Goal: Task Accomplishment & Management: Use online tool/utility

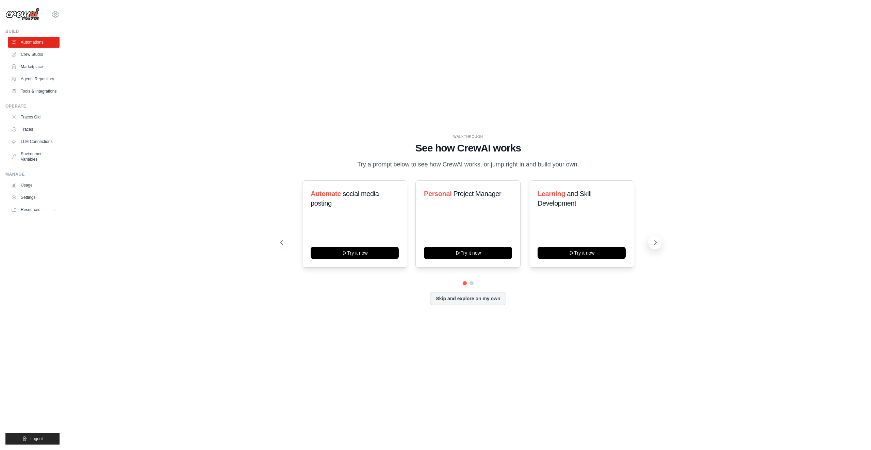
click at [657, 237] on button at bounding box center [655, 243] width 14 height 14
click at [493, 297] on button "Skip and explore on my own" at bounding box center [468, 297] width 76 height 13
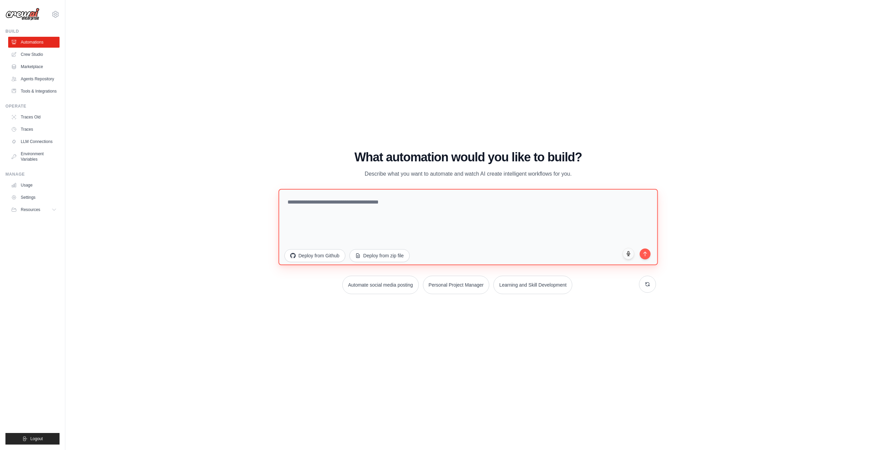
click at [475, 214] on textarea at bounding box center [467, 227] width 379 height 76
type textarea "**********"
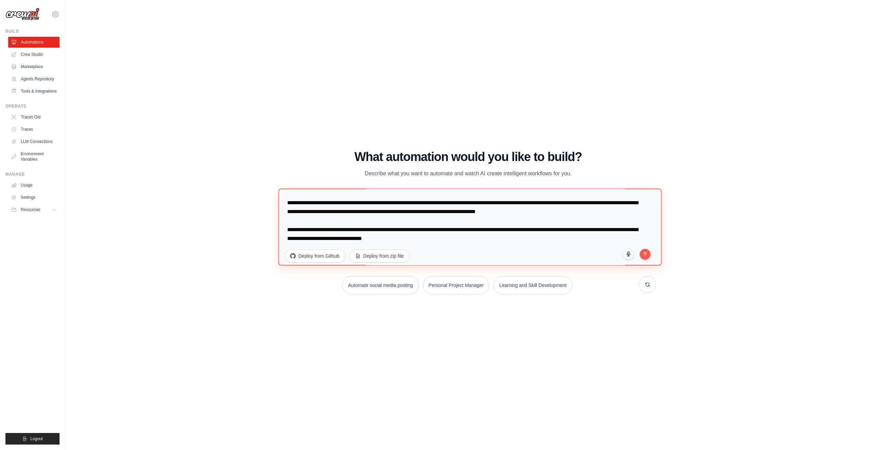
scroll to position [53, 0]
click at [487, 240] on textarea "**********" at bounding box center [469, 226] width 383 height 77
type textarea "**********"
click at [648, 254] on button "submit" at bounding box center [645, 253] width 12 height 12
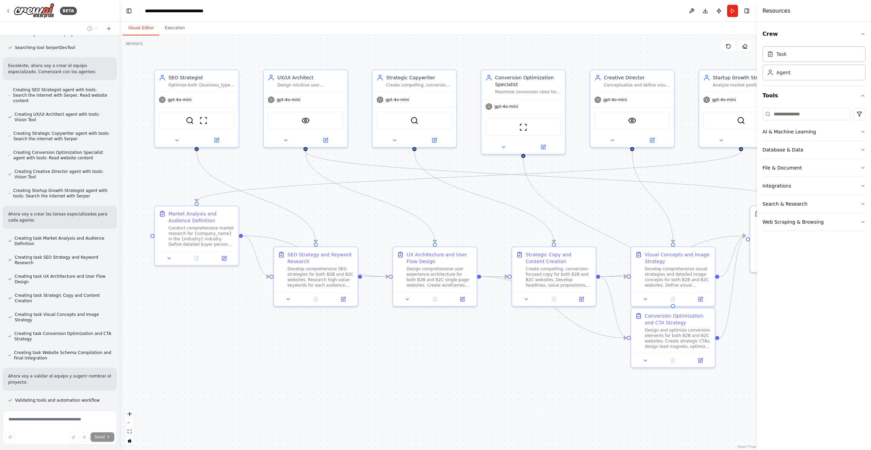
scroll to position [299, 0]
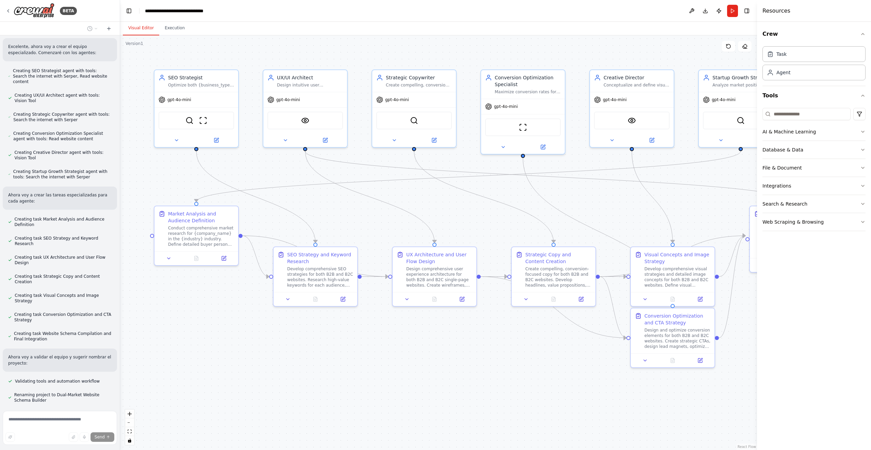
click at [477, 213] on div ".deletable-edge-delete-btn { width: 20px; height: 20px; border: 0px solid #ffff…" at bounding box center [438, 242] width 637 height 414
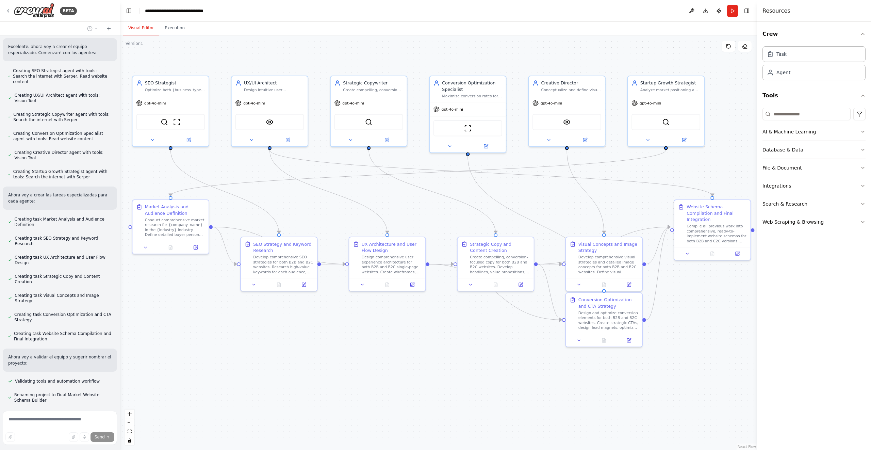
drag, startPoint x: 459, startPoint y: 213, endPoint x: 409, endPoint y: 206, distance: 51.1
click at [409, 206] on div ".deletable-edge-delete-btn { width: 20px; height: 20px; border: 0px solid #ffff…" at bounding box center [438, 242] width 637 height 414
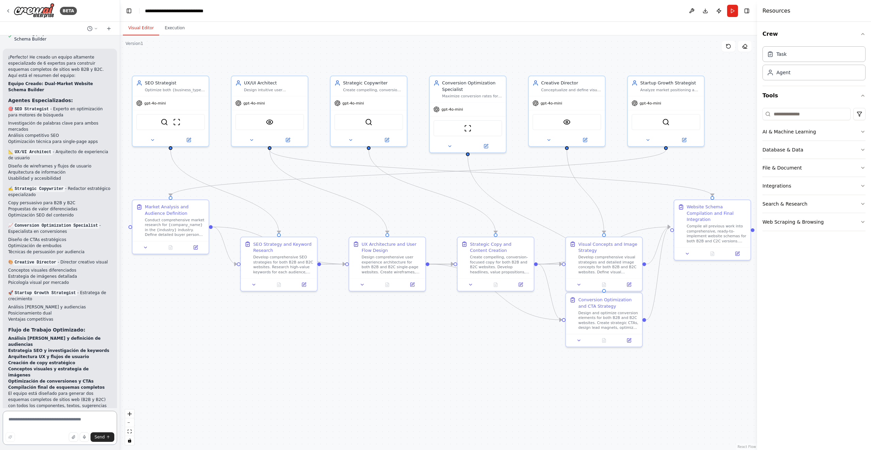
scroll to position [769, 0]
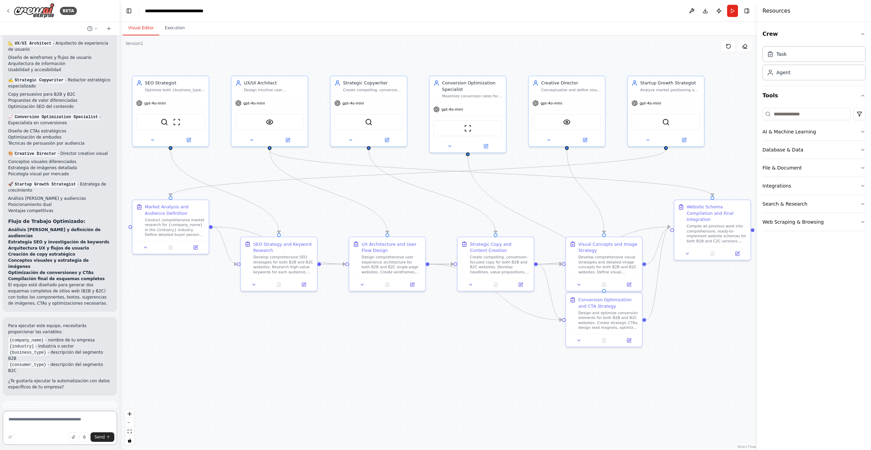
click at [47, 420] on textarea at bounding box center [60, 428] width 114 height 34
type textarea "**********"
type textarea "*"
type textarea "**********"
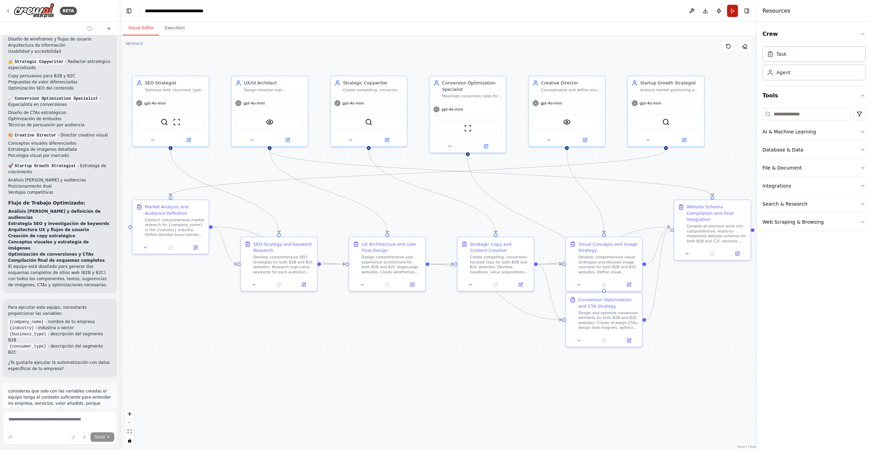
click at [734, 12] on button "Run" at bounding box center [732, 11] width 11 height 12
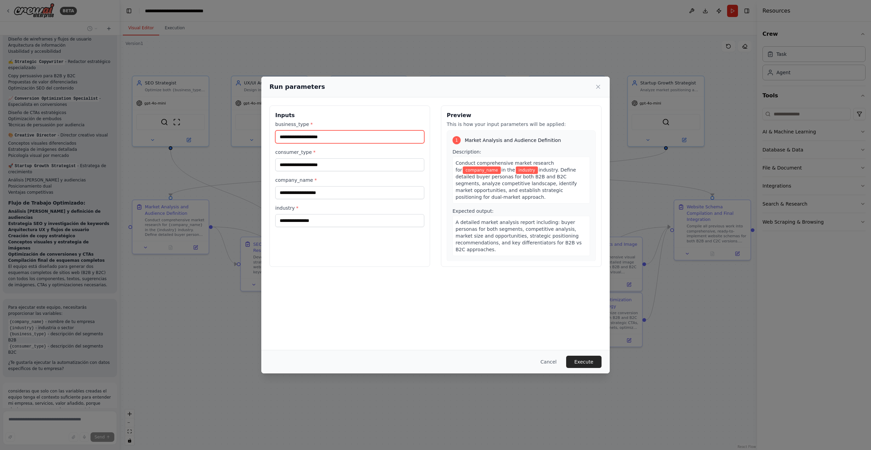
click at [345, 141] on input "business_type *" at bounding box center [349, 136] width 149 height 13
click at [599, 83] on div "Run parameters" at bounding box center [435, 87] width 332 height 10
click at [599, 85] on icon at bounding box center [598, 86] width 7 height 7
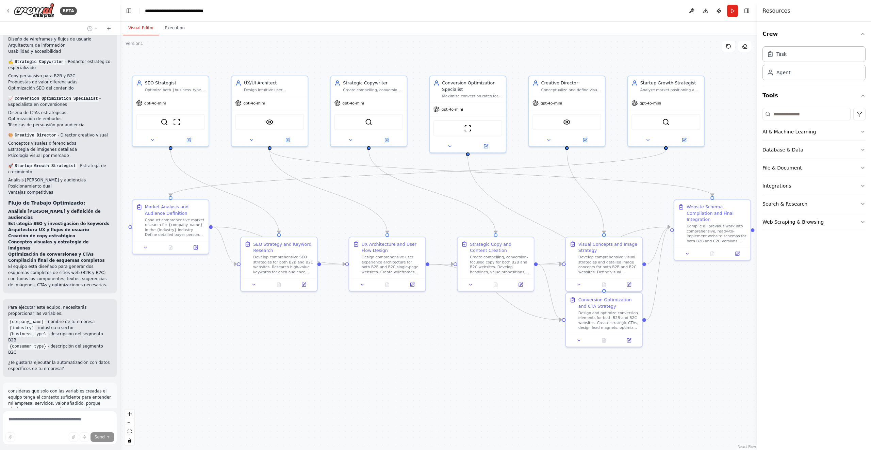
click at [354, 337] on div ".deletable-edge-delete-btn { width: 20px; height: 20px; border: 0px solid #ffff…" at bounding box center [438, 242] width 637 height 414
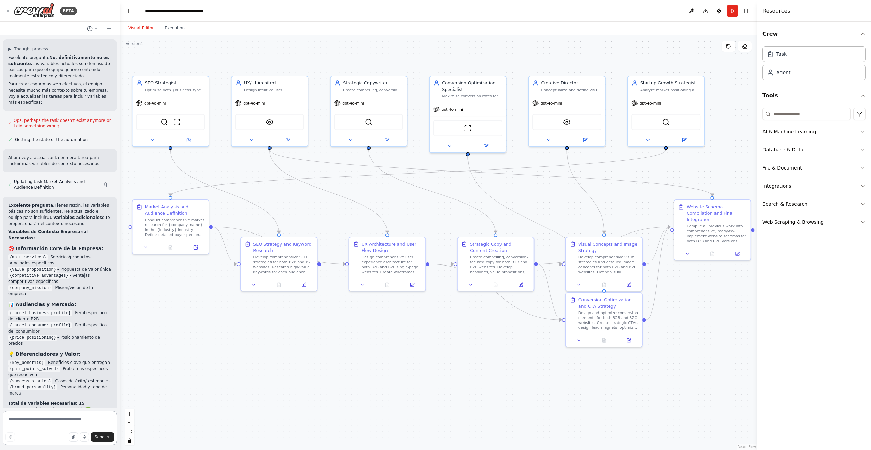
scroll to position [1194, 0]
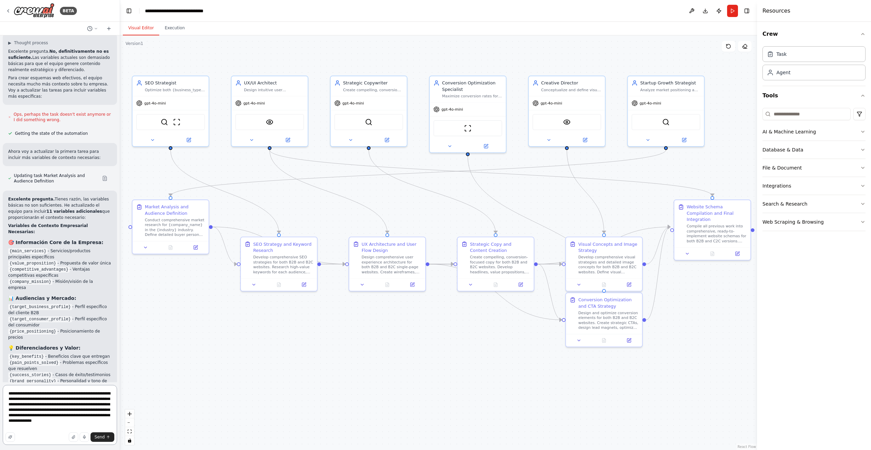
type textarea "**********"
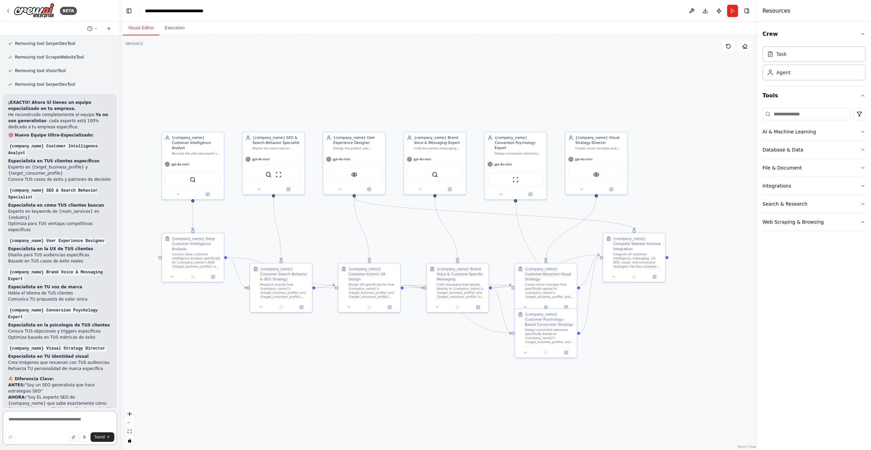
scroll to position [2310, 0]
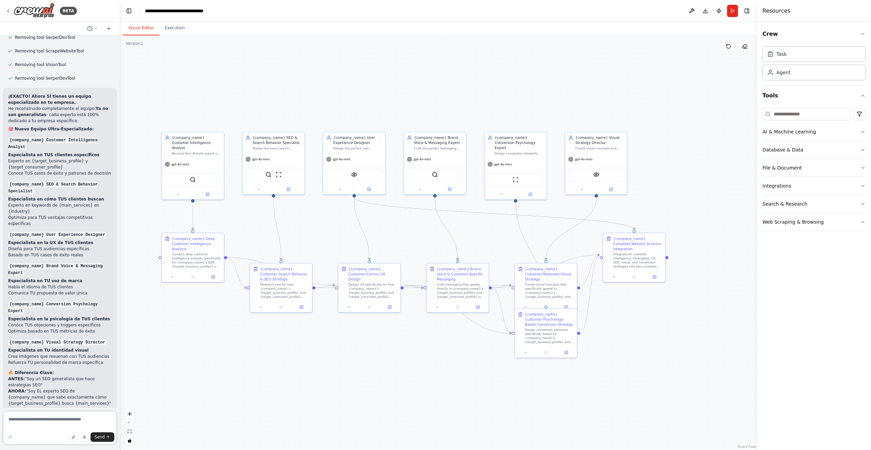
click at [59, 425] on textarea at bounding box center [60, 428] width 114 height 34
click at [204, 143] on div "{company_name} Customer Intelligence Analyst" at bounding box center [196, 141] width 49 height 15
click at [179, 191] on icon at bounding box center [178, 193] width 4 height 4
click at [147, 208] on div ".deletable-edge-delete-btn { width: 20px; height: 20px; border: 0px solid #ffff…" at bounding box center [438, 242] width 637 height 414
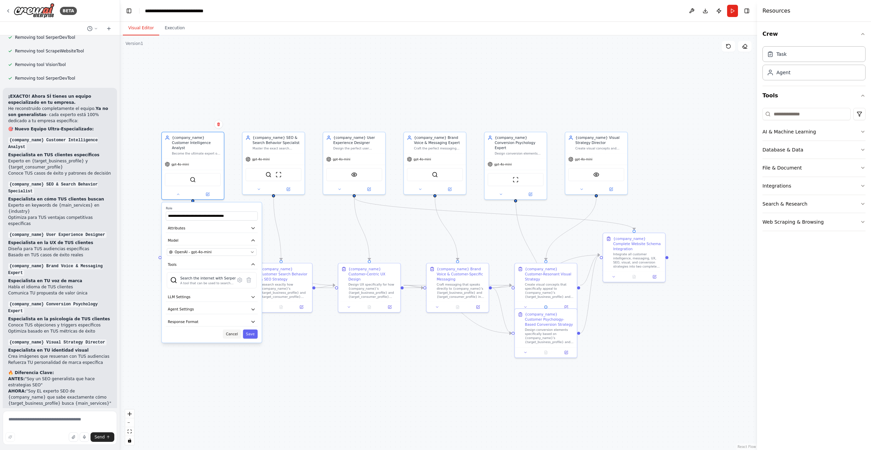
click at [235, 331] on button "Cancel" at bounding box center [232, 333] width 18 height 9
click at [173, 277] on icon at bounding box center [172, 275] width 4 height 4
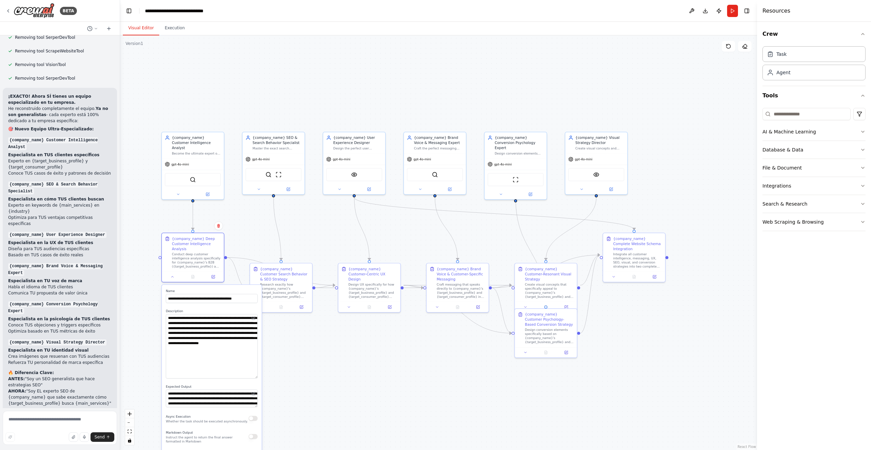
drag, startPoint x: 255, startPoint y: 330, endPoint x: 253, endPoint y: 376, distance: 45.6
click at [253, 376] on textarea "**********" at bounding box center [212, 346] width 92 height 64
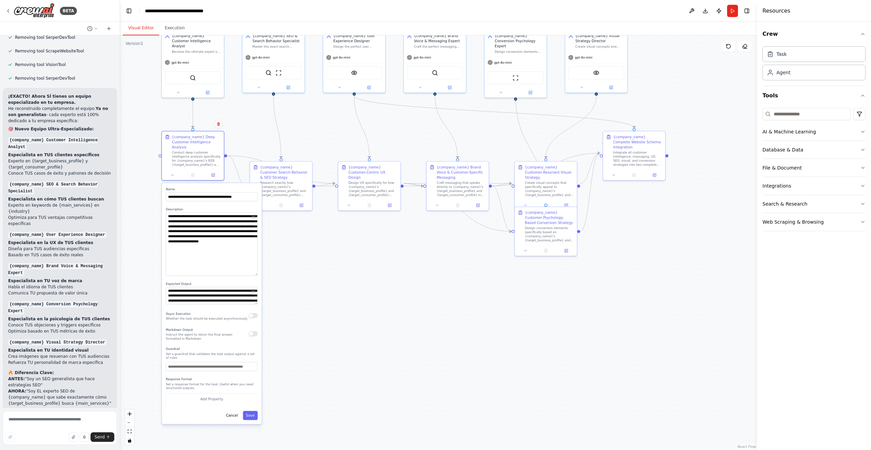
drag, startPoint x: 281, startPoint y: 376, endPoint x: 281, endPoint y: 267, distance: 109.5
click at [281, 267] on div ".deletable-edge-delete-btn { width: 20px; height: 20px; border: 0px solid #ffff…" at bounding box center [438, 242] width 637 height 414
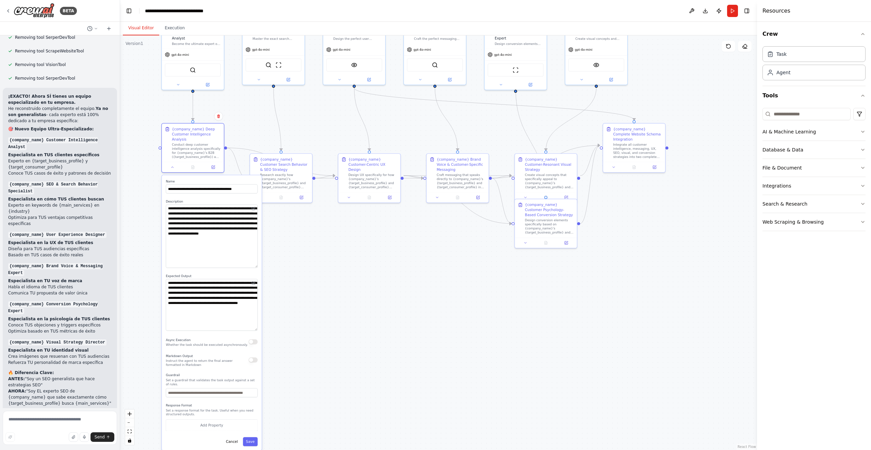
drag, startPoint x: 256, startPoint y: 296, endPoint x: 251, endPoint y: 330, distance: 34.7
click at [251, 330] on textarea "**********" at bounding box center [212, 305] width 92 height 52
click at [295, 309] on div ".deletable-edge-delete-btn { width: 20px; height: 20px; border: 0px solid #ffff…" at bounding box center [438, 242] width 637 height 414
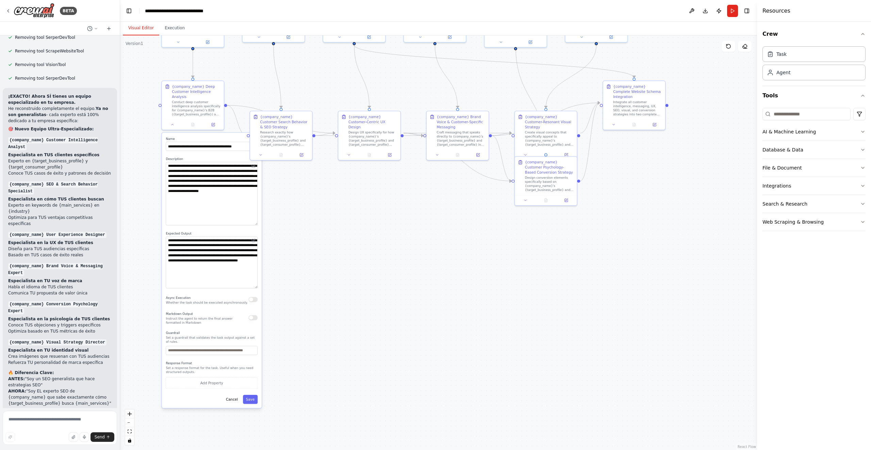
drag, startPoint x: 311, startPoint y: 277, endPoint x: 311, endPoint y: 234, distance: 42.5
click at [311, 234] on div ".deletable-edge-delete-btn { width: 20px; height: 20px; border: 0px solid #ffff…" at bounding box center [438, 242] width 637 height 414
click at [256, 400] on button "Save" at bounding box center [250, 399] width 15 height 9
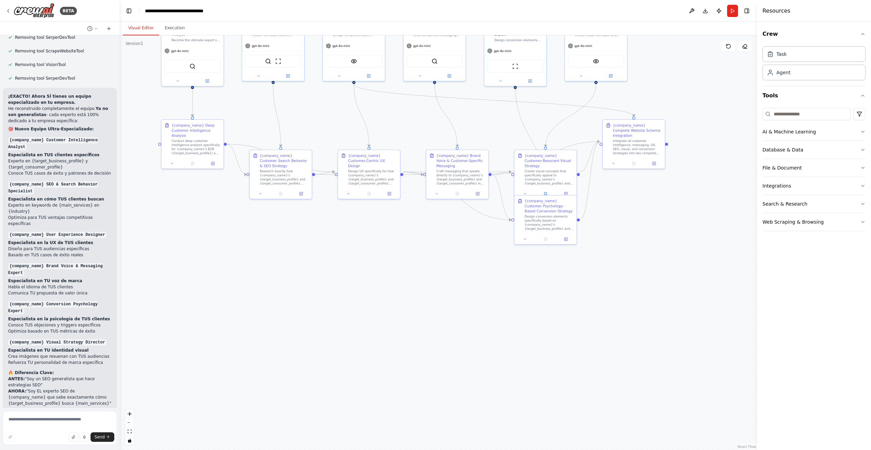
drag, startPoint x: 270, startPoint y: 247, endPoint x: 266, endPoint y: 314, distance: 67.1
click at [266, 314] on div ".deletable-edge-delete-btn { width: 20px; height: 20px; border: 0px solid #ffff…" at bounding box center [438, 242] width 637 height 414
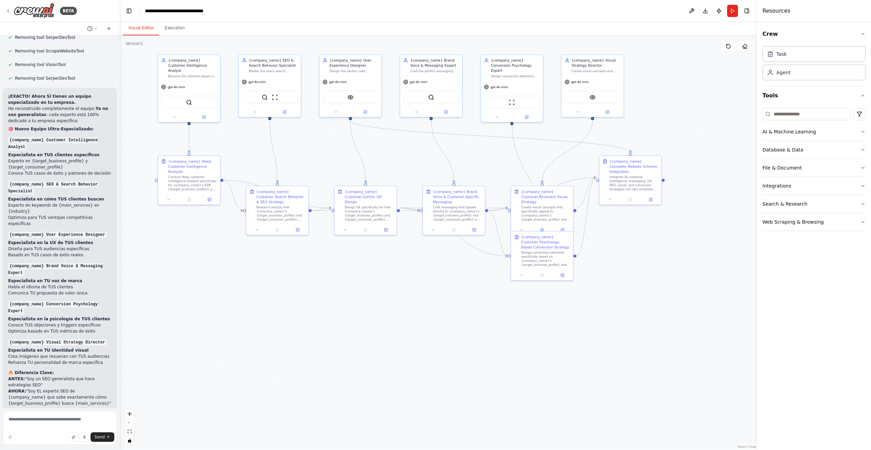
drag, startPoint x: 286, startPoint y: 253, endPoint x: 286, endPoint y: 261, distance: 7.8
click at [286, 261] on div ".deletable-edge-delete-btn { width: 20px; height: 20px; border: 0px solid #ffff…" at bounding box center [438, 242] width 637 height 414
click at [71, 425] on textarea at bounding box center [60, 428] width 114 height 34
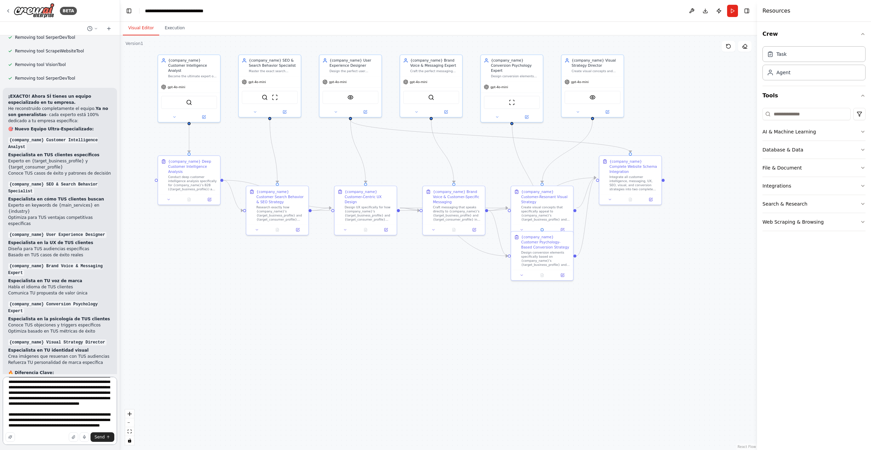
scroll to position [42, 0]
type textarea "**********"
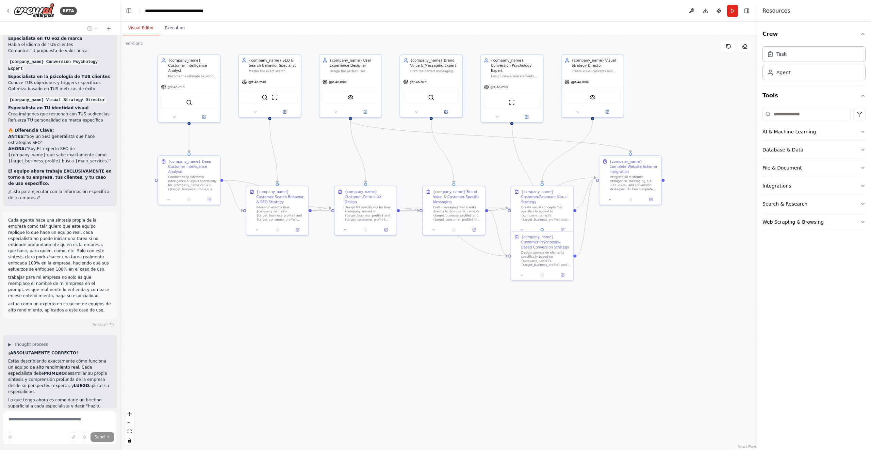
scroll to position [2593, 0]
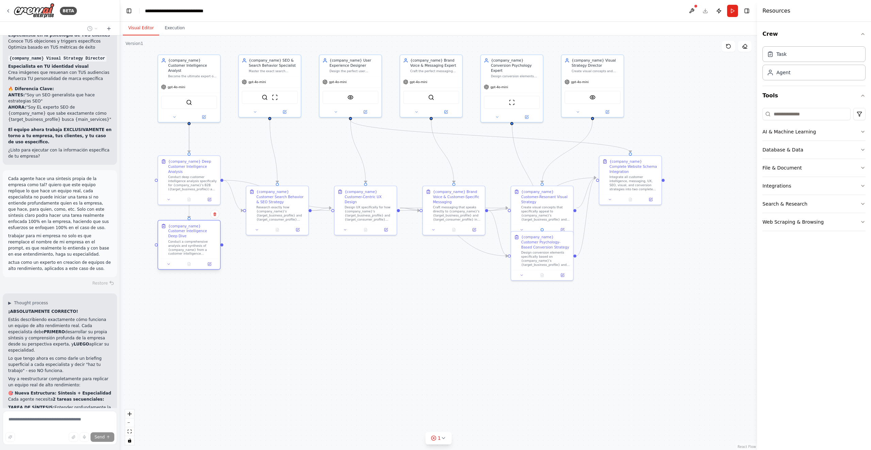
drag, startPoint x: 177, startPoint y: 218, endPoint x: 175, endPoint y: 237, distance: 18.4
click at [176, 239] on div "Conduct a comprehensive analysis and synthesis of {company_name} from a custome…" at bounding box center [192, 247] width 49 height 16
drag, startPoint x: 279, startPoint y: 205, endPoint x: 277, endPoint y: 152, distance: 52.5
click at [277, 152] on div "{company_name} Customer Search Behavior & SEO Strategy Research exactly how {co…" at bounding box center [278, 154] width 49 height 32
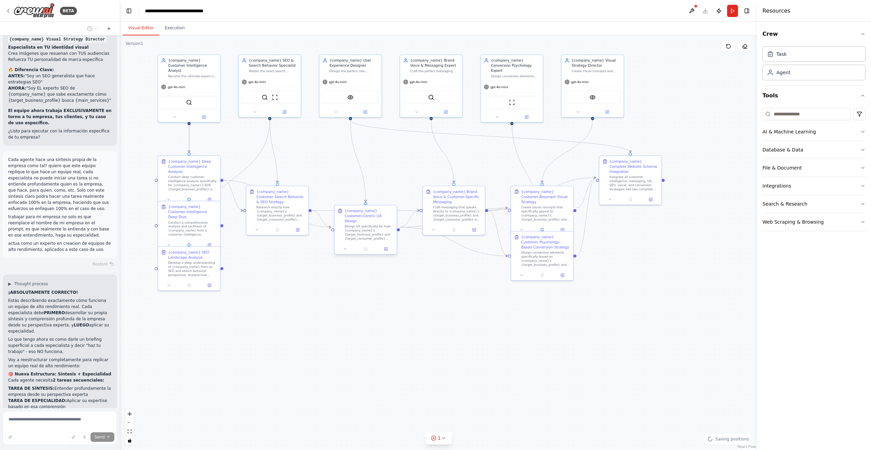
drag, startPoint x: 373, startPoint y: 215, endPoint x: 372, endPoint y: 235, distance: 19.4
click at [372, 235] on div "{company_name} Customer-Centric UX Design Design UX specifically for how {compa…" at bounding box center [365, 224] width 62 height 38
drag, startPoint x: 293, startPoint y: 210, endPoint x: 287, endPoint y: 262, distance: 52.1
click at [287, 265] on div "Research exactly how {company_name}'s {target_business_profile} and {target_con…" at bounding box center [278, 273] width 49 height 16
drag, startPoint x: 200, startPoint y: 270, endPoint x: 200, endPoint y: 323, distance: 53.1
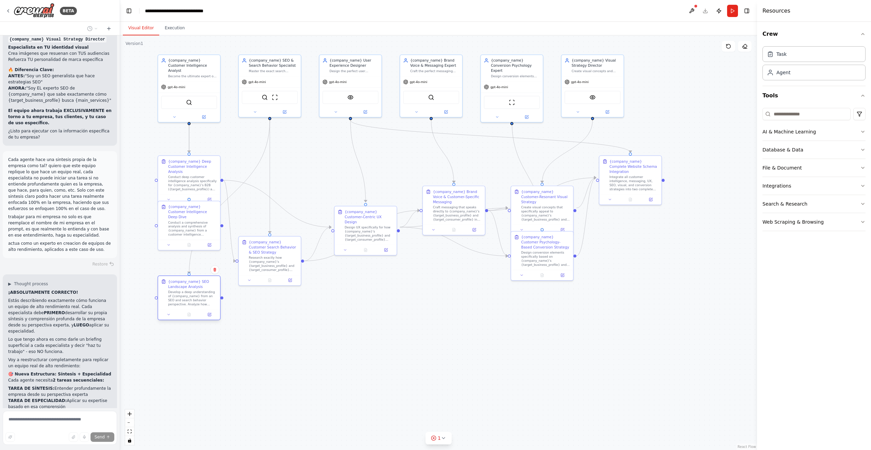
click at [200, 306] on div "Develop a deep understanding of {company_name} from an SEO and search behavior …" at bounding box center [192, 298] width 49 height 16
drag, startPoint x: 190, startPoint y: 221, endPoint x: 189, endPoint y: 251, distance: 30.3
click at [189, 251] on div "Conduct a comprehensive analysis and synthesis of {company_name} from a custome…" at bounding box center [192, 258] width 49 height 16
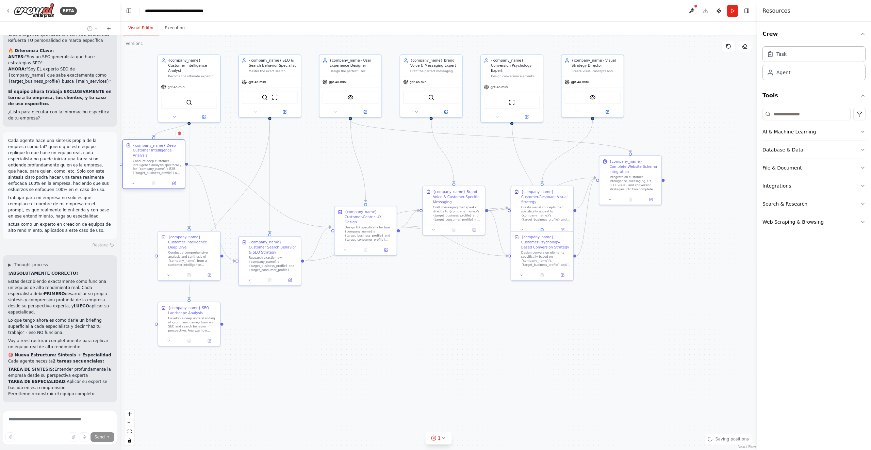
drag, startPoint x: 192, startPoint y: 181, endPoint x: 155, endPoint y: 167, distance: 39.7
click at [155, 167] on div ".deletable-edge-delete-btn { width: 20px; height: 20px; border: 0px solid #ffff…" at bounding box center [438, 242] width 637 height 414
drag, startPoint x: 188, startPoint y: 247, endPoint x: 188, endPoint y: 213, distance: 34.0
click at [188, 214] on div "Conduct a comprehensive analysis and synthesis of {company_name} from a custome…" at bounding box center [192, 222] width 49 height 16
drag, startPoint x: 191, startPoint y: 320, endPoint x: 205, endPoint y: 320, distance: 14.3
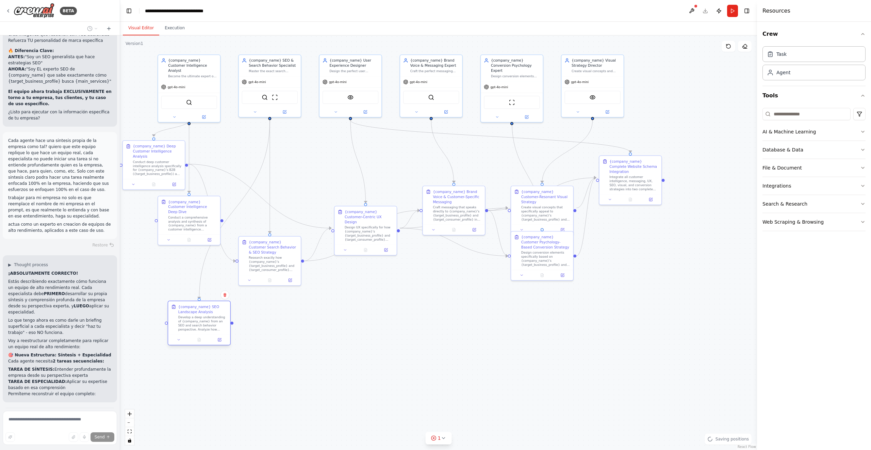
click at [205, 320] on div "Develop a deep understanding of {company_name} from an SEO and search behavior …" at bounding box center [202, 323] width 49 height 16
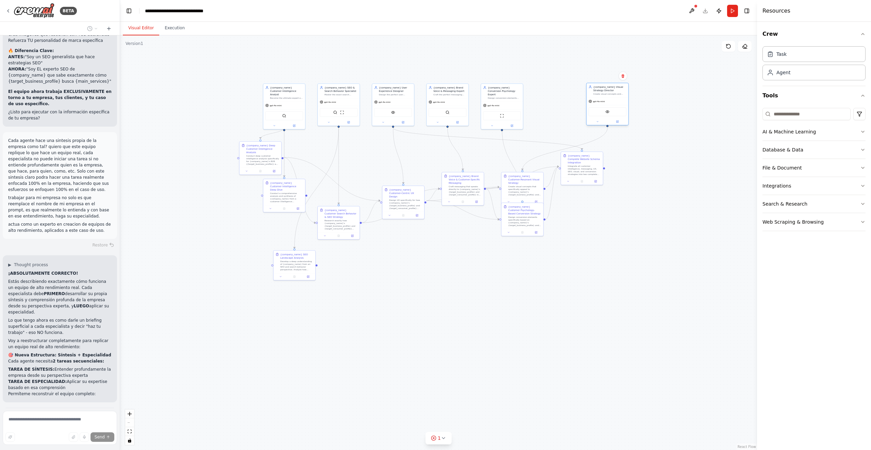
drag, startPoint x: 553, startPoint y: 103, endPoint x: 617, endPoint y: 104, distance: 64.3
click at [617, 104] on div "gpt-4o-mini" at bounding box center [607, 101] width 42 height 7
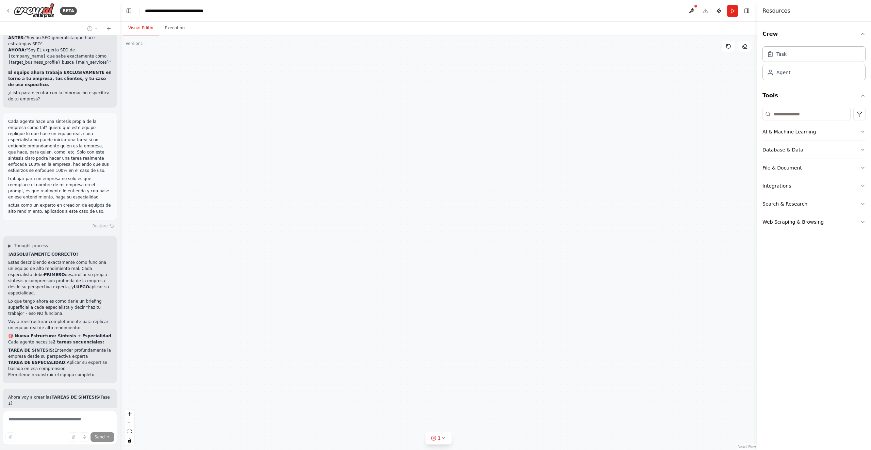
drag, startPoint x: 497, startPoint y: 104, endPoint x: 537, endPoint y: 104, distance: 40.1
click at [537, 104] on div "{company_name} Deep Customer Intelligence Analysis Conduct deep customer intell…" at bounding box center [405, 169] width 318 height 207
drag, startPoint x: 555, startPoint y: 103, endPoint x: 633, endPoint y: 102, distance: 77.9
click at [633, 102] on div "gpt-4o-mini" at bounding box center [624, 101] width 42 height 7
click at [475, 276] on div ".deletable-edge-delete-btn { width: 20px; height: 20px; border: 0px solid #ffff…" at bounding box center [438, 242] width 637 height 414
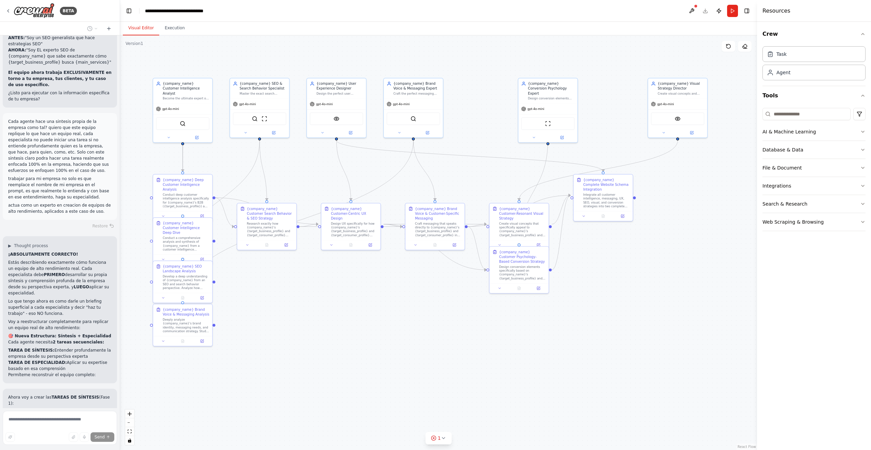
drag, startPoint x: 457, startPoint y: 239, endPoint x: 427, endPoint y: 297, distance: 65.9
click at [427, 297] on div ".deletable-edge-delete-btn { width: 20px; height: 20px; border: 0px solid #ffff…" at bounding box center [438, 242] width 637 height 414
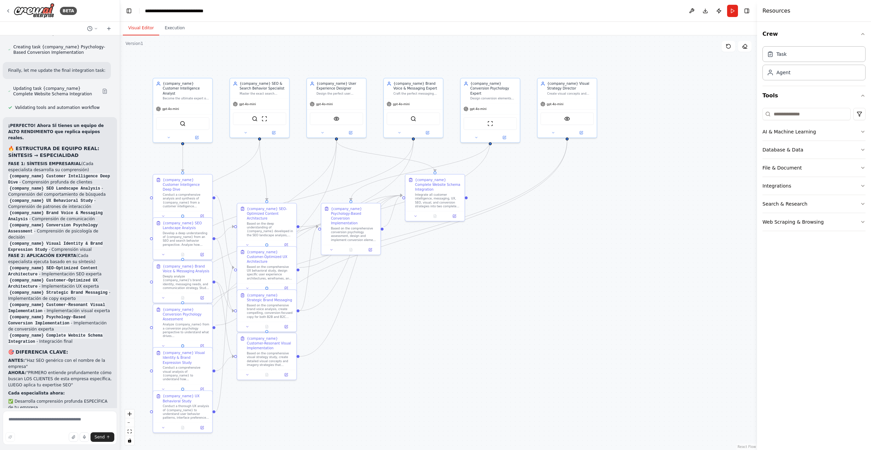
scroll to position [3537, 0]
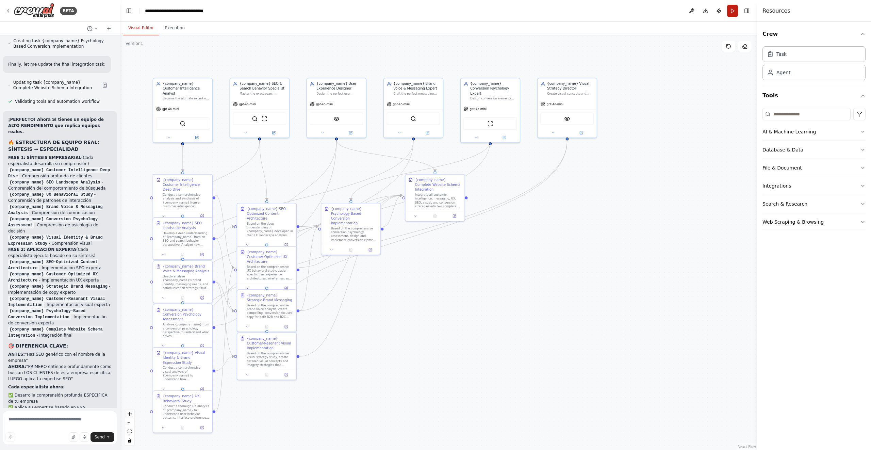
click at [731, 11] on button "Run" at bounding box center [732, 11] width 11 height 12
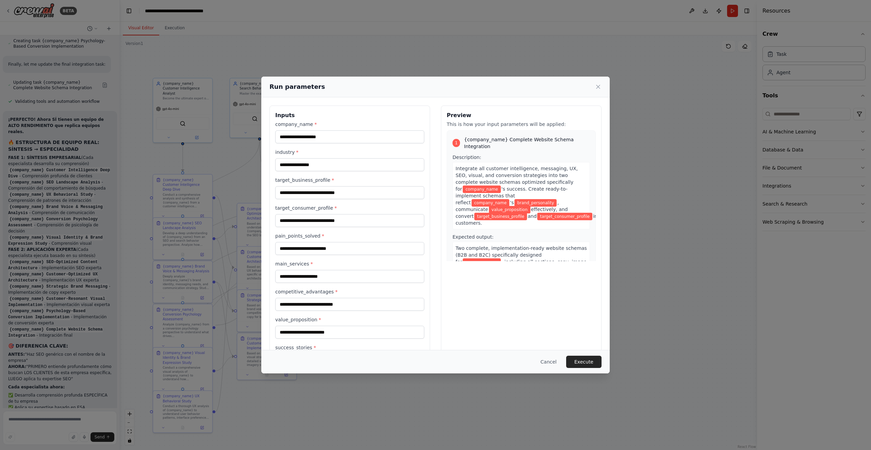
scroll to position [114, 0]
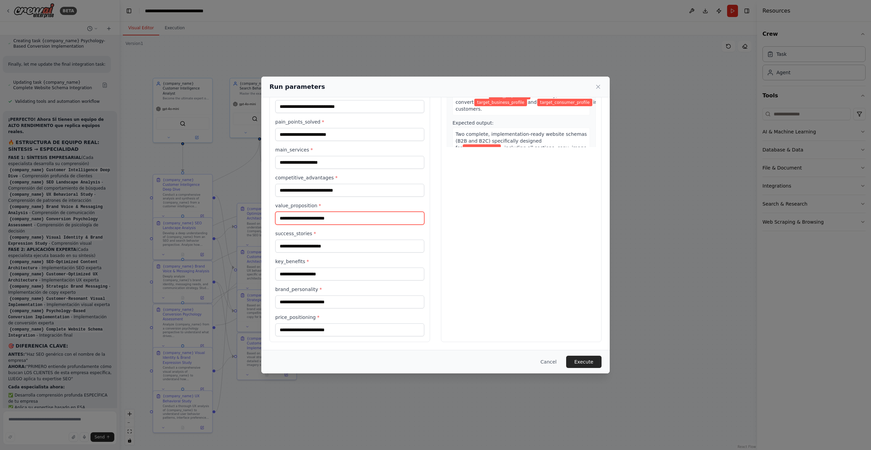
click at [404, 221] on input "value_proposition *" at bounding box center [349, 218] width 149 height 13
click at [633, 205] on div "Run parameters Inputs company_name * industry * target_business_profile * targe…" at bounding box center [435, 225] width 871 height 450
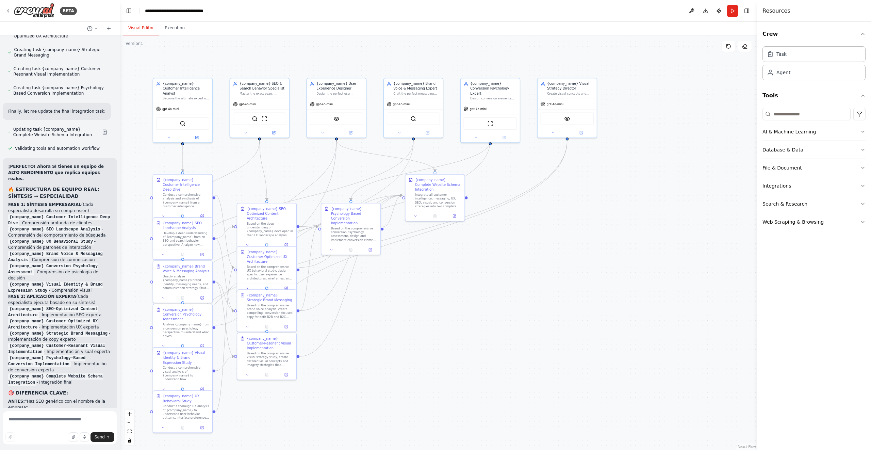
scroll to position [3537, 0]
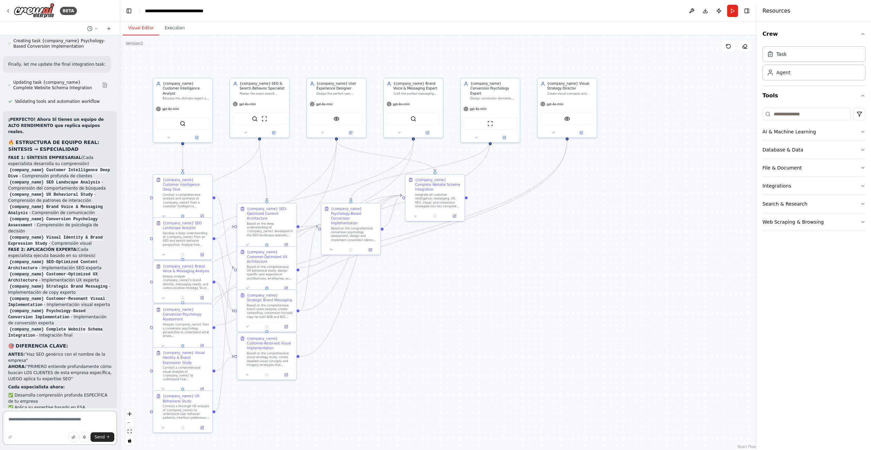
click at [76, 424] on textarea at bounding box center [60, 428] width 114 height 34
type textarea "**********"
drag, startPoint x: 583, startPoint y: 105, endPoint x: 734, endPoint y: 104, distance: 151.0
click at [707, 104] on div "gpt-4o-mini" at bounding box center [677, 103] width 59 height 11
drag, startPoint x: 502, startPoint y: 99, endPoint x: 592, endPoint y: 101, distance: 90.2
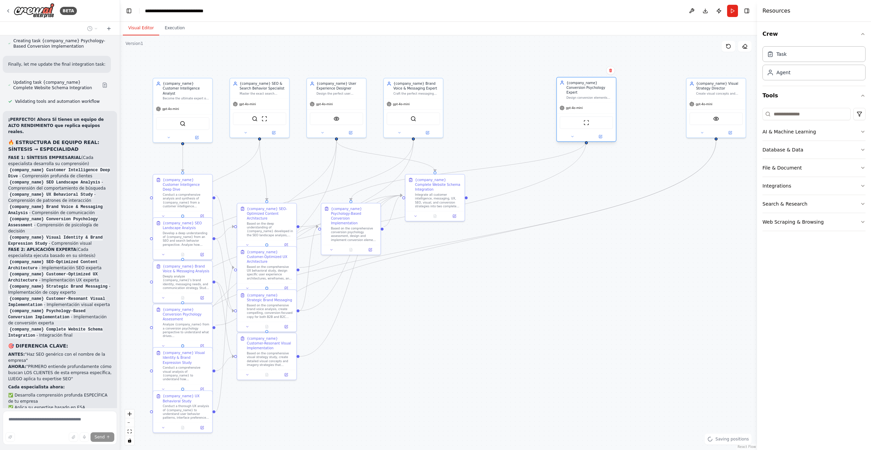
click at [592, 103] on div "gpt-4o-mini" at bounding box center [586, 108] width 59 height 11
drag, startPoint x: 397, startPoint y: 99, endPoint x: 446, endPoint y: 99, distance: 49.0
click at [446, 99] on div "gpt-4o-mini" at bounding box center [451, 103] width 59 height 11
drag, startPoint x: 337, startPoint y: 99, endPoint x: 365, endPoint y: 99, distance: 27.9
click at [365, 99] on div "gpt-4o-mini" at bounding box center [360, 103] width 59 height 11
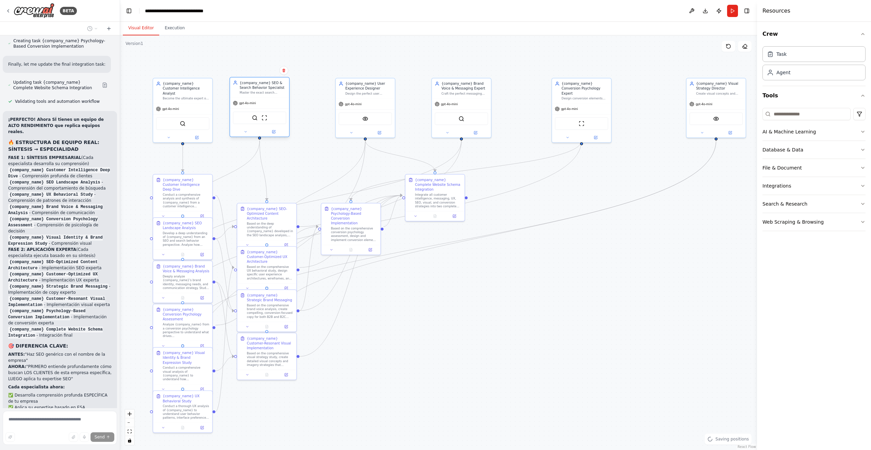
drag, startPoint x: 270, startPoint y: 103, endPoint x: 283, endPoint y: 103, distance: 12.9
click at [283, 103] on div "gpt-4o-mini" at bounding box center [259, 103] width 59 height 11
drag, startPoint x: 267, startPoint y: 265, endPoint x: 374, endPoint y: 265, distance: 106.5
click at [374, 265] on div "Based on the comprehensive UX behavioral study, design specific user experience…" at bounding box center [378, 271] width 47 height 15
drag, startPoint x: 422, startPoint y: 200, endPoint x: 515, endPoint y: 292, distance: 130.6
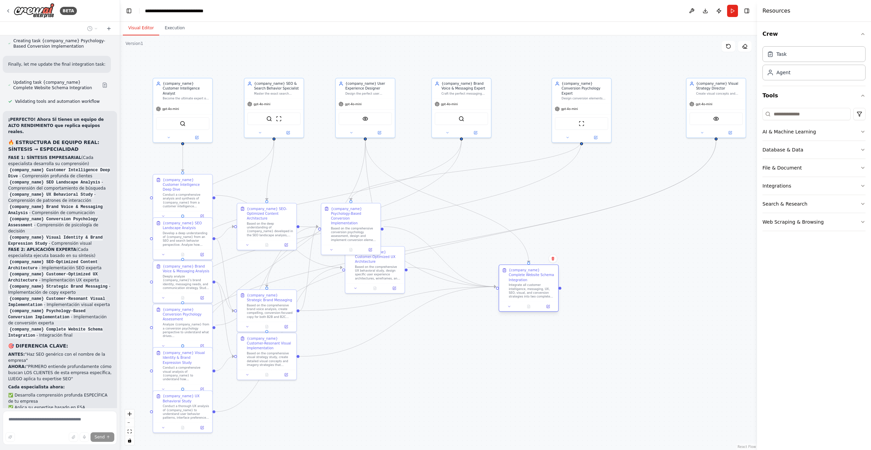
click at [515, 292] on div "Integrate all customer intelligence, messaging, UX, SEO, visual, and conversion…" at bounding box center [532, 290] width 47 height 15
drag, startPoint x: 270, startPoint y: 311, endPoint x: 502, endPoint y: 205, distance: 254.4
click at [502, 205] on div "Based on the comprehensive brand voice analysis, create compelling, conversion-…" at bounding box center [503, 204] width 47 height 15
drag, startPoint x: 170, startPoint y: 276, endPoint x: 425, endPoint y: 199, distance: 266.0
click at [425, 199] on div "Deeply analyze {company_name}'s brand identity, messaging needs, and communicat…" at bounding box center [440, 204] width 47 height 15
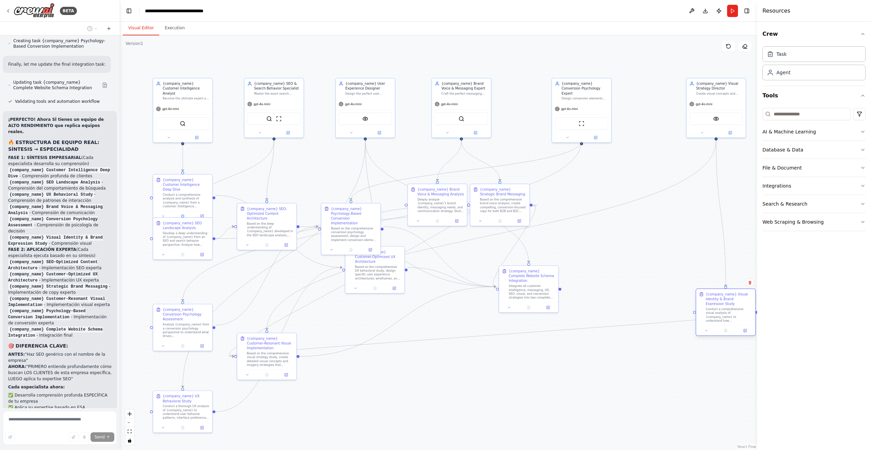
drag, startPoint x: 193, startPoint y: 368, endPoint x: 734, endPoint y: 309, distance: 544.7
click at [734, 309] on div "Conduct a comprehensive visual analysis of {company_name} to understand how {br…" at bounding box center [729, 314] width 47 height 15
drag, startPoint x: 261, startPoint y: 359, endPoint x: 616, endPoint y: 245, distance: 373.2
click at [616, 245] on div "Based on the comprehensive visual strategy study, create detailed visual concep…" at bounding box center [623, 242] width 47 height 15
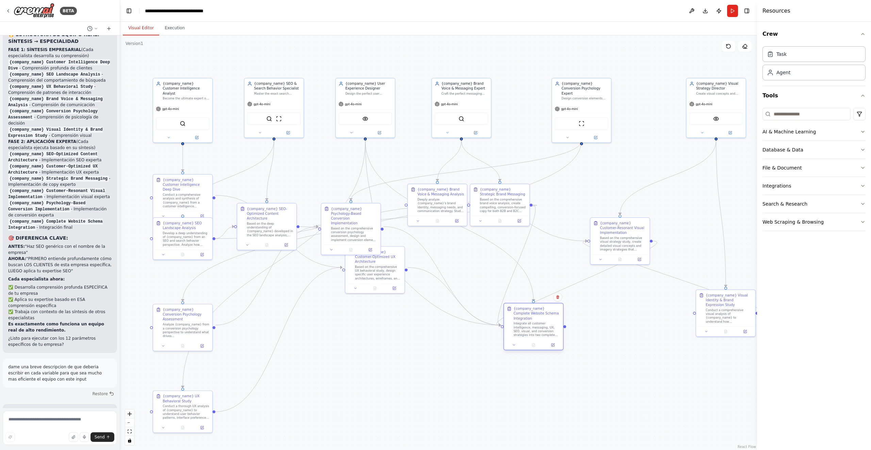
drag, startPoint x: 518, startPoint y: 282, endPoint x: 521, endPoint y: 320, distance: 37.5
click at [521, 321] on div "Integrate all customer intelligence, messaging, UX, SEO, visual, and conversion…" at bounding box center [536, 328] width 47 height 15
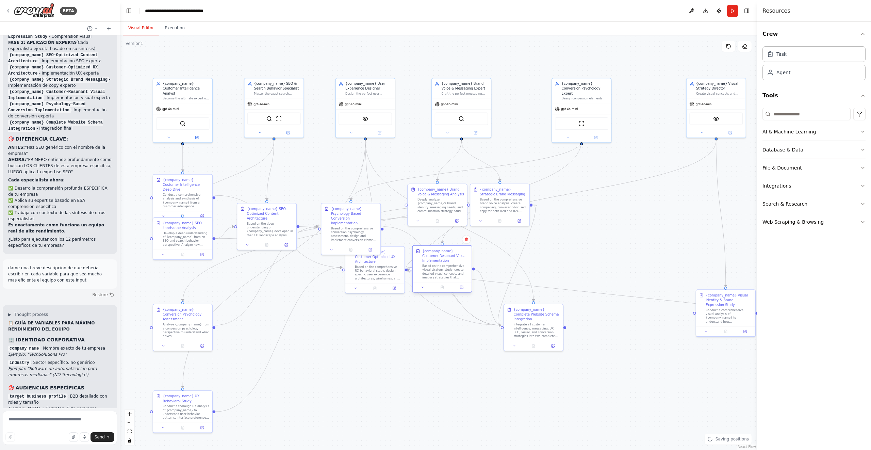
drag, startPoint x: 611, startPoint y: 244, endPoint x: 433, endPoint y: 274, distance: 180.8
click at [433, 274] on div "Based on the comprehensive visual strategy study, create detailed visual concep…" at bounding box center [445, 271] width 47 height 15
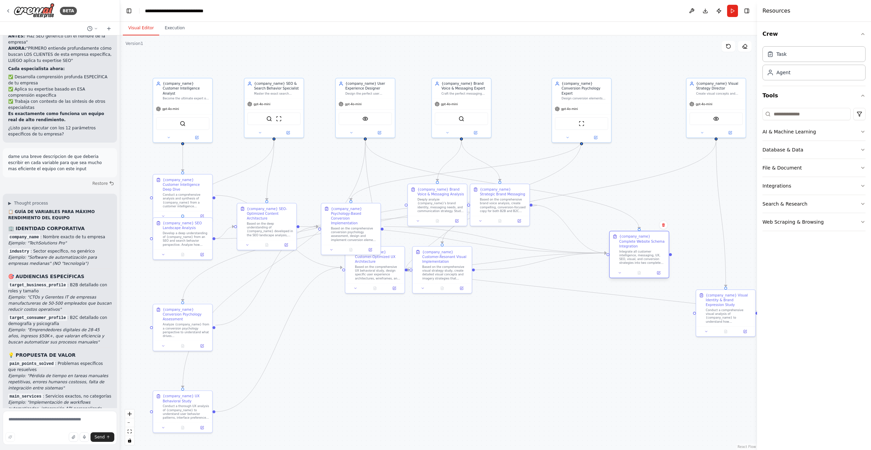
drag, startPoint x: 535, startPoint y: 327, endPoint x: 639, endPoint y: 256, distance: 126.3
click at [639, 256] on div "Integrate all customer intelligence, messaging, UX, SEO, visual, and conversion…" at bounding box center [642, 256] width 47 height 15
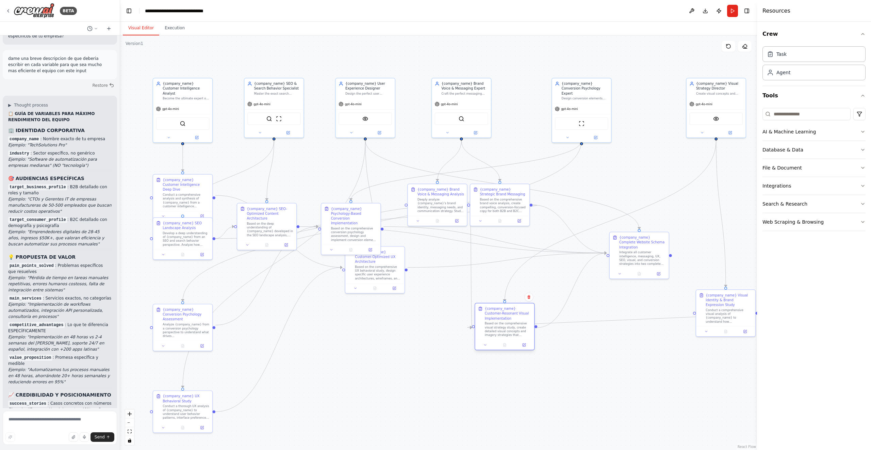
drag, startPoint x: 449, startPoint y: 278, endPoint x: 513, endPoint y: 336, distance: 86.9
click at [513, 336] on div "Based on the comprehensive visual strategy study, create detailed visual concep…" at bounding box center [508, 328] width 47 height 15
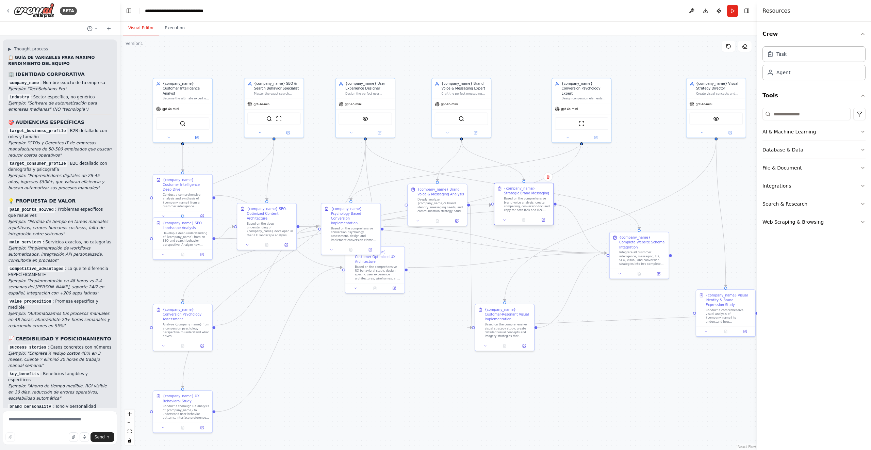
drag, startPoint x: 487, startPoint y: 205, endPoint x: 510, endPoint y: 205, distance: 22.5
click at [510, 205] on div "Based on the comprehensive brand voice analysis, create compelling, conversion-…" at bounding box center [527, 204] width 47 height 15
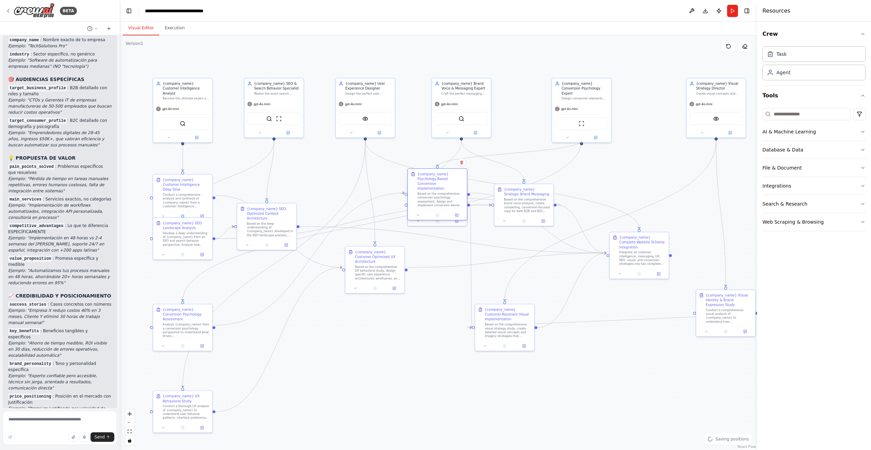
scroll to position [4058, 0]
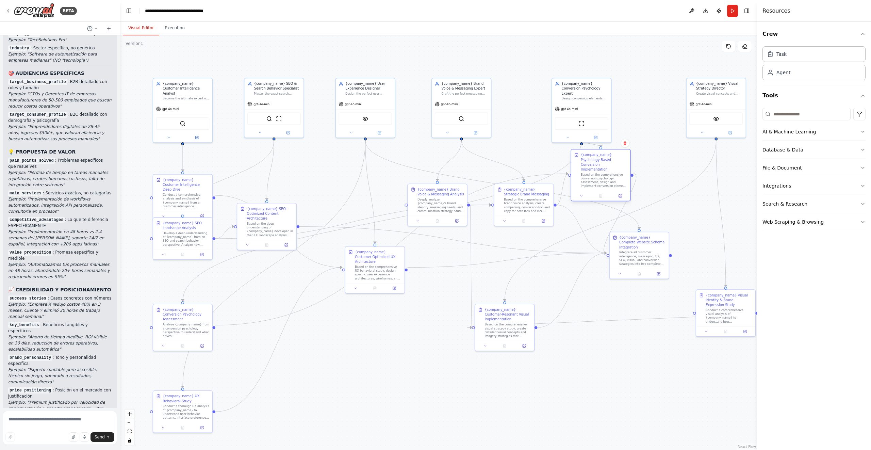
drag, startPoint x: 360, startPoint y: 223, endPoint x: 610, endPoint y: 168, distance: 255.7
click at [610, 172] on div "Based on the comprehensive conversion psychology assessment, design and impleme…" at bounding box center [604, 179] width 47 height 15
drag, startPoint x: 246, startPoint y: 229, endPoint x: 281, endPoint y: 190, distance: 52.5
click at [281, 190] on div "{company_name} SEO-Optimized Content Architecture Based on the deep understandi…" at bounding box center [302, 186] width 53 height 31
drag, startPoint x: 365, startPoint y: 270, endPoint x: 353, endPoint y: 280, distance: 15.7
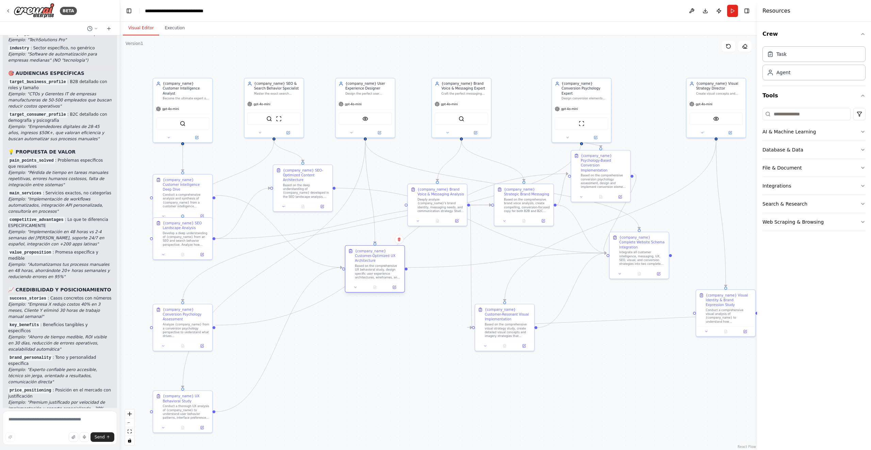
click at [355, 279] on div "Based on the comprehensive UX behavioral study, design specific user experience…" at bounding box center [378, 271] width 47 height 15
drag, startPoint x: 187, startPoint y: 415, endPoint x: 278, endPoint y: 365, distance: 104.0
click at [278, 365] on div "Conduct a thorough UX analysis of {company_name} to understand user behavior pa…" at bounding box center [277, 362] width 47 height 15
drag, startPoint x: 365, startPoint y: 277, endPoint x: 388, endPoint y: 339, distance: 66.2
click at [388, 339] on div "Based on the comprehensive UX behavioral study, design specific user experience…" at bounding box center [388, 338] width 47 height 15
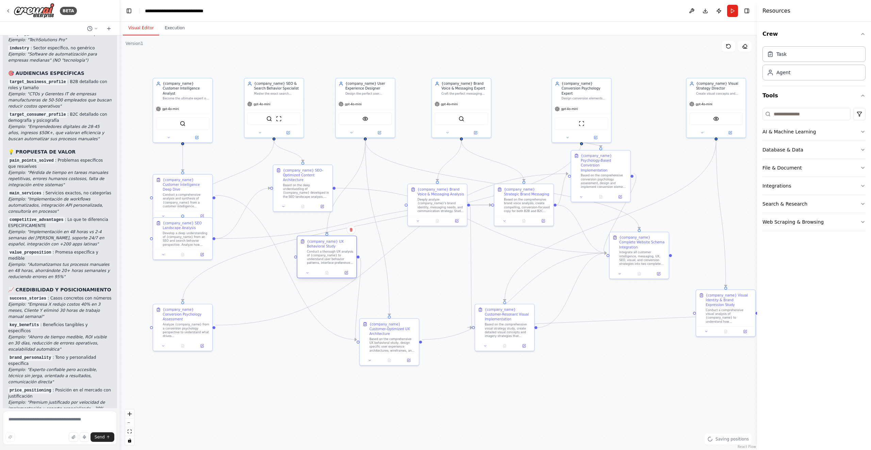
drag, startPoint x: 288, startPoint y: 360, endPoint x: 342, endPoint y: 253, distance: 119.6
click at [342, 253] on div "Conduct a thorough UX analysis of {company_name} to understand user behavior pa…" at bounding box center [330, 256] width 47 height 15
drag, startPoint x: 188, startPoint y: 318, endPoint x: 566, endPoint y: 161, distance: 409.3
click at [566, 163] on div "Analyze {company_name} from a conversion psychology perspective to understand w…" at bounding box center [560, 170] width 47 height 15
drag, startPoint x: 566, startPoint y: 161, endPoint x: 685, endPoint y: 159, distance: 119.4
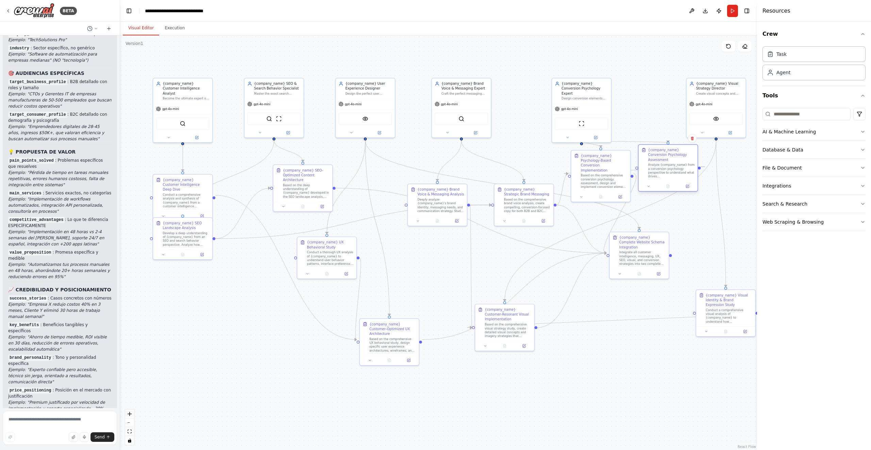
click at [686, 163] on div "Analyze {company_name} from a conversion psychology perspective to understand w…" at bounding box center [671, 170] width 47 height 15
drag, startPoint x: 612, startPoint y: 167, endPoint x: 612, endPoint y: 174, distance: 7.5
click at [612, 174] on div "{company_name} Psychology-Based Conversion Implementation Based on the comprehe…" at bounding box center [604, 170] width 47 height 36
drag, startPoint x: 436, startPoint y: 209, endPoint x: 416, endPoint y: 268, distance: 62.2
click at [416, 268] on div "Deeply analyze {company_name}'s brand identity, messaging needs, and communicat…" at bounding box center [421, 261] width 47 height 15
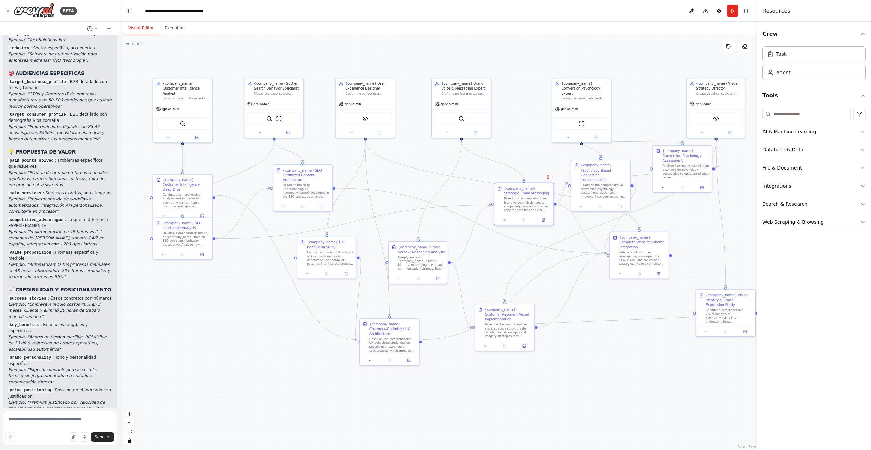
drag, startPoint x: 520, startPoint y: 211, endPoint x: 477, endPoint y: 211, distance: 43.2
click at [504, 211] on div "Based on the comprehensive brand voice analysis, create compelling, conversion-…" at bounding box center [527, 204] width 47 height 15
drag, startPoint x: 573, startPoint y: 196, endPoint x: 546, endPoint y: 181, distance: 31.1
click at [552, 191] on div at bounding box center [581, 196] width 59 height 10
click at [625, 205] on div ".deletable-edge-delete-btn { width: 20px; height: 20px; border: 0px solid #ffff…" at bounding box center [438, 242] width 637 height 414
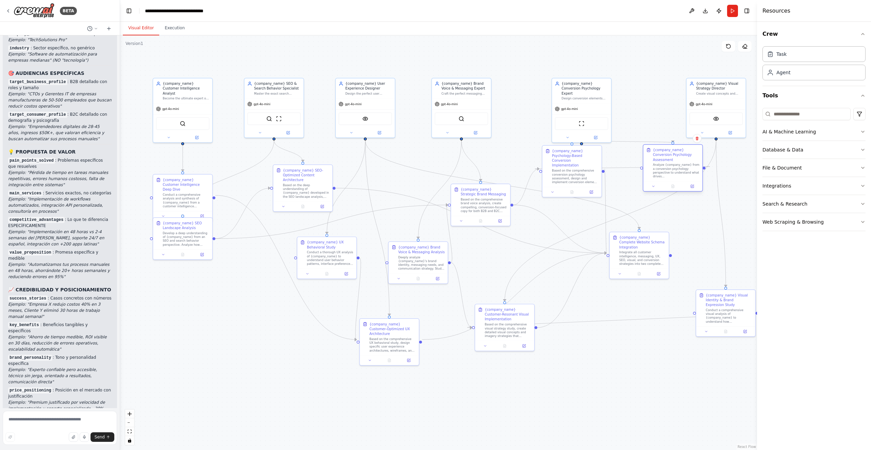
drag, startPoint x: 667, startPoint y: 168, endPoint x: 641, endPoint y: 175, distance: 27.8
click at [653, 175] on div "Analyze {company_name} from a conversion psychology perspective to understand w…" at bounding box center [676, 170] width 47 height 15
drag, startPoint x: 638, startPoint y: 255, endPoint x: 654, endPoint y: 278, distance: 27.9
click at [654, 278] on div "Integrate all customer intelligence, messaging, UX, SEO, visual, and conversion…" at bounding box center [656, 280] width 47 height 15
drag
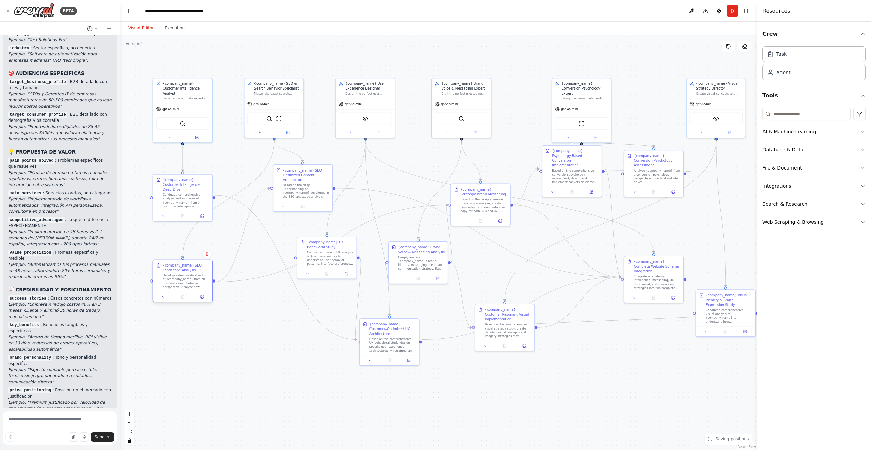
click at [192, 282] on div "Develop a deep understanding of {company_name} from an SEO and search behavior …" at bounding box center [186, 280] width 47 height 15
click at [247, 267] on div "Develop a deep understanding of {company_name} from an SEO and search behavior …" at bounding box center [239, 266] width 47 height 15
click at [258, 331] on div ".deletable-edge-delete-btn { width: 20px; height: 20px; border: 0px solid #ffff…" at bounding box center [438, 242] width 637 height 414
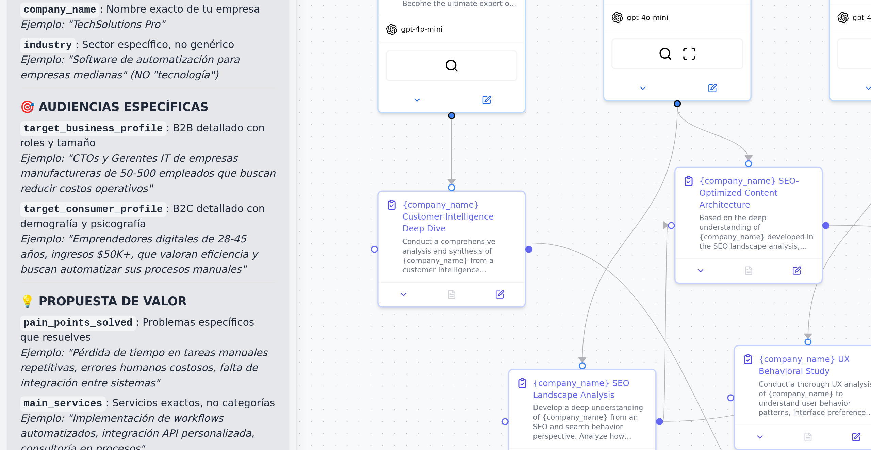
scroll to position [3991, 0]
drag, startPoint x: 57, startPoint y: 115, endPoint x: 108, endPoint y: 122, distance: 51.2
click at [108, 225] on p "pain_points_solved : Problemas específicos que resuelves Ejemplo: "Pérdida de t…" at bounding box center [59, 240] width 103 height 31
click at [107, 225] on p "pain_points_solved : Problemas específicos que resuelves Ejemplo: "Pérdida de t…" at bounding box center [59, 240] width 103 height 31
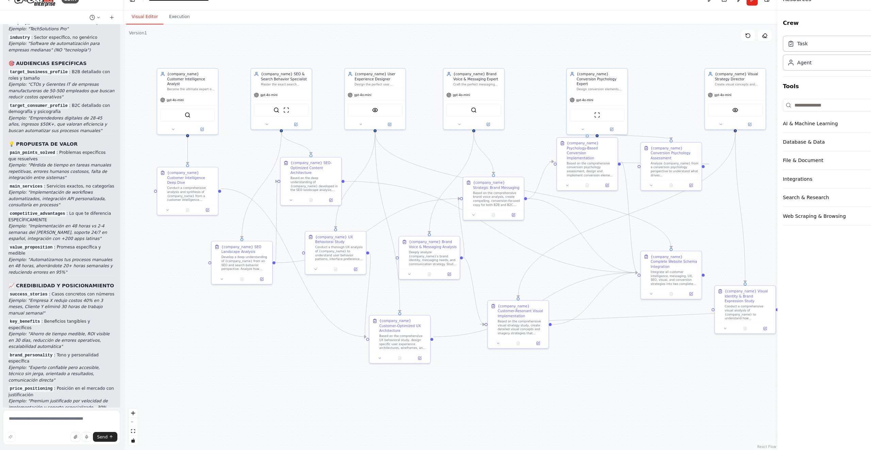
scroll to position [0, 0]
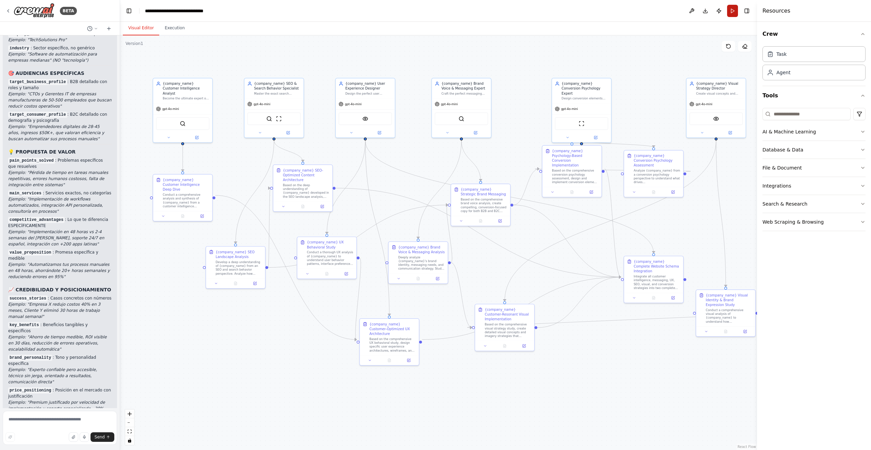
click at [730, 8] on button "Run" at bounding box center [732, 11] width 11 height 12
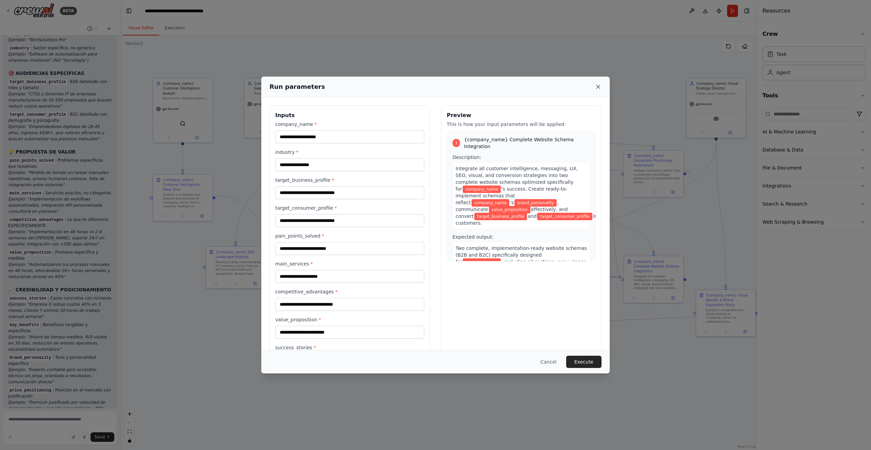
click at [600, 87] on icon at bounding box center [598, 86] width 7 height 7
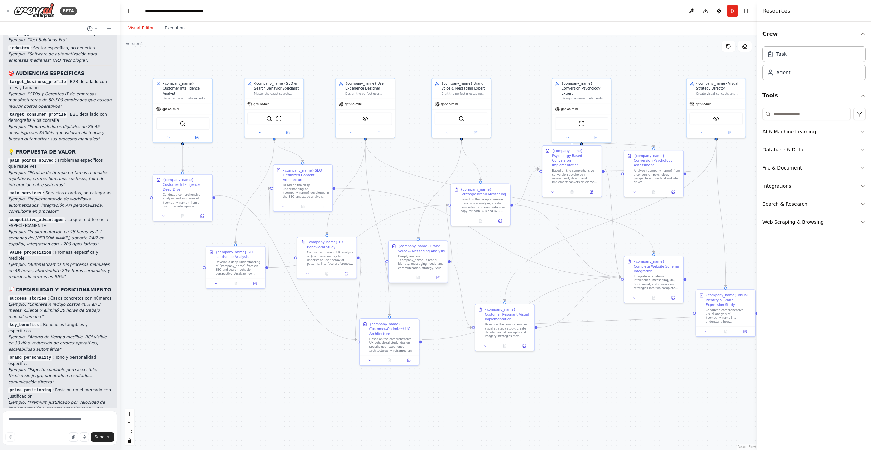
drag, startPoint x: 411, startPoint y: 260, endPoint x: 411, endPoint y: 228, distance: 32.3
click at [411, 254] on div "Deeply analyze {company_name}'s brand identity, messaging needs, and communicat…" at bounding box center [421, 261] width 47 height 15
drag, startPoint x: 478, startPoint y: 212, endPoint x: 494, endPoint y: 216, distance: 16.3
click at [494, 216] on div "{company_name} Strategic Brand Messaging Based on the comprehensive brand voice…" at bounding box center [494, 204] width 59 height 32
drag, startPoint x: 430, startPoint y: 225, endPoint x: 423, endPoint y: 251, distance: 27.1
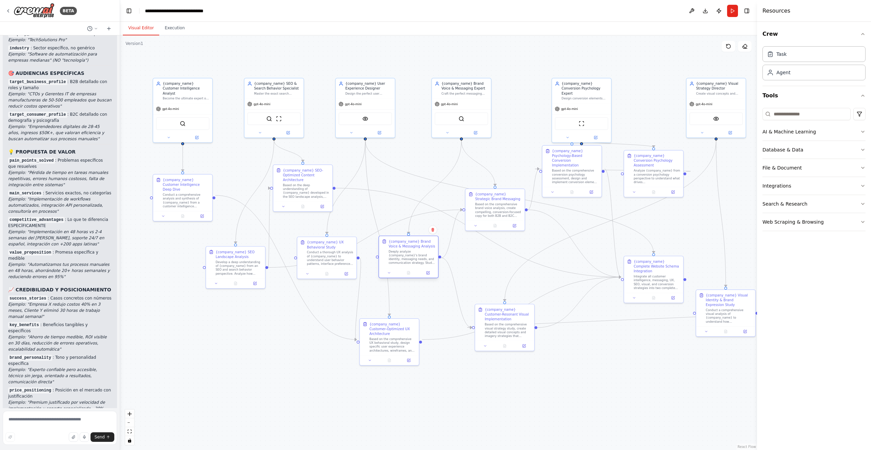
click at [423, 251] on div "Deeply analyze {company_name}'s brand identity, messaging needs, and communicat…" at bounding box center [411, 256] width 47 height 15
drag, startPoint x: 394, startPoint y: 332, endPoint x: 379, endPoint y: 334, distance: 14.4
click at [379, 336] on div "Based on the comprehensive UX behavioral study, design specific user experience…" at bounding box center [378, 343] width 47 height 15
drag, startPoint x: 336, startPoint y: 259, endPoint x: 342, endPoint y: 267, distance: 11.0
click at [342, 267] on div "Conduct a thorough UX analysis of {company_name} to understand user behavior pa…" at bounding box center [335, 266] width 47 height 15
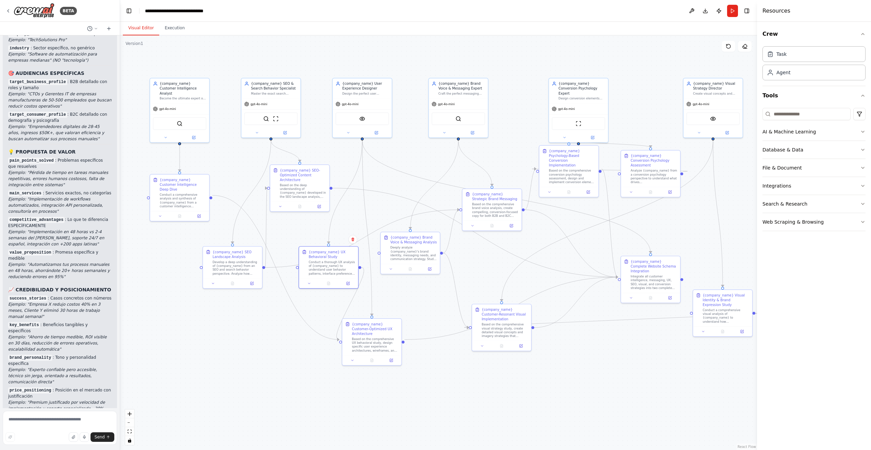
click at [654, 224] on div ".deletable-edge-delete-btn { width: 20px; height: 20px; border: 0px solid #ffff…" at bounding box center [438, 242] width 637 height 414
click at [172, 106] on span "gpt-4o-mini" at bounding box center [167, 108] width 17 height 4
click at [702, 101] on span "gpt-4o-mini" at bounding box center [700, 103] width 17 height 4
click at [696, 133] on button at bounding box center [698, 132] width 27 height 6
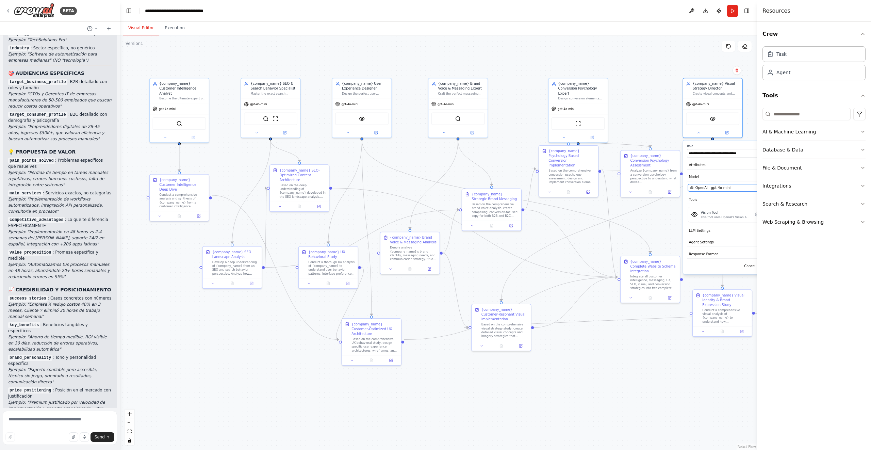
click at [707, 186] on span "OpenAI - gpt-4o-mini" at bounding box center [712, 187] width 35 height 5
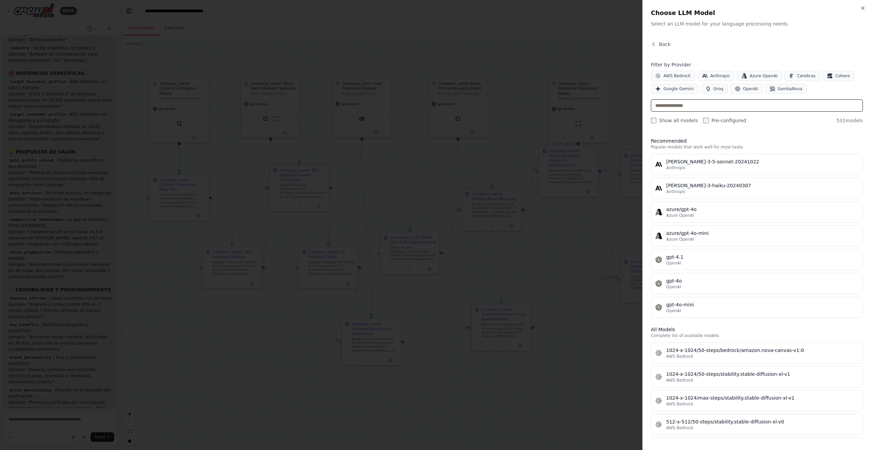
click at [717, 109] on input "text" at bounding box center [757, 105] width 212 height 12
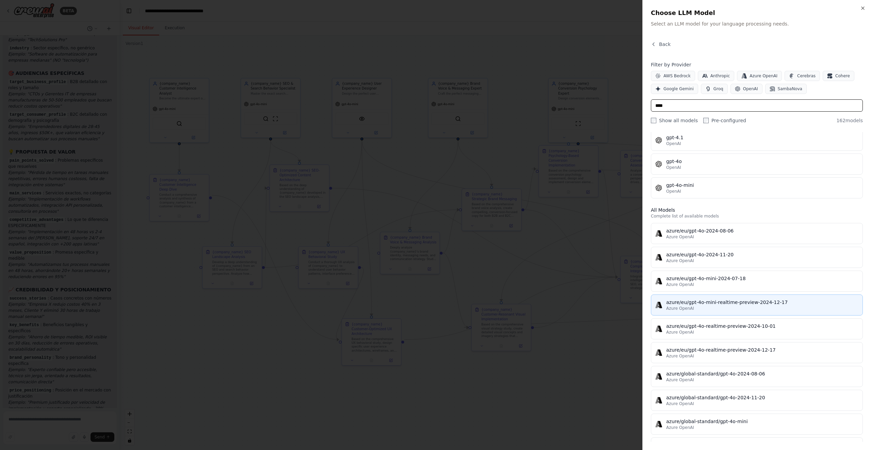
scroll to position [85, 0]
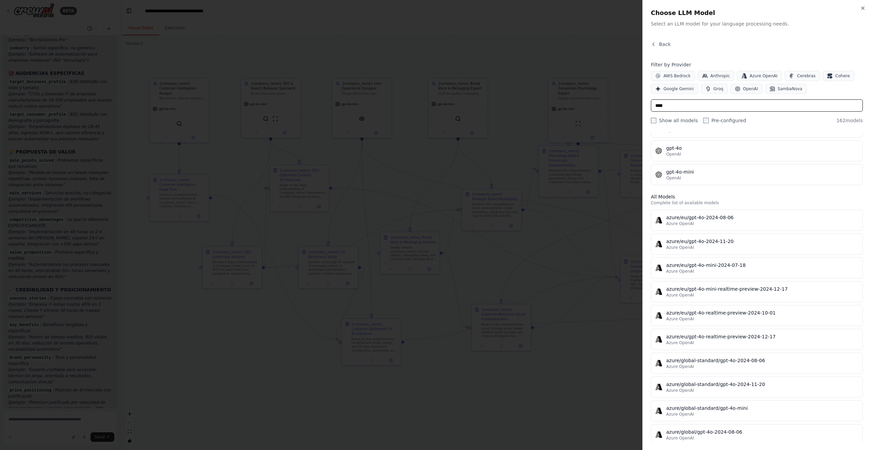
type input "****"
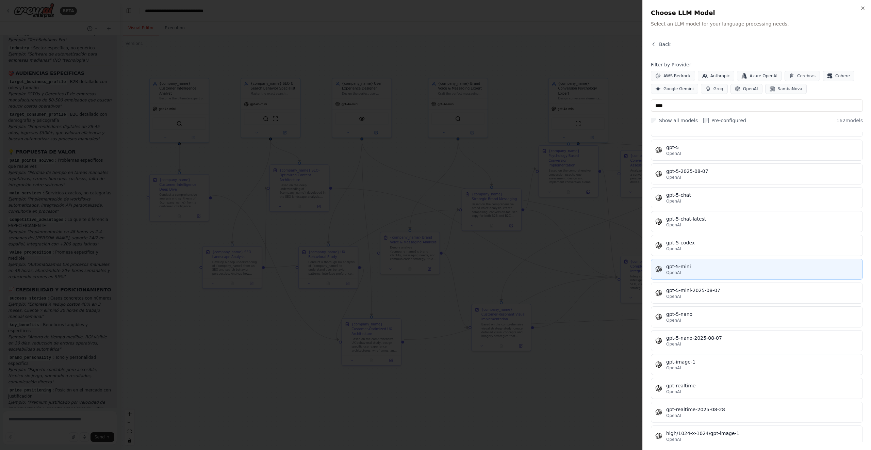
scroll to position [3369, 0]
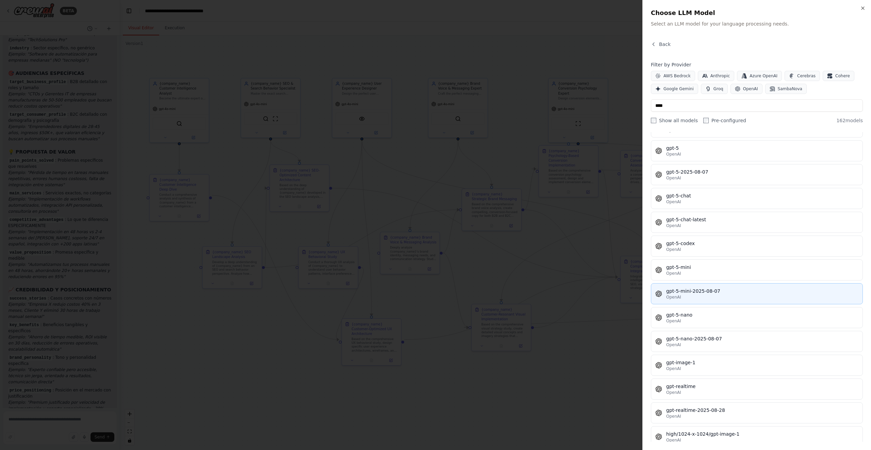
click at [721, 294] on div "OpenAI" at bounding box center [762, 296] width 192 height 5
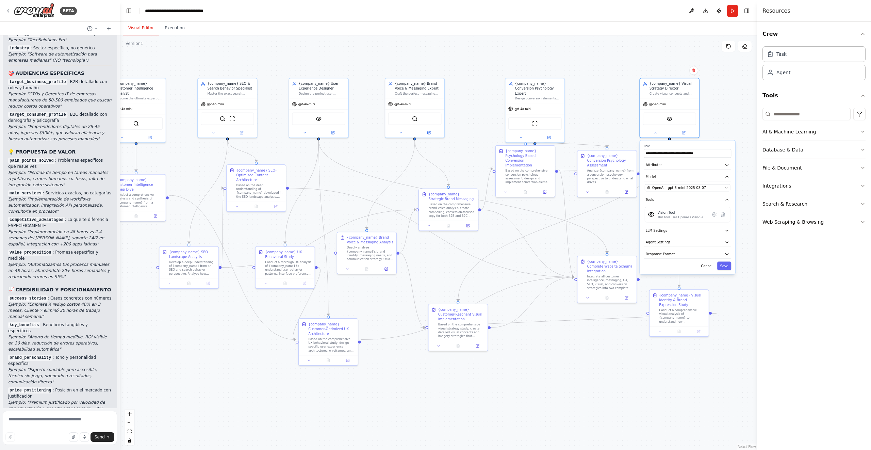
drag, startPoint x: 678, startPoint y: 305, endPoint x: 629, endPoint y: 305, distance: 49.0
click at [629, 305] on div ".deletable-edge-delete-btn { width: 20px; height: 20px; border: 0px solid #ffff…" at bounding box center [438, 242] width 637 height 414
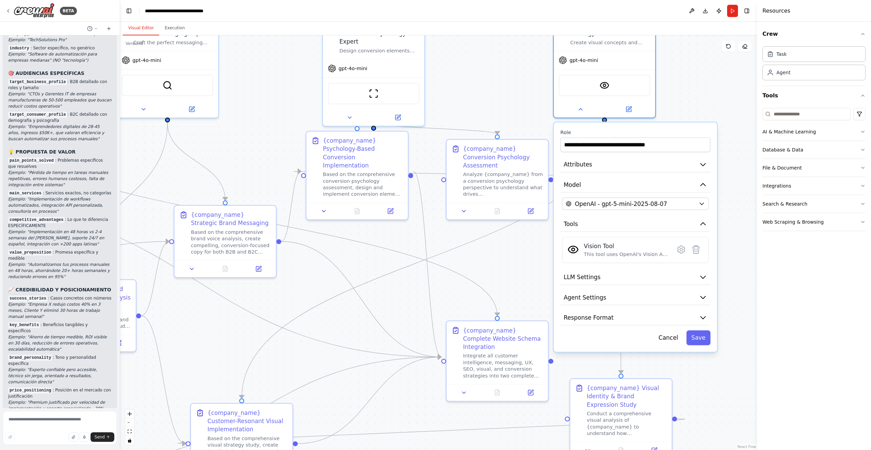
drag, startPoint x: 577, startPoint y: 235, endPoint x: 537, endPoint y: 270, distance: 53.0
click at [537, 270] on div ".deletable-edge-delete-btn { width: 20px; height: 20px; border: 0px solid #ffff…" at bounding box center [438, 242] width 637 height 414
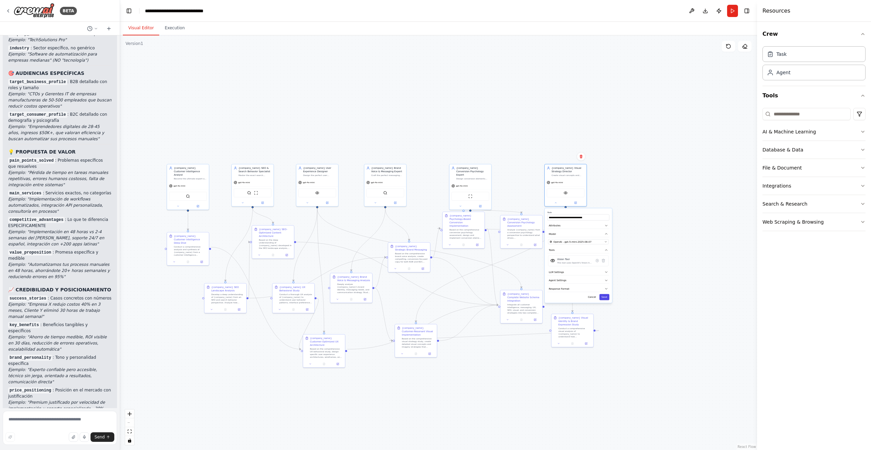
click at [606, 297] on button "Save" at bounding box center [604, 297] width 10 height 6
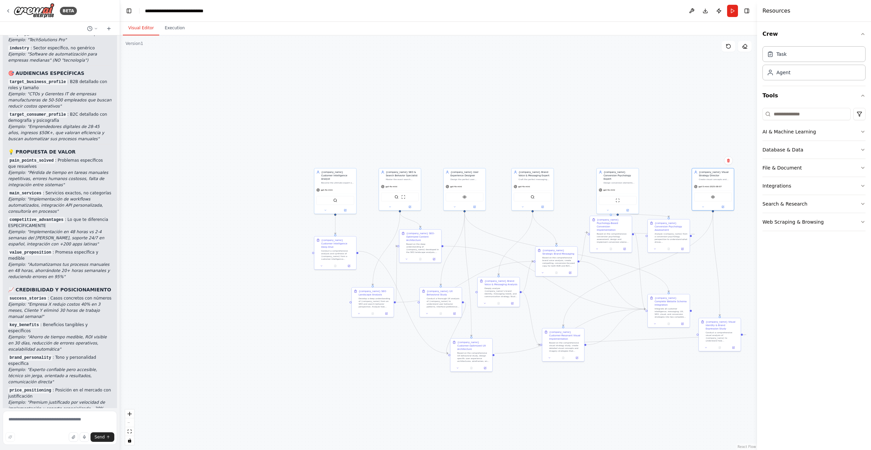
drag, startPoint x: 533, startPoint y: 269, endPoint x: 681, endPoint y: 273, distance: 148.0
click at [681, 273] on div ".deletable-edge-delete-btn { width: 20px; height: 20px; border: 0px solid #ffff…" at bounding box center [438, 242] width 637 height 414
click at [327, 188] on span "gpt-4o-mini" at bounding box center [327, 189] width 12 height 3
click at [326, 208] on icon at bounding box center [326, 209] width 3 height 3
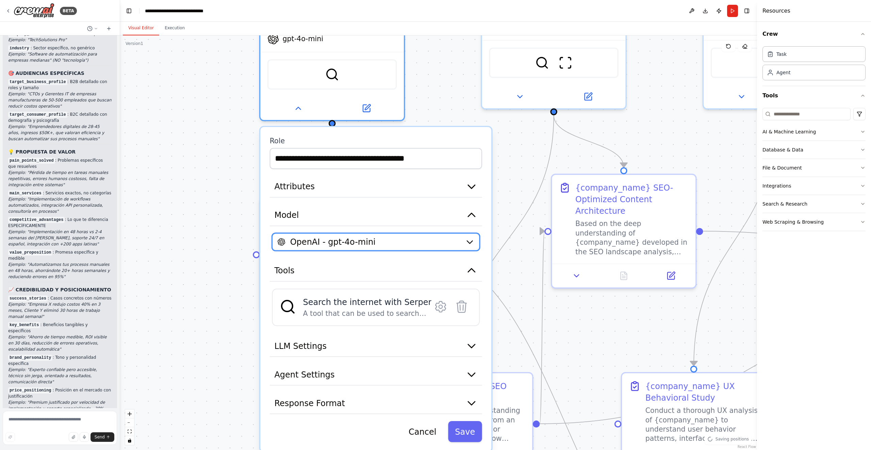
click at [362, 236] on span "OpenAI - gpt-4o-mini" at bounding box center [332, 242] width 85 height 12
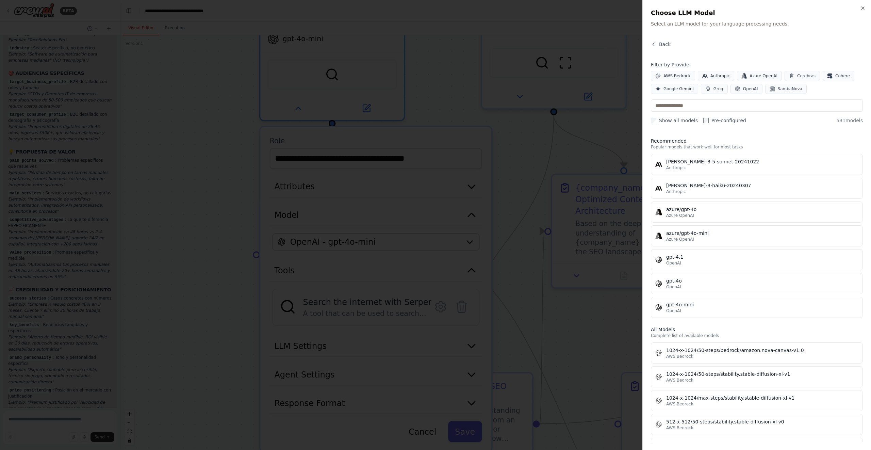
click at [570, 131] on div at bounding box center [435, 225] width 871 height 450
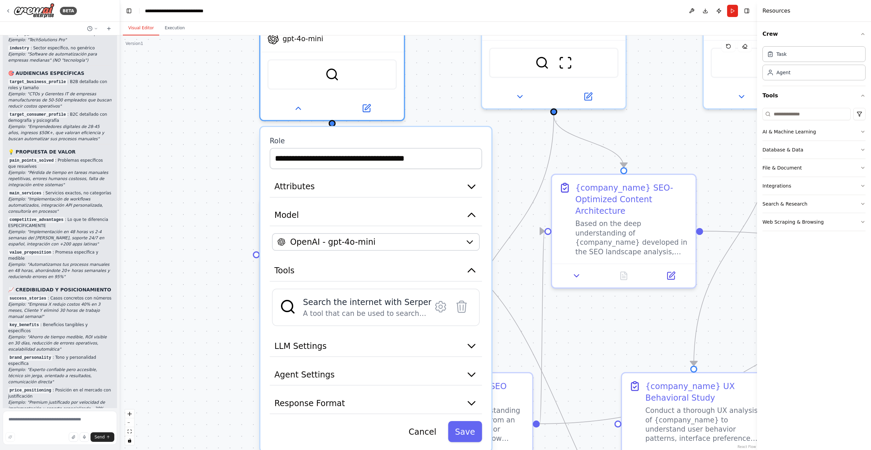
click at [207, 292] on div ".deletable-edge-delete-btn { width: 20px; height: 20px; border: 0px solid #ffff…" at bounding box center [438, 242] width 637 height 414
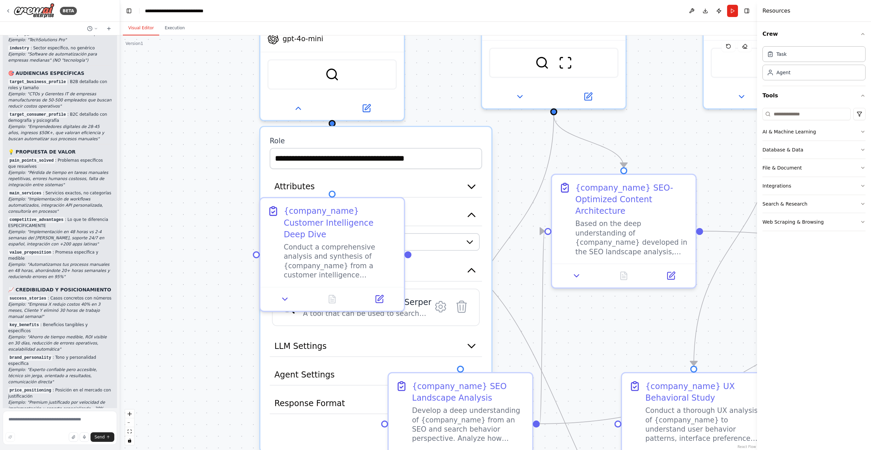
click at [481, 288] on div "Search the internet with Serper A tool that can be used to search the internet …" at bounding box center [376, 306] width 212 height 37
click at [228, 151] on div ".deletable-edge-delete-btn { width: 20px; height: 20px; border: 0px solid #ffff…" at bounding box center [438, 242] width 637 height 414
click at [431, 127] on div "**********" at bounding box center [375, 289] width 231 height 324
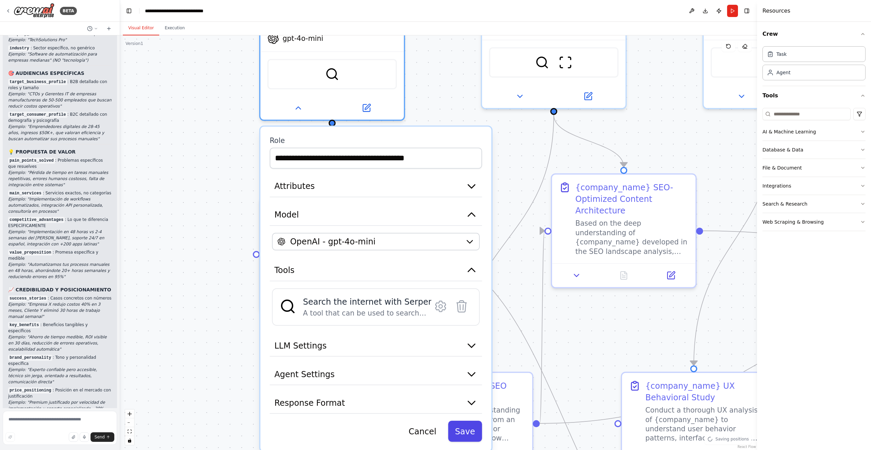
click at [465, 420] on button "Save" at bounding box center [465, 430] width 34 height 21
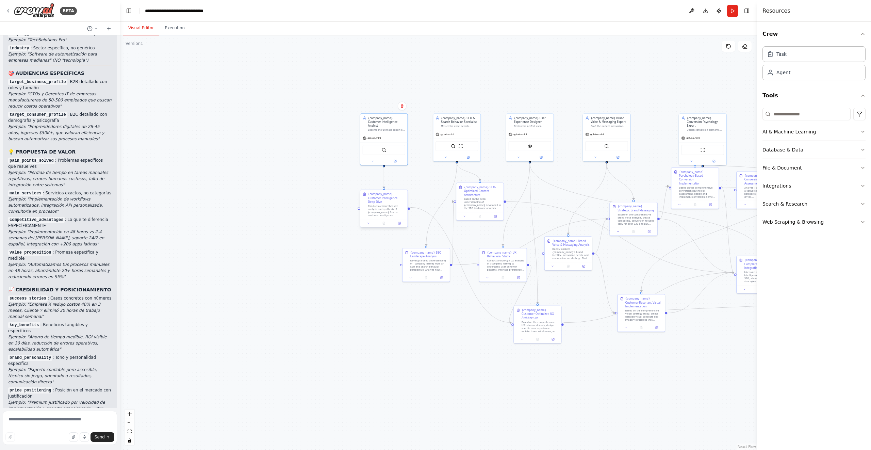
click at [391, 204] on div "Conduct a comprehensive analysis and synthesis of {company_name} from a custome…" at bounding box center [386, 210] width 37 height 12
click at [367, 221] on button at bounding box center [368, 223] width 13 height 5
click at [390, 253] on textarea "**********" at bounding box center [398, 259] width 70 height 14
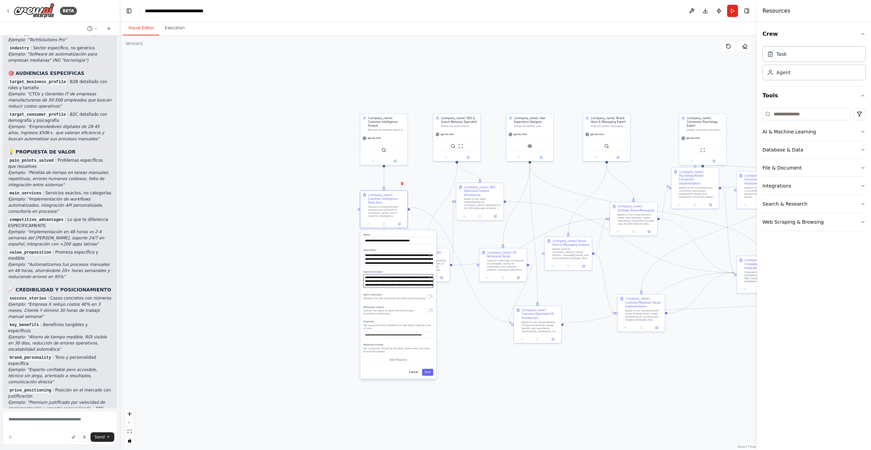
click at [386, 274] on textarea "**********" at bounding box center [398, 281] width 70 height 14
click at [469, 300] on div ".deletable-edge-delete-btn { width: 20px; height: 20px; border: 0px solid #ffff…" at bounding box center [438, 242] width 637 height 414
click at [528, 320] on div "Based on the comprehensive UX behavioral study, design specific user experience…" at bounding box center [539, 326] width 37 height 12
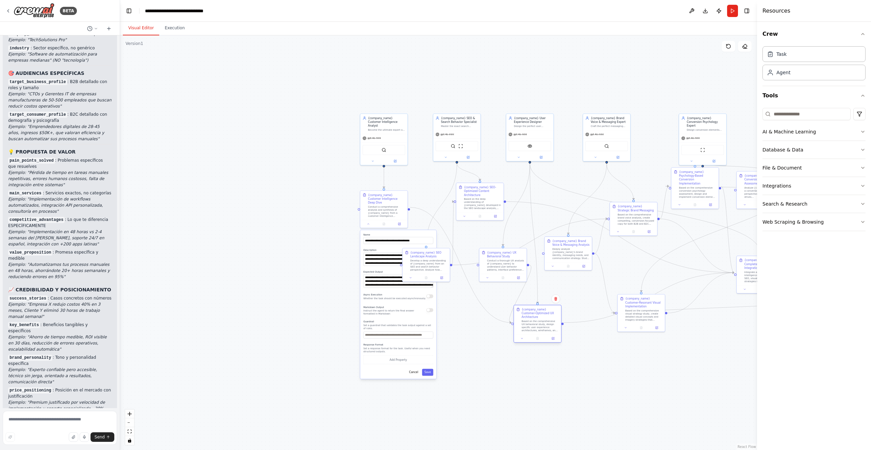
click at [523, 337] on div at bounding box center [537, 338] width 47 height 8
click at [523, 337] on icon at bounding box center [521, 338] width 3 height 3
click at [544, 371] on textarea "**********" at bounding box center [552, 374] width 70 height 14
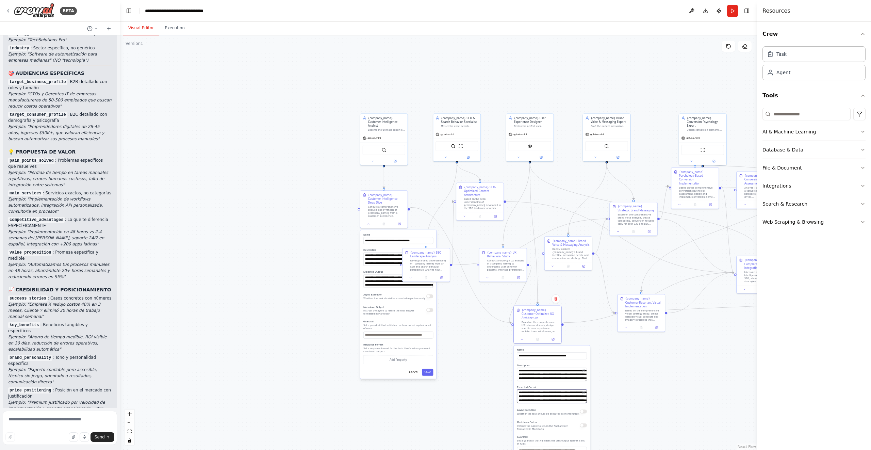
click at [557, 389] on textarea "**********" at bounding box center [552, 396] width 70 height 14
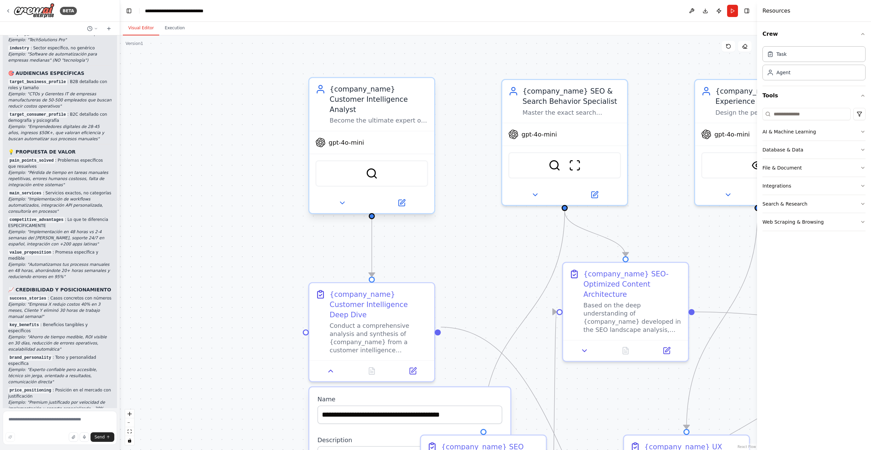
click at [339, 138] on span "gpt-4o-mini" at bounding box center [346, 142] width 35 height 8
click at [343, 199] on icon at bounding box center [342, 203] width 8 height 8
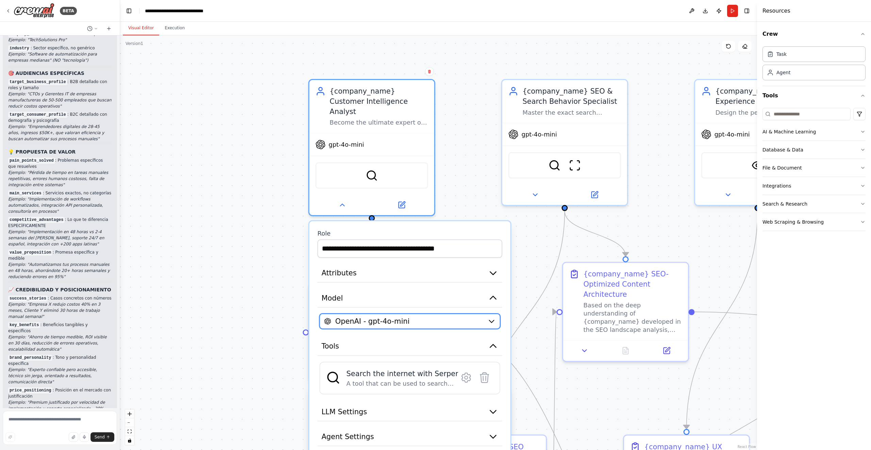
click at [397, 316] on span "OpenAI - gpt-4o-mini" at bounding box center [372, 321] width 74 height 10
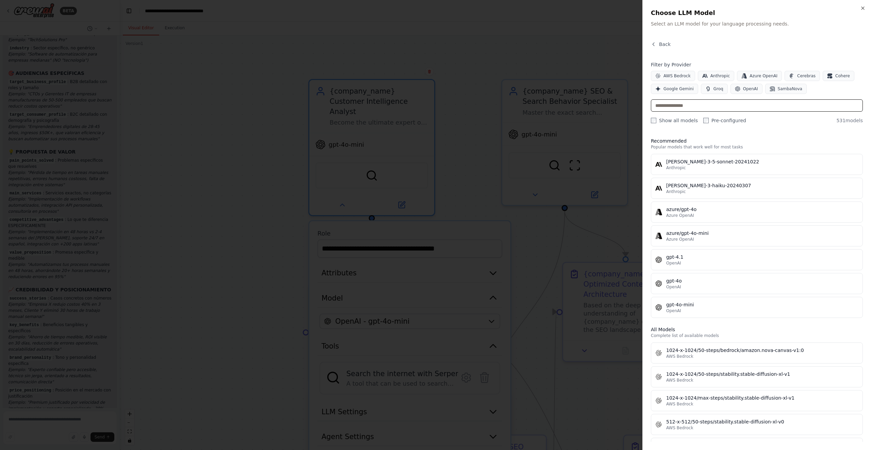
click at [736, 109] on input "text" at bounding box center [757, 105] width 212 height 12
type input "*"
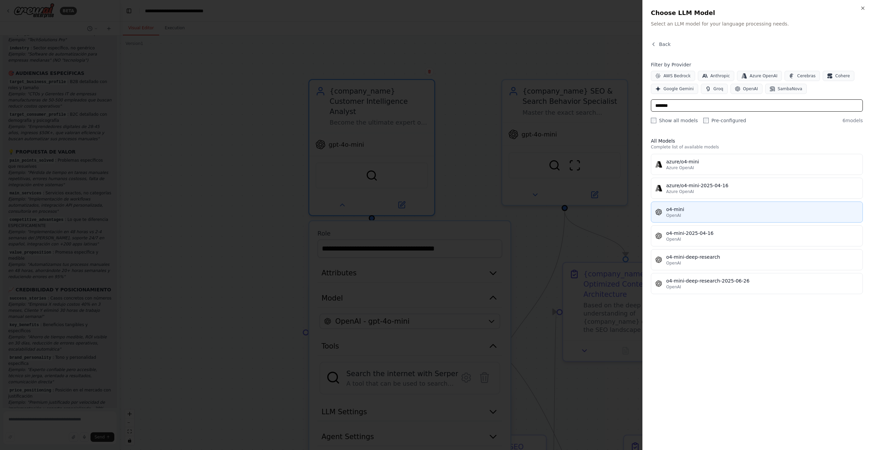
type input "*******"
click at [683, 213] on div "OpenAI" at bounding box center [762, 215] width 192 height 5
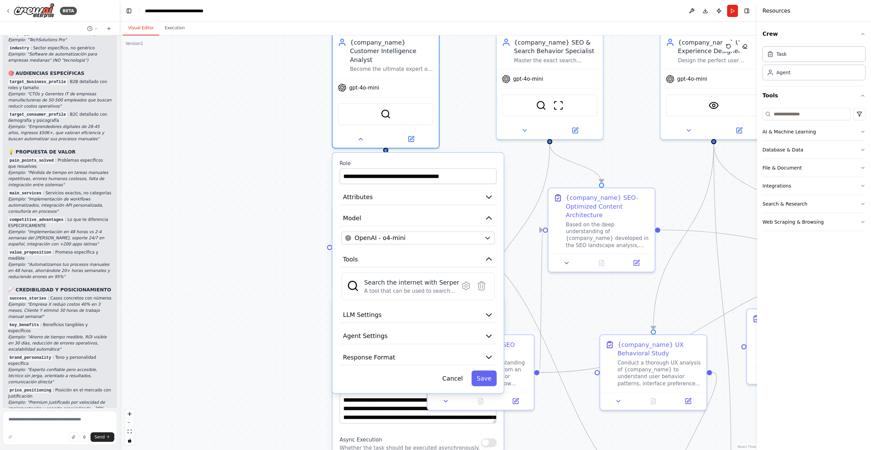
drag, startPoint x: 518, startPoint y: 403, endPoint x: 517, endPoint y: 315, distance: 88.4
click at [517, 315] on div ".deletable-edge-delete-btn { width: 20px; height: 20px; border: 0px solid #ffff…" at bounding box center [438, 242] width 637 height 414
click at [483, 370] on button "Save" at bounding box center [483, 378] width 25 height 16
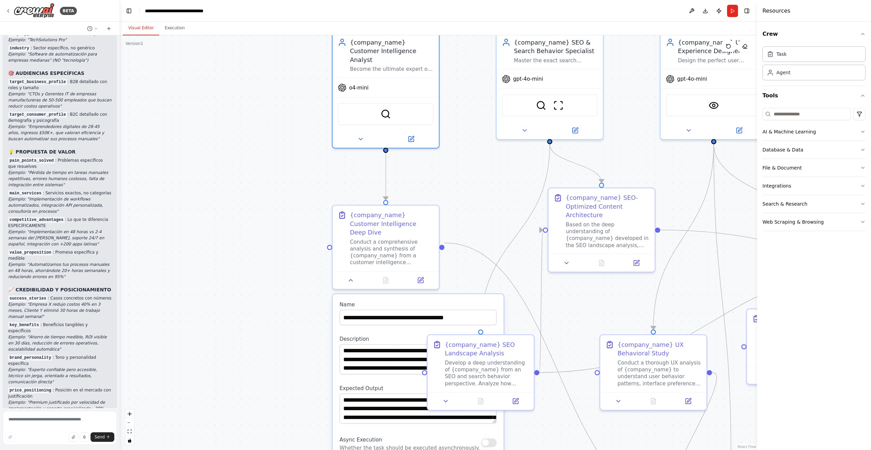
click at [488, 224] on div ".deletable-edge-delete-btn { width: 20px; height: 20px; border: 0px solid #ffff…" at bounding box center [438, 242] width 637 height 414
drag, startPoint x: 518, startPoint y: 428, endPoint x: 482, endPoint y: 298, distance: 134.9
click at [482, 298] on div ".deletable-edge-delete-btn { width: 20px; height: 20px; border: 0px solid #ffff…" at bounding box center [438, 242] width 637 height 414
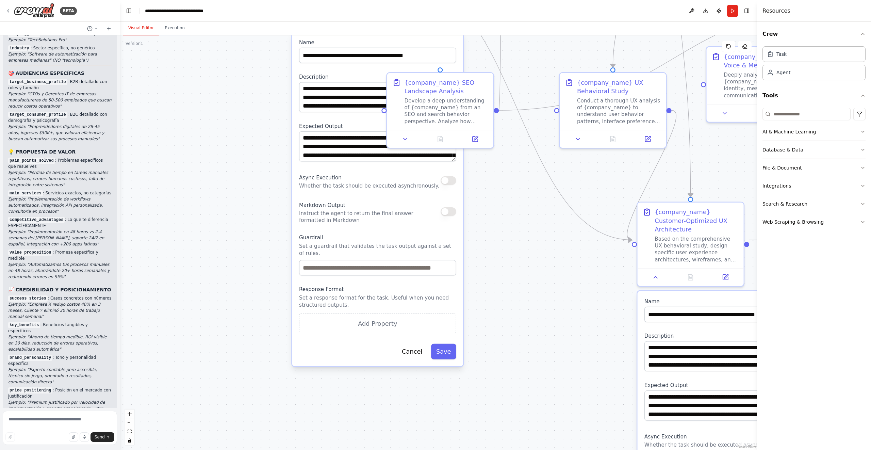
drag, startPoint x: 514, startPoint y: 364, endPoint x: 510, endPoint y: 232, distance: 132.1
click at [510, 232] on div ".deletable-edge-delete-btn { width: 20px; height: 20px; border: 0px solid #ffff…" at bounding box center [438, 242] width 637 height 414
click at [445, 344] on button "Save" at bounding box center [443, 352] width 25 height 16
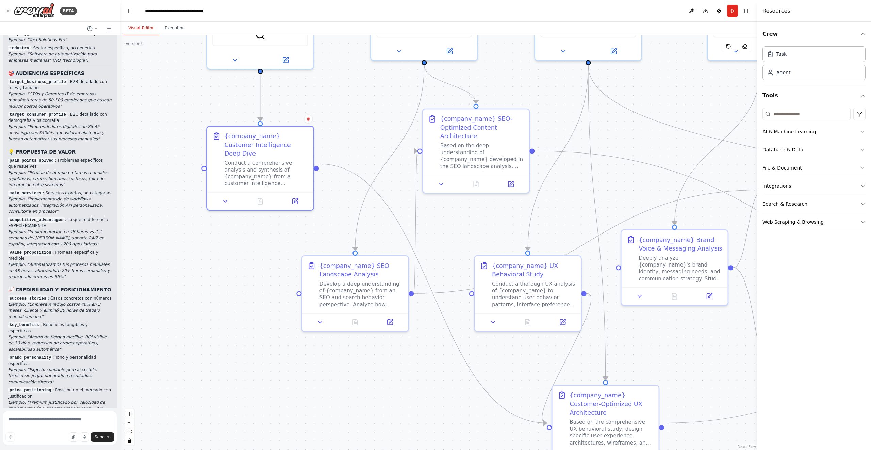
drag, startPoint x: 520, startPoint y: 233, endPoint x: 420, endPoint y: 447, distance: 236.7
click at [420, 447] on div ".deletable-edge-delete-btn { width: 20px; height: 20px; border: 0px solid #ffff…" at bounding box center [438, 242] width 637 height 414
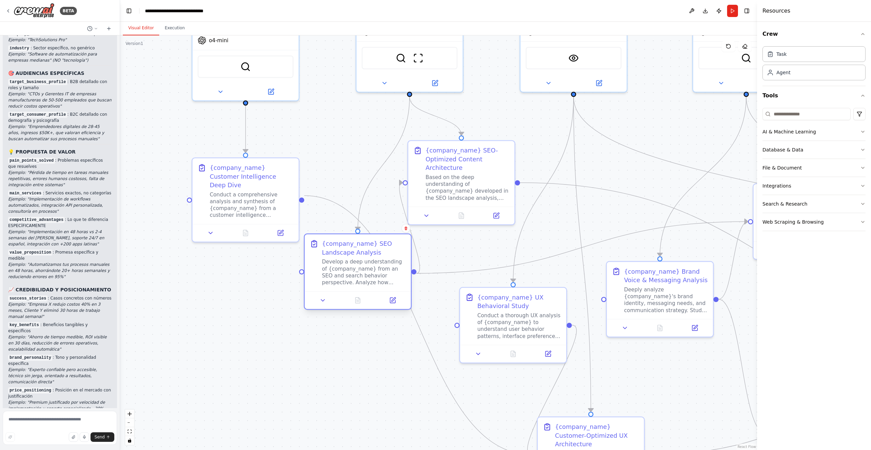
drag, startPoint x: 360, startPoint y: 332, endPoint x: 376, endPoint y: 280, distance: 53.9
click at [376, 280] on div "Develop a deep understanding of {company_name} from an SEO and search behavior …" at bounding box center [364, 272] width 84 height 28
drag, startPoint x: 471, startPoint y: 189, endPoint x: 515, endPoint y: 187, distance: 44.3
click at [515, 187] on div "Based on the deep understanding of {company_name} developed in the SEO landscap…" at bounding box center [485, 186] width 84 height 28
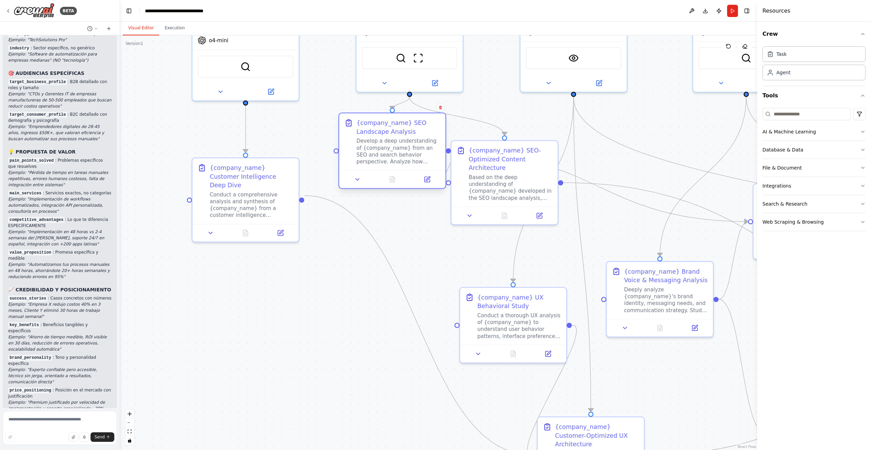
drag, startPoint x: 370, startPoint y: 264, endPoint x: 400, endPoint y: 142, distance: 125.7
click at [400, 142] on div "Develop a deep understanding of {company_name} from an SEO and search behavior …" at bounding box center [398, 151] width 84 height 28
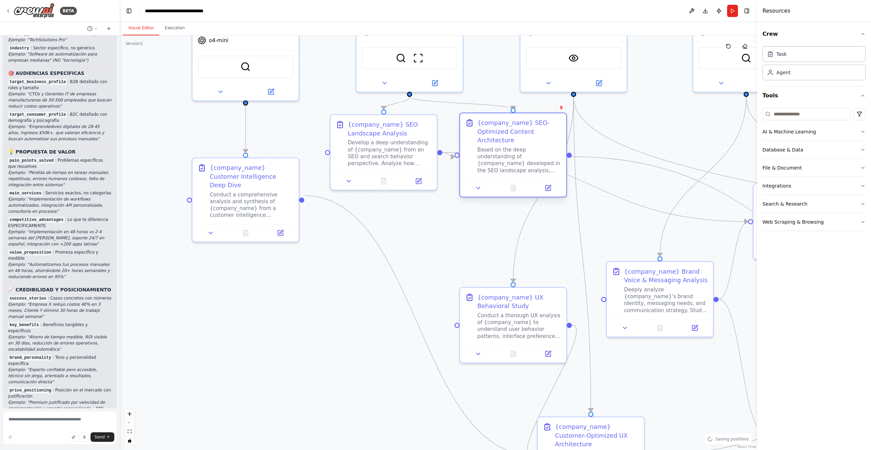
drag, startPoint x: 518, startPoint y: 163, endPoint x: 532, endPoint y: 139, distance: 27.9
click at [532, 139] on div "{company_name} SEO-Optimized Content Architecture" at bounding box center [519, 131] width 84 height 26
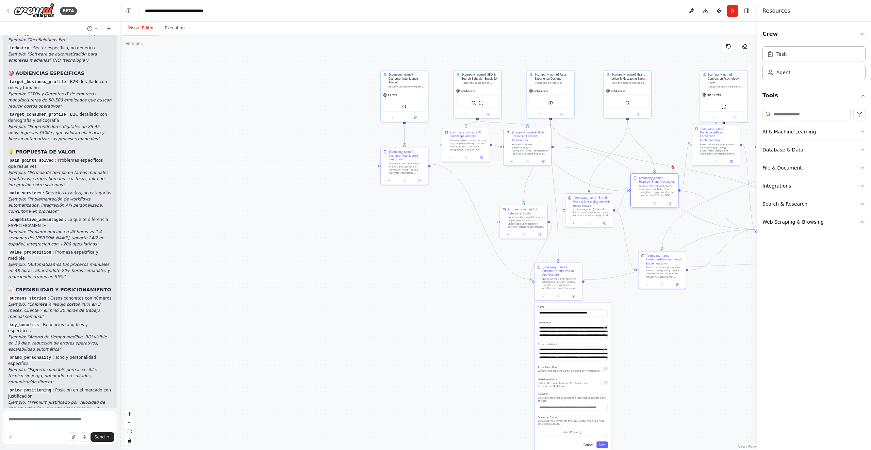
drag, startPoint x: 655, startPoint y: 171, endPoint x: 654, endPoint y: 188, distance: 17.4
click at [654, 188] on div "Based on the comprehensive brand voice analysis, create compelling, conversion-…" at bounding box center [656, 190] width 37 height 12
drag, startPoint x: 533, startPoint y: 146, endPoint x: 530, endPoint y: 135, distance: 11.6
click at [530, 135] on div "Based on the deep understanding of {company_name} developed in the SEO landscap…" at bounding box center [526, 137] width 37 height 12
drag, startPoint x: 468, startPoint y: 143, endPoint x: 432, endPoint y: 226, distance: 90.5
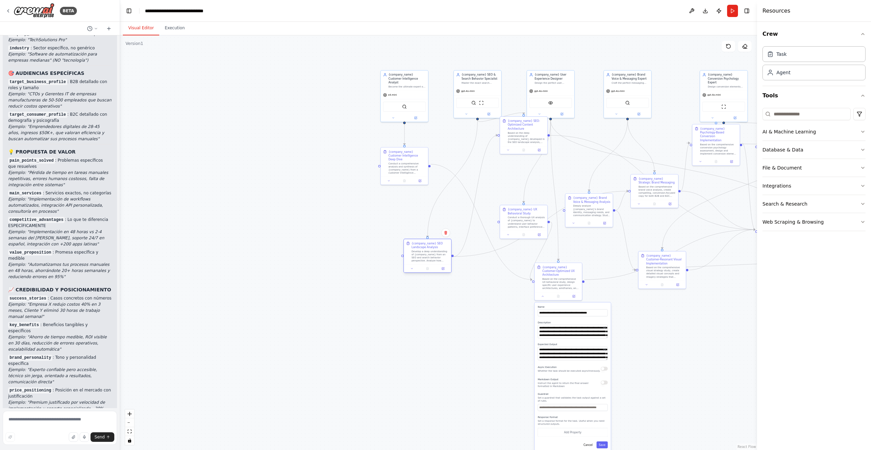
click at [432, 250] on div "Develop a deep understanding of {company_name} from an SEO and search behavior …" at bounding box center [430, 256] width 37 height 12
drag, startPoint x: 406, startPoint y: 171, endPoint x: 403, endPoint y: 155, distance: 16.6
click at [403, 155] on div "{company_name} Customer Intelligence Deep Dive Conduct a comprehensive analysis…" at bounding box center [401, 150] width 48 height 38
drag, startPoint x: 514, startPoint y: 145, endPoint x: 496, endPoint y: 166, distance: 27.7
click at [496, 166] on div at bounding box center [504, 168] width 47 height 8
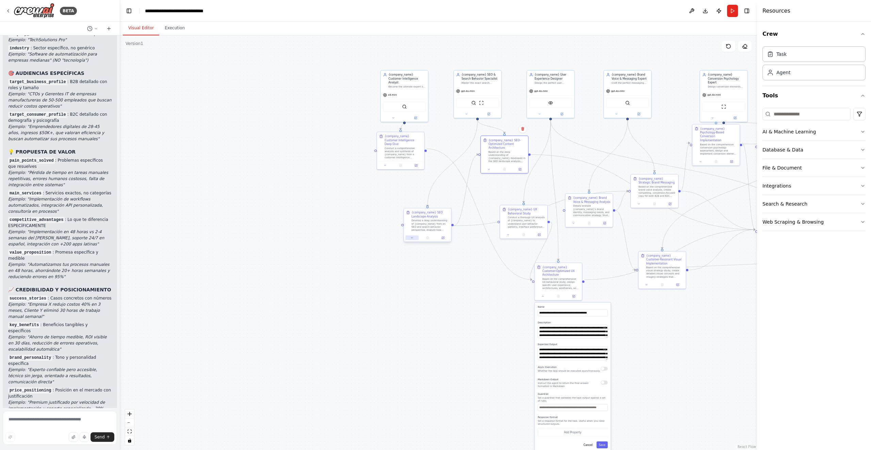
click at [412, 238] on icon at bounding box center [411, 237] width 3 height 3
click at [427, 278] on textarea "**********" at bounding box center [442, 274] width 70 height 14
click at [424, 295] on textarea "**********" at bounding box center [442, 296] width 70 height 14
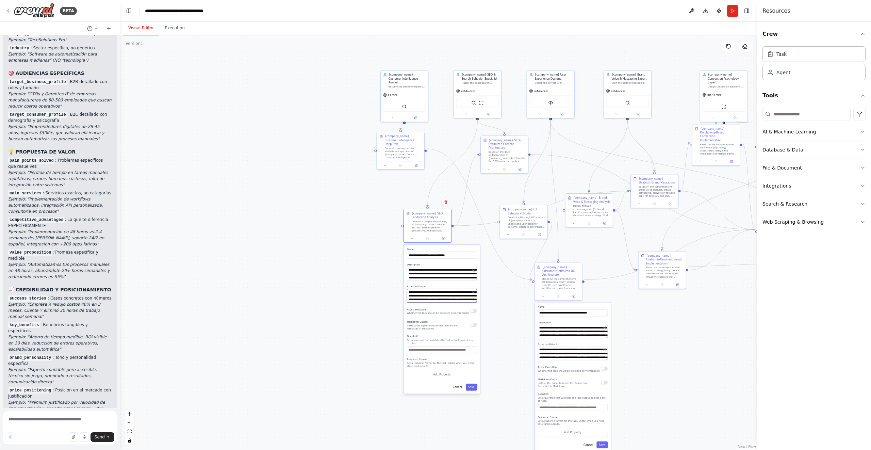
click at [424, 295] on textarea "**********" at bounding box center [442, 296] width 70 height 14
click at [490, 168] on icon at bounding box center [489, 168] width 2 height 1
click at [502, 204] on textarea "**********" at bounding box center [519, 205] width 70 height 14
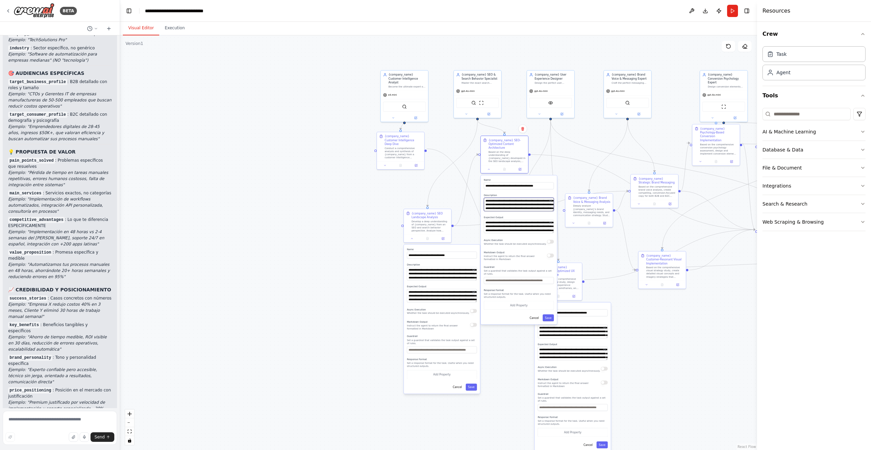
click at [502, 204] on textarea "**********" at bounding box center [519, 205] width 70 height 14
click at [522, 224] on textarea "**********" at bounding box center [519, 226] width 70 height 14
click at [549, 319] on button "Save" at bounding box center [548, 317] width 11 height 7
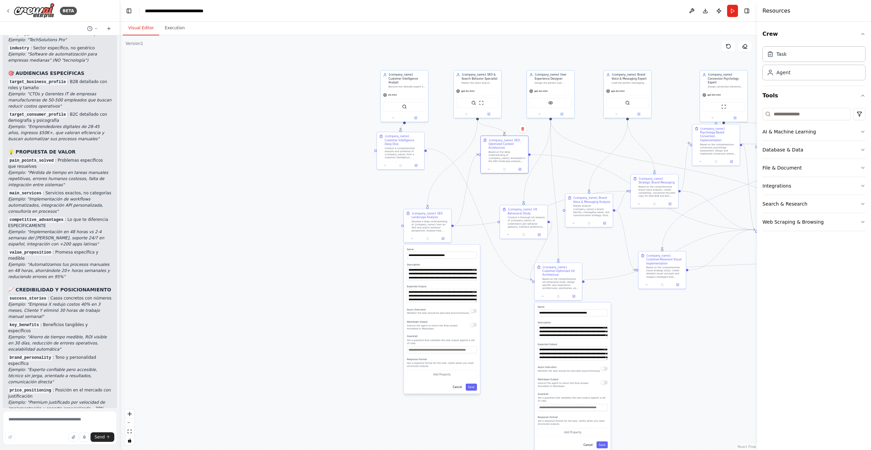
click at [471, 391] on div "**********" at bounding box center [442, 319] width 76 height 149
click at [471, 389] on button "Save" at bounding box center [471, 386] width 11 height 7
drag, startPoint x: 650, startPoint y: 186, endPoint x: 664, endPoint y: 181, distance: 14.5
click at [664, 181] on div "Based on the comprehensive brand voice analysis, create compelling, conversion-…" at bounding box center [672, 187] width 37 height 12
drag, startPoint x: 504, startPoint y: 153, endPoint x: 504, endPoint y: 163, distance: 10.2
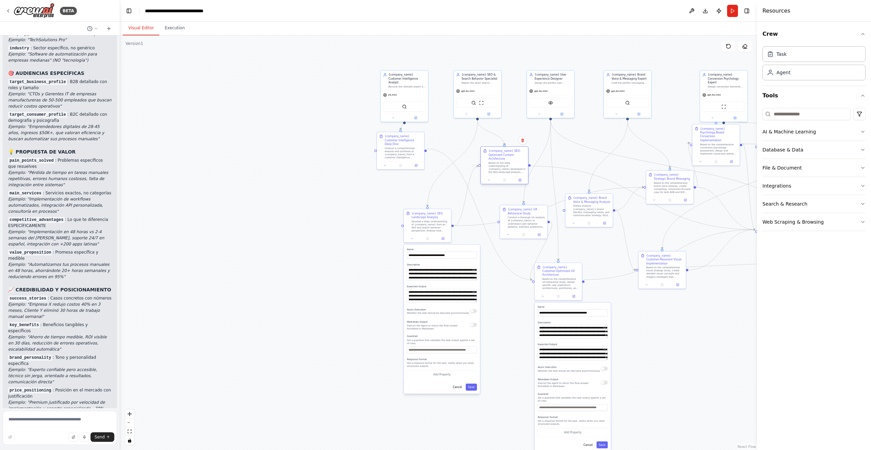
click at [504, 163] on div "Based on the deep understanding of {company_name} developed in the SEO landscap…" at bounding box center [506, 167] width 37 height 12
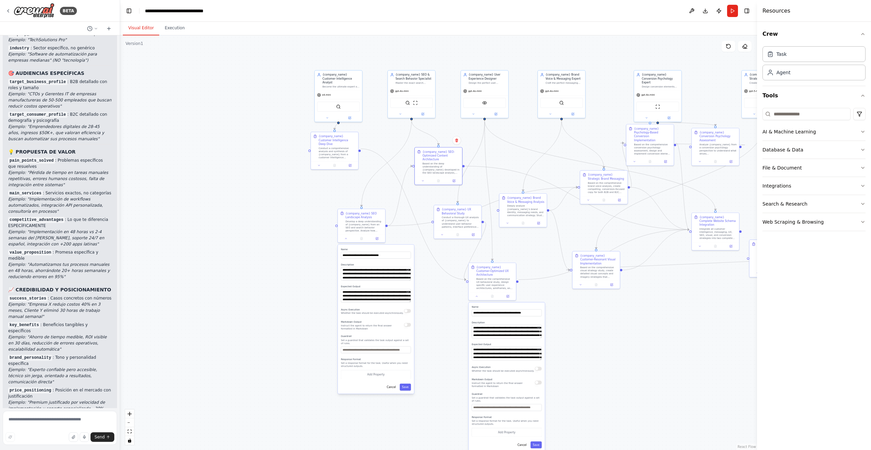
drag, startPoint x: 708, startPoint y: 331, endPoint x: 642, endPoint y: 331, distance: 66.0
click at [642, 331] on div ".deletable-edge-delete-btn { width: 20px; height: 20px; border: 0px solid #ffff…" at bounding box center [438, 242] width 637 height 414
drag, startPoint x: 709, startPoint y: 233, endPoint x: 702, endPoint y: 233, distance: 6.8
click at [702, 233] on div "Integrate all customer intelligence, messaging, UX, SEO, visual, and conversion…" at bounding box center [710, 233] width 37 height 12
drag, startPoint x: 331, startPoint y: 149, endPoint x: 330, endPoint y: 168, distance: 19.4
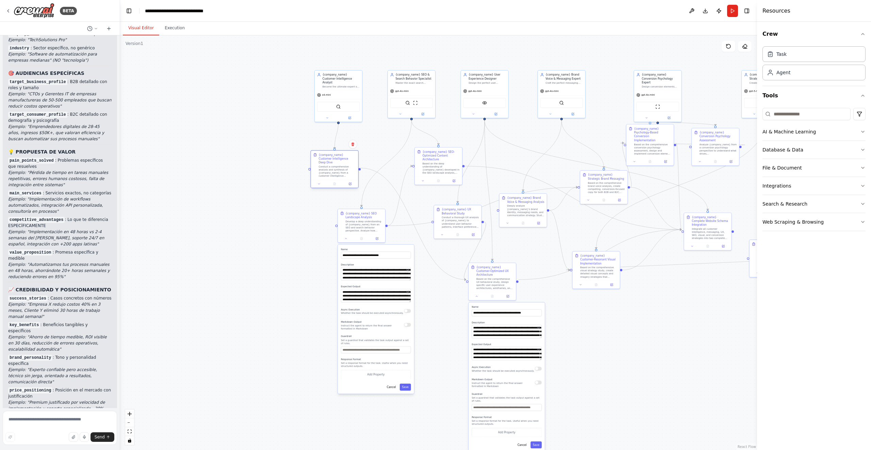
click at [330, 168] on div "Conduct a comprehensive analysis and synthesis of {company_name} from a custome…" at bounding box center [336, 171] width 37 height 12
click at [405, 387] on button "Save" at bounding box center [405, 386] width 11 height 7
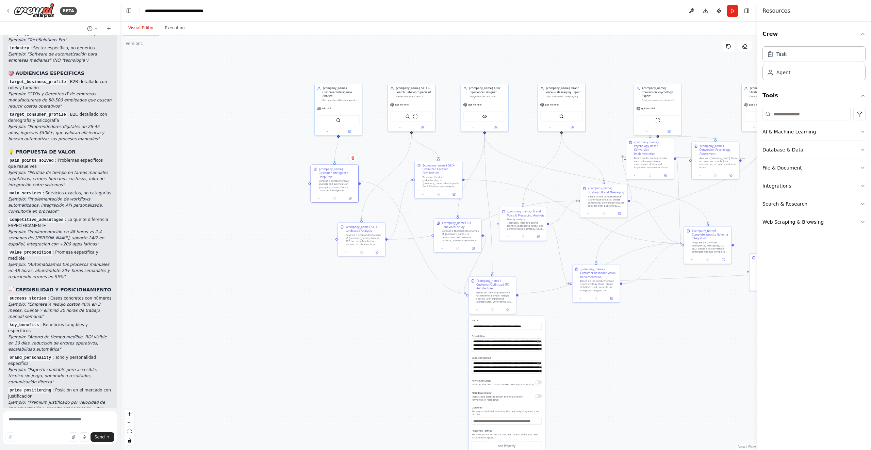
drag, startPoint x: 413, startPoint y: 303, endPoint x: 413, endPoint y: 319, distance: 16.3
click at [413, 319] on div ".deletable-edge-delete-btn { width: 20px; height: 20px; border: 0px solid #ffff…" at bounding box center [438, 242] width 637 height 414
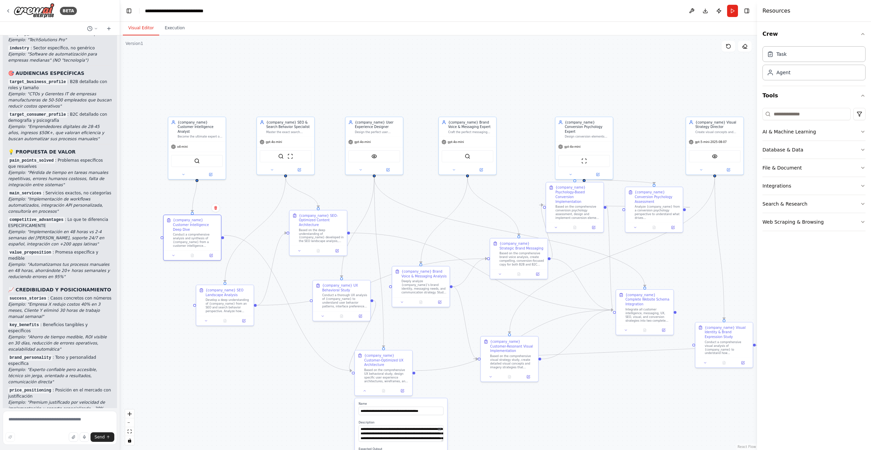
drag, startPoint x: 438, startPoint y: 297, endPoint x: 263, endPoint y: 379, distance: 193.1
click at [263, 379] on div ".deletable-edge-delete-btn { width: 20px; height: 20px; border: 0px solid #ffff…" at bounding box center [438, 242] width 637 height 414
click at [271, 166] on icon at bounding box center [270, 167] width 4 height 4
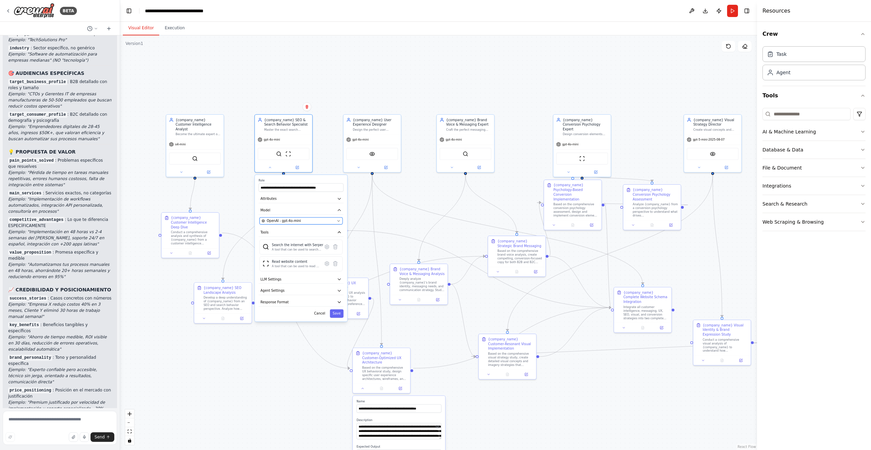
click at [309, 221] on div "OpenAI - gpt-4o-mini" at bounding box center [298, 220] width 73 height 5
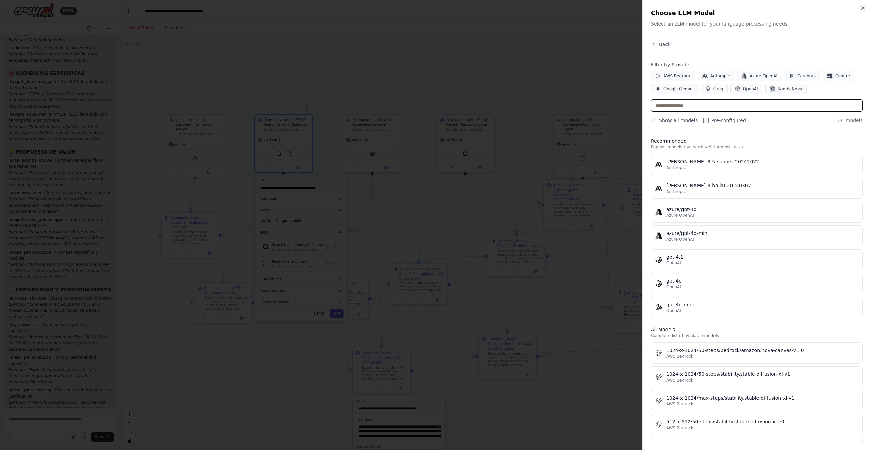
click at [733, 109] on input "text" at bounding box center [757, 105] width 212 height 12
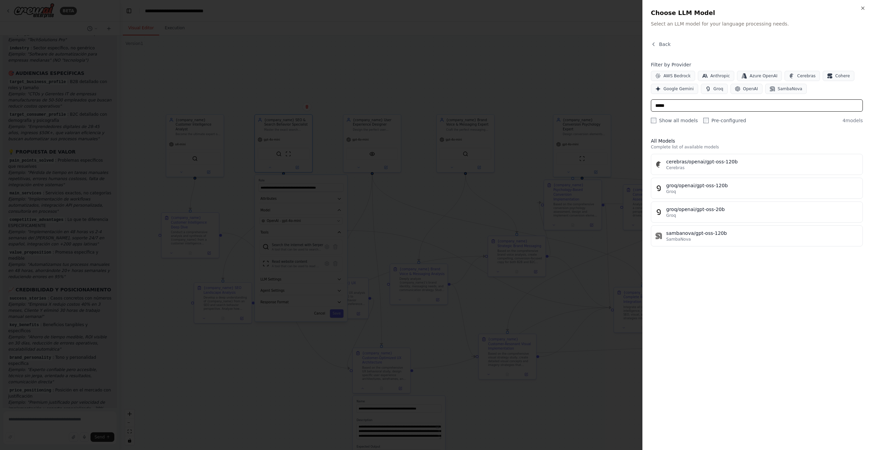
scroll to position [0, 0]
type input "*****"
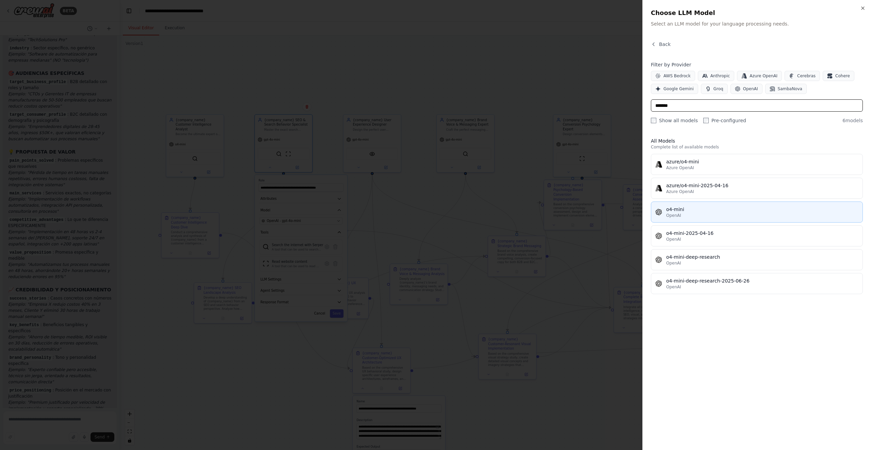
type input "*******"
click at [696, 208] on div "o4-mini" at bounding box center [762, 209] width 192 height 7
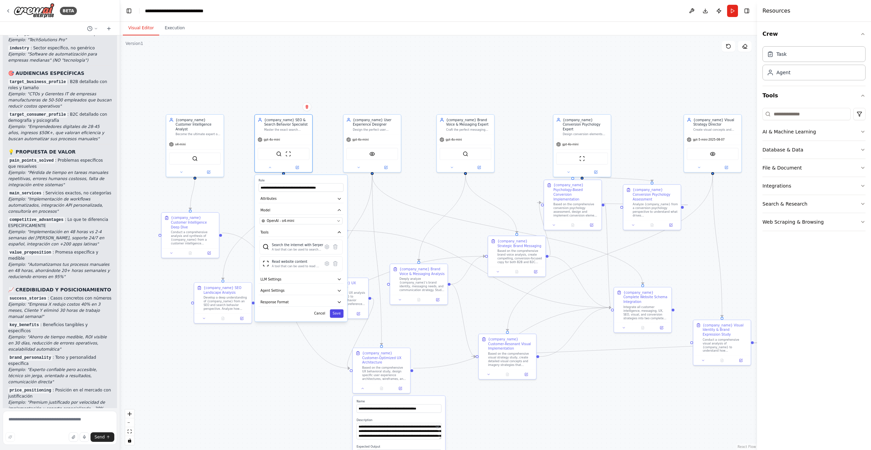
click at [332, 313] on button "Save" at bounding box center [337, 313] width 14 height 9
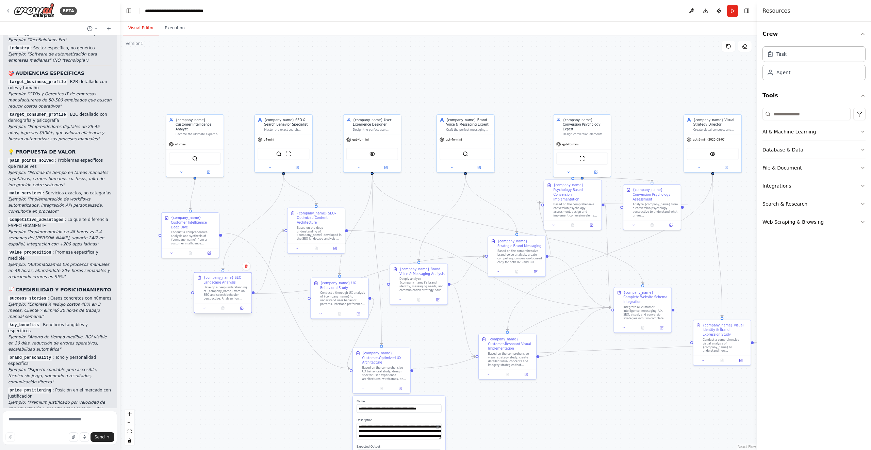
drag, startPoint x: 234, startPoint y: 307, endPoint x: 234, endPoint y: 299, distance: 7.8
click at [234, 299] on div "Develop a deep understanding of {company_name} from an SEO and search behavior …" at bounding box center [225, 292] width 45 height 15
drag, startPoint x: 307, startPoint y: 229, endPoint x: 307, endPoint y: 235, distance: 6.8
click at [307, 235] on div "Based on the deep understanding of {company_name} developed in the SEO landscap…" at bounding box center [319, 236] width 45 height 15
drag, startPoint x: 324, startPoint y: 236, endPoint x: 303, endPoint y: 236, distance: 20.4
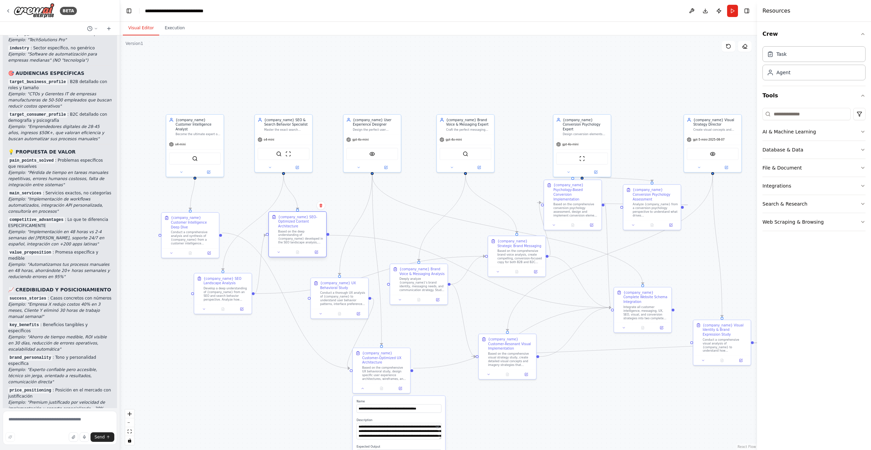
click at [303, 236] on div "Based on the deep understanding of {company_name} developed in the SEO landscap…" at bounding box center [300, 236] width 45 height 15
drag, startPoint x: 337, startPoint y: 297, endPoint x: 348, endPoint y: 245, distance: 53.2
click at [348, 245] on div "Conduct a thorough UX analysis of {company_name} to understand user behavior pa…" at bounding box center [351, 246] width 45 height 15
drag, startPoint x: 517, startPoint y: 256, endPoint x: 513, endPoint y: 256, distance: 4.1
click at [513, 256] on div "Based on the comprehensive brand voice analysis, create compelling, conversion-…" at bounding box center [515, 255] width 45 height 15
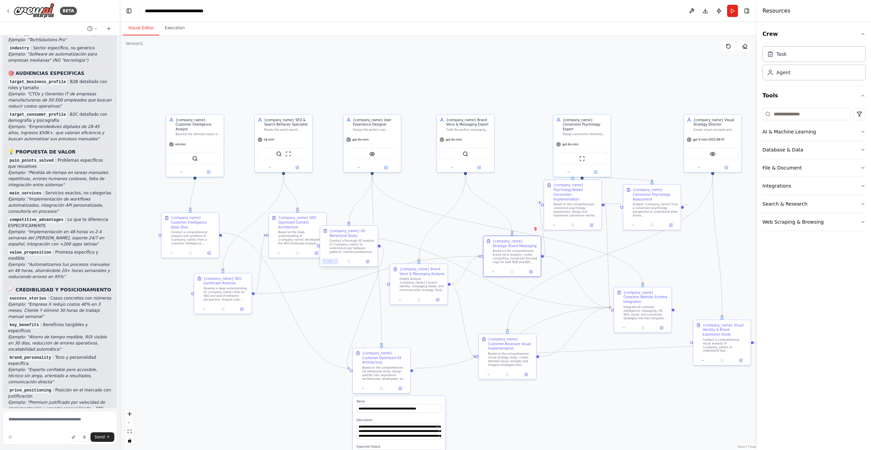
click at [331, 262] on icon at bounding box center [330, 262] width 4 height 4
click at [332, 262] on button at bounding box center [330, 261] width 16 height 5
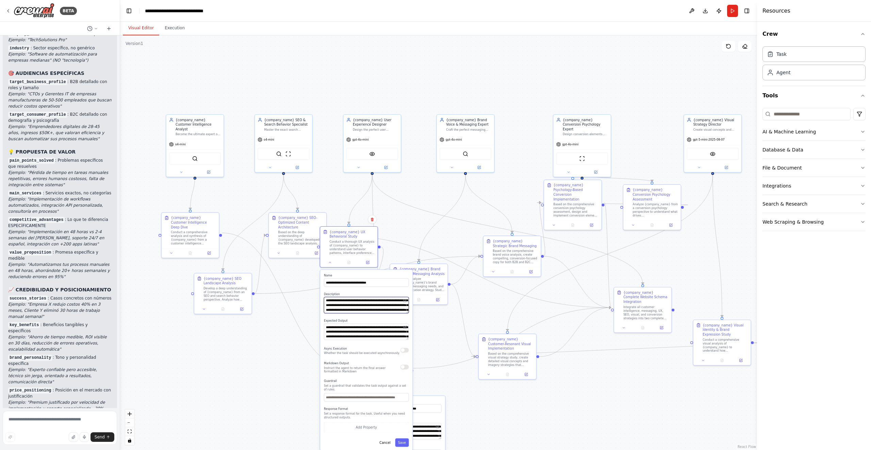
click at [345, 301] on textarea "**********" at bounding box center [366, 305] width 85 height 16
click at [346, 328] on textarea "**********" at bounding box center [366, 332] width 85 height 16
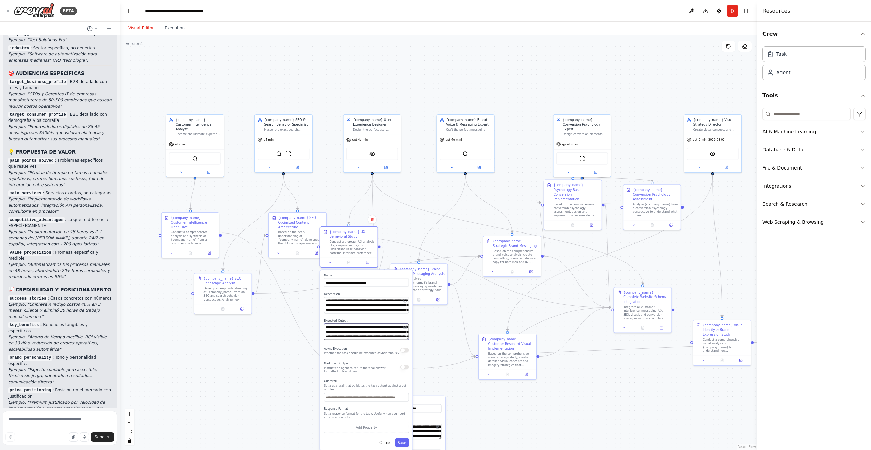
click at [346, 328] on textarea "**********" at bounding box center [366, 332] width 85 height 16
click at [403, 441] on button "Save" at bounding box center [402, 442] width 14 height 9
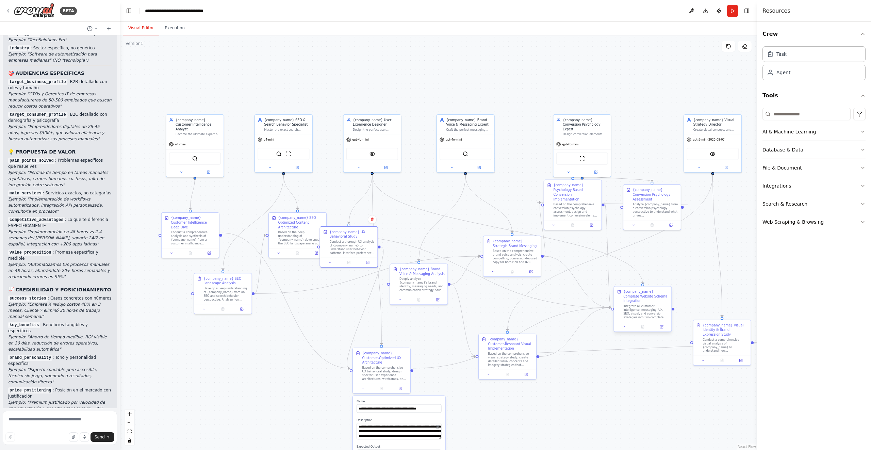
click at [632, 298] on div "{company_name} Complete Website Schema Integration" at bounding box center [645, 296] width 45 height 14
click at [625, 324] on button at bounding box center [624, 326] width 16 height 5
click at [637, 367] on textarea "**********" at bounding box center [660, 370] width 85 height 16
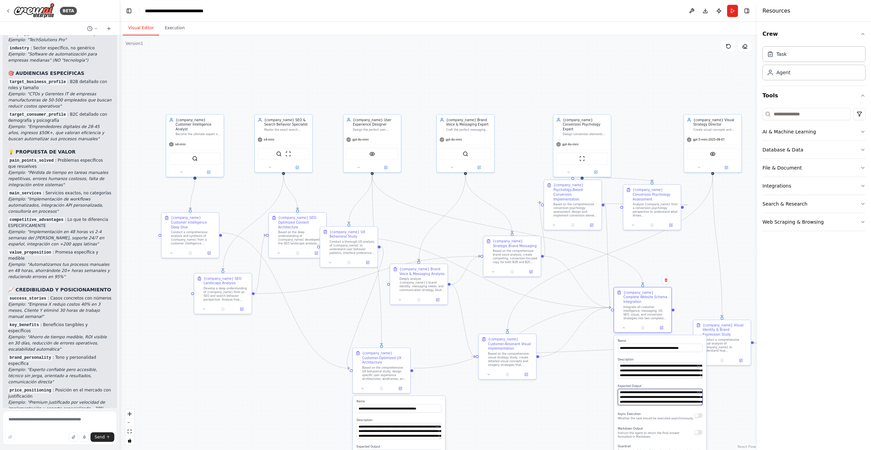
click at [627, 391] on textarea "**********" at bounding box center [660, 396] width 85 height 16
click at [286, 383] on div ".deletable-edge-delete-btn { width: 20px; height: 20px; border: 0px solid #ffff…" at bounding box center [438, 242] width 637 height 414
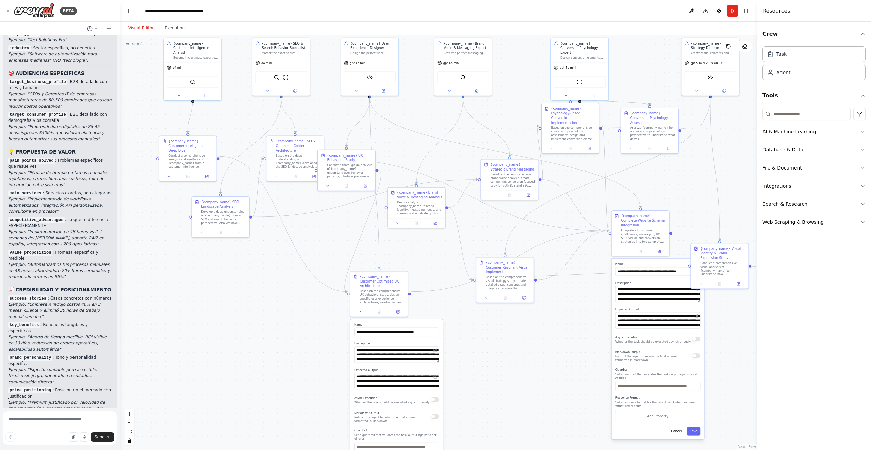
drag, startPoint x: 594, startPoint y: 402, endPoint x: 592, endPoint y: 326, distance: 76.6
click at [592, 326] on div ".deletable-edge-delete-btn { width: 20px; height: 20px; border: 0px solid #ffff…" at bounding box center [438, 242] width 637 height 414
click at [690, 427] on button "Save" at bounding box center [693, 431] width 14 height 9
click at [697, 428] on button "Save" at bounding box center [693, 431] width 14 height 9
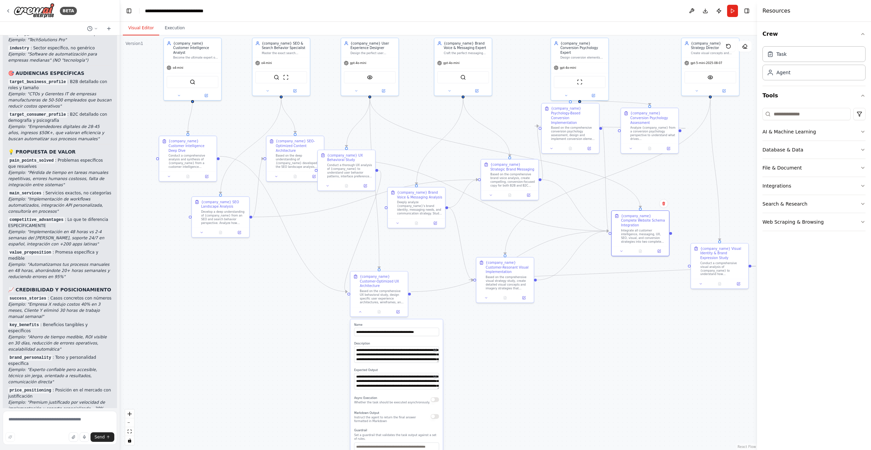
drag, startPoint x: 608, startPoint y: 344, endPoint x: 608, endPoint y: 354, distance: 10.9
click at [608, 354] on div ".deletable-edge-delete-btn { width: 20px; height: 20px; border: 0px solid #ffff…" at bounding box center [438, 242] width 637 height 414
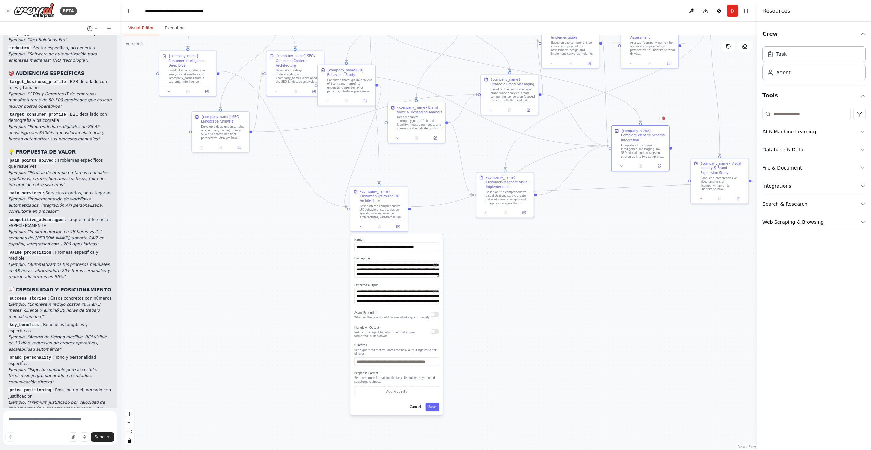
drag, startPoint x: 608, startPoint y: 354, endPoint x: 608, endPoint y: 250, distance: 104.8
click at [608, 250] on div ".deletable-edge-delete-btn { width: 20px; height: 20px; border: 0px solid #ffff…" at bounding box center [438, 242] width 637 height 414
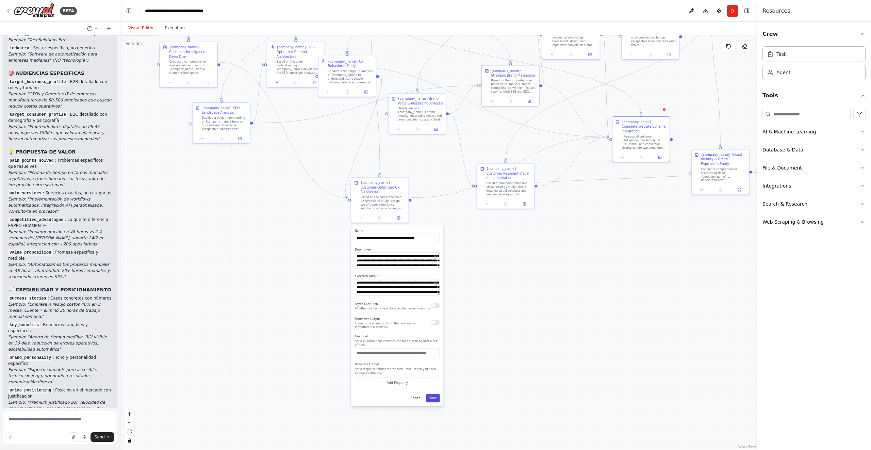
click at [429, 396] on button "Save" at bounding box center [433, 398] width 14 height 9
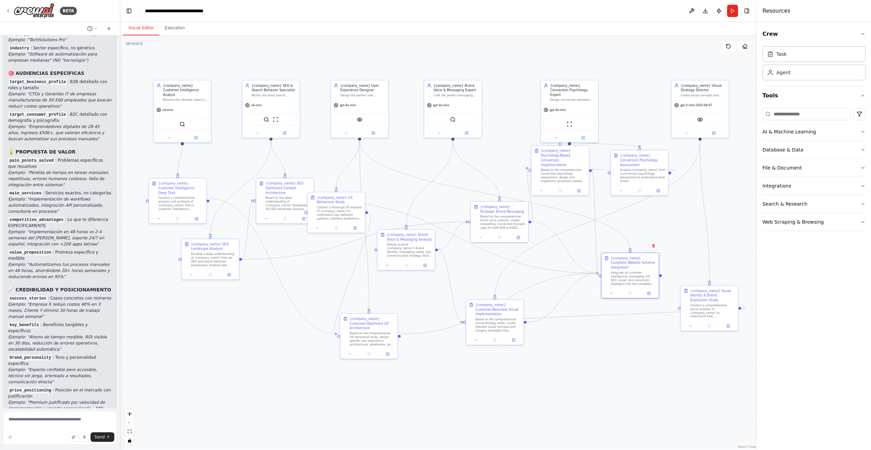
drag, startPoint x: 635, startPoint y: 242, endPoint x: 624, endPoint y: 378, distance: 136.2
click at [625, 378] on div ".deletable-edge-delete-btn { width: 20px; height: 20px; border: 0px solid #ffff…" at bounding box center [438, 242] width 637 height 414
click at [43, 432] on div "Send" at bounding box center [59, 437] width 109 height 10
click at [51, 425] on textarea at bounding box center [60, 428] width 114 height 34
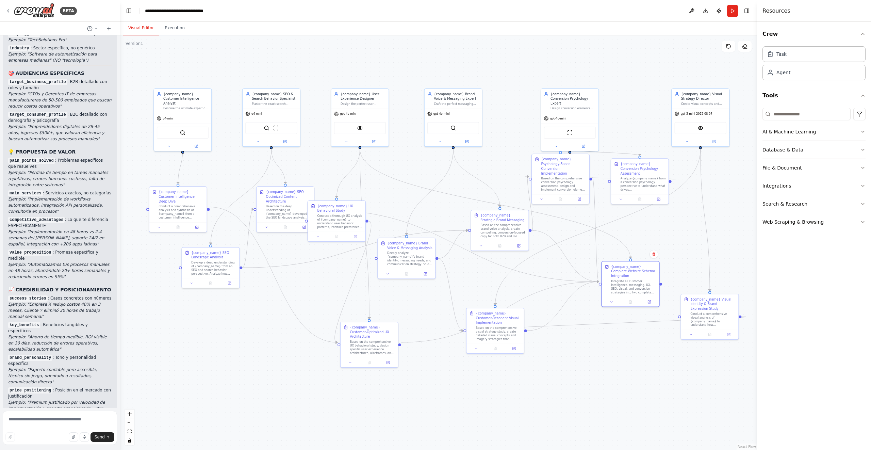
drag, startPoint x: 474, startPoint y: 359, endPoint x: 474, endPoint y: 384, distance: 25.5
click at [474, 385] on div ".deletable-edge-delete-btn { width: 20px; height: 20px; border: 0px solid #ffff…" at bounding box center [438, 242] width 637 height 414
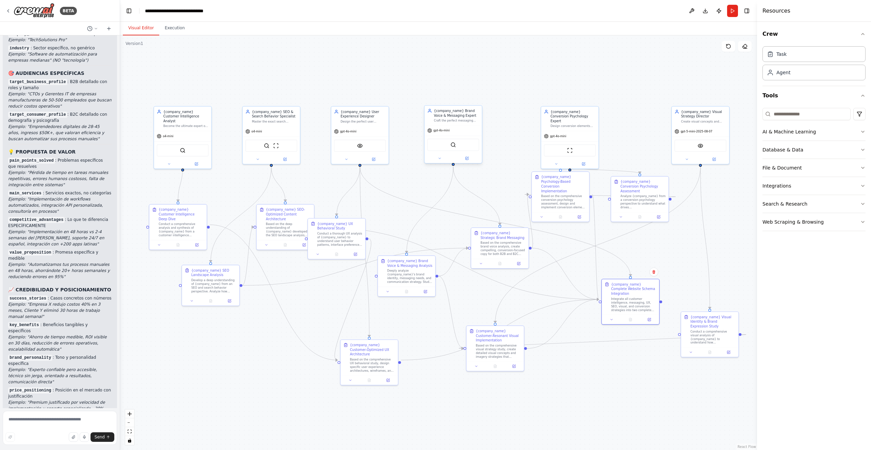
click at [438, 132] on span "gpt-4o-mini" at bounding box center [441, 131] width 16 height 4
click at [440, 157] on icon at bounding box center [439, 158] width 4 height 4
click at [437, 157] on icon at bounding box center [439, 158] width 4 height 4
click at [450, 214] on span "OpenAI - gpt-4o-mini" at bounding box center [453, 212] width 34 height 5
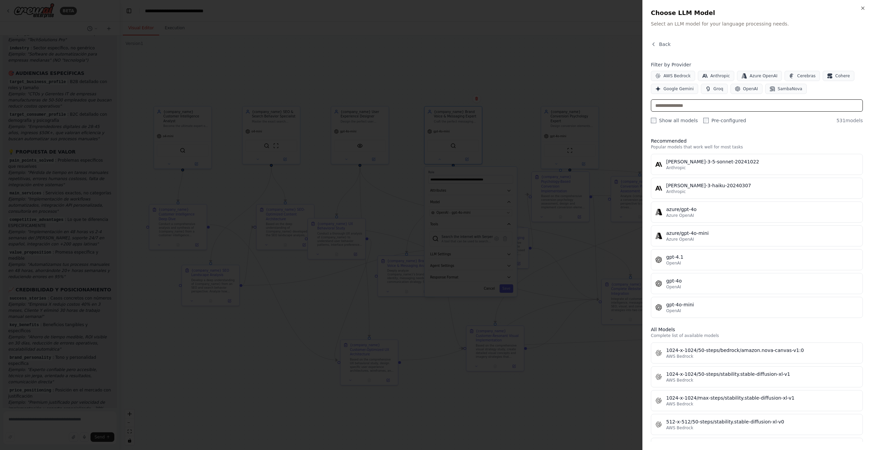
click at [709, 109] on input "text" at bounding box center [757, 105] width 212 height 12
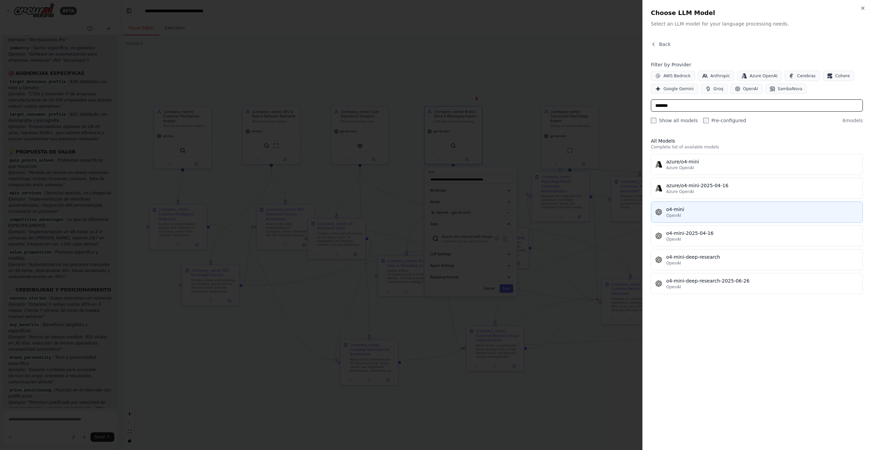
type input "*******"
click at [705, 210] on div "o4-mini" at bounding box center [762, 209] width 192 height 7
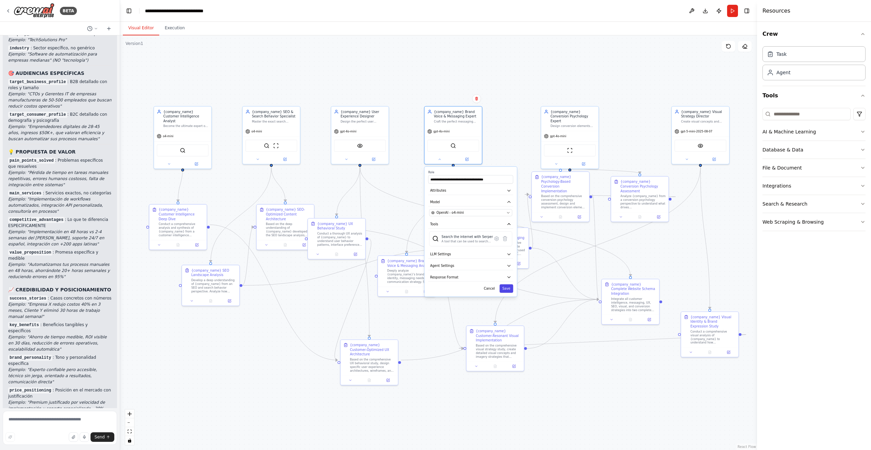
click at [507, 289] on button "Save" at bounding box center [506, 288] width 14 height 9
click at [554, 161] on button at bounding box center [556, 162] width 26 height 5
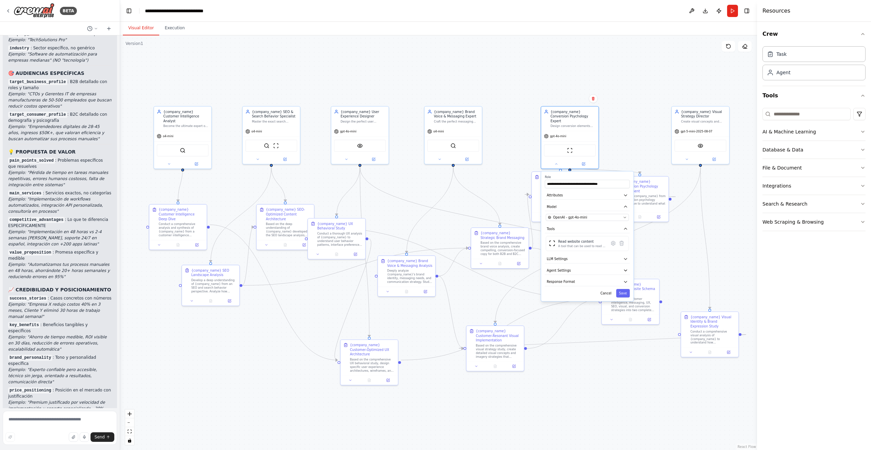
click at [516, 176] on div ".deletable-edge-delete-btn { width: 20px; height: 20px; border: 0px solid #ffff…" at bounding box center [438, 242] width 637 height 414
click at [570, 147] on img at bounding box center [569, 149] width 5 height 5
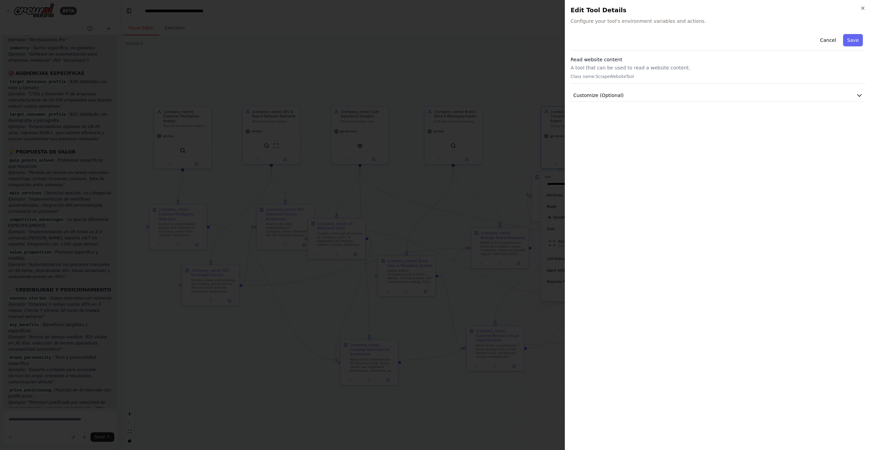
click at [588, 147] on div "Cancel Save Read website content A tool that can be used to read a website cont…" at bounding box center [717, 237] width 295 height 413
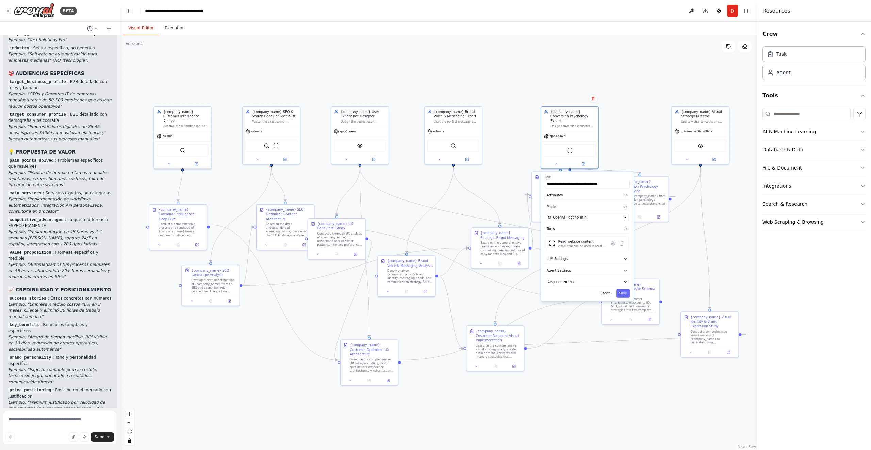
click at [624, 134] on div ".deletable-edge-delete-btn { width: 20px; height: 20px; border: 0px solid #ffff…" at bounding box center [438, 242] width 637 height 414
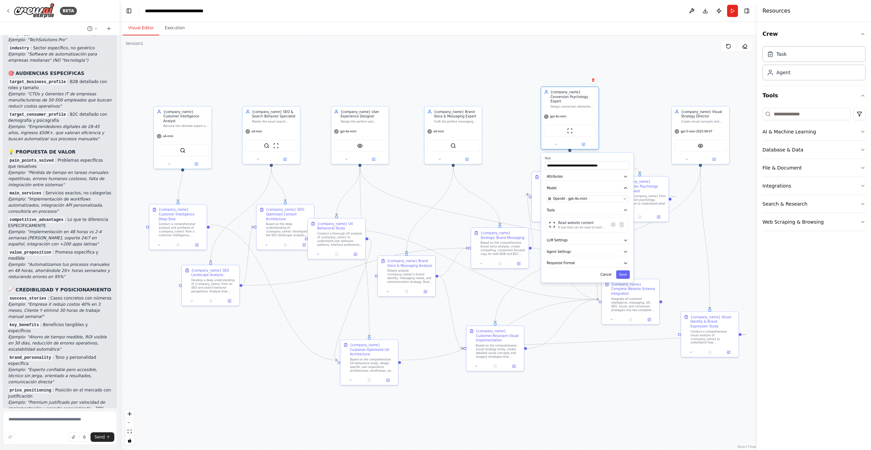
drag, startPoint x: 590, startPoint y: 134, endPoint x: 590, endPoint y: 115, distance: 18.7
click at [590, 115] on div "gpt-4o-mini" at bounding box center [569, 116] width 57 height 10
click at [623, 271] on button "Save" at bounding box center [623, 274] width 14 height 9
click at [558, 193] on div "Based on the comprehensive conversion psychology assessment, design and impleme…" at bounding box center [563, 200] width 45 height 15
drag, startPoint x: 629, startPoint y: 194, endPoint x: 629, endPoint y: 190, distance: 3.5
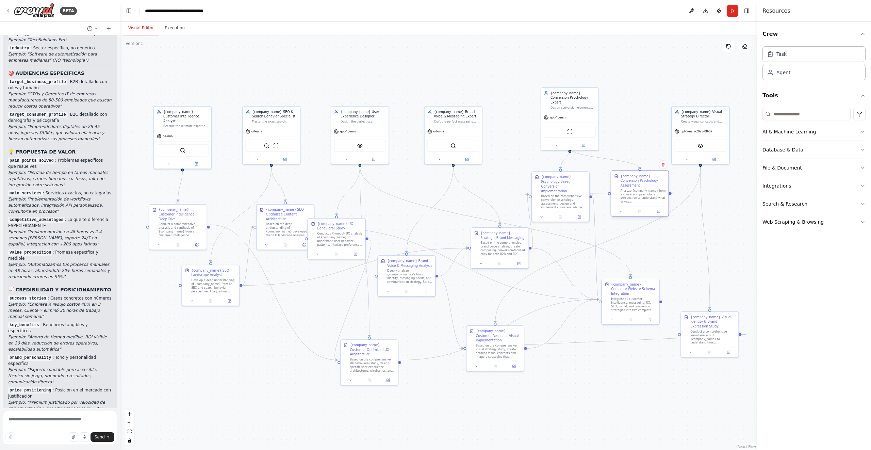
click at [629, 190] on div "Analyze {company_name} from a conversion psychology perspective to understand w…" at bounding box center [642, 195] width 45 height 15
click at [546, 213] on button at bounding box center [542, 215] width 16 height 5
click at [542, 214] on icon at bounding box center [542, 216] width 4 height 4
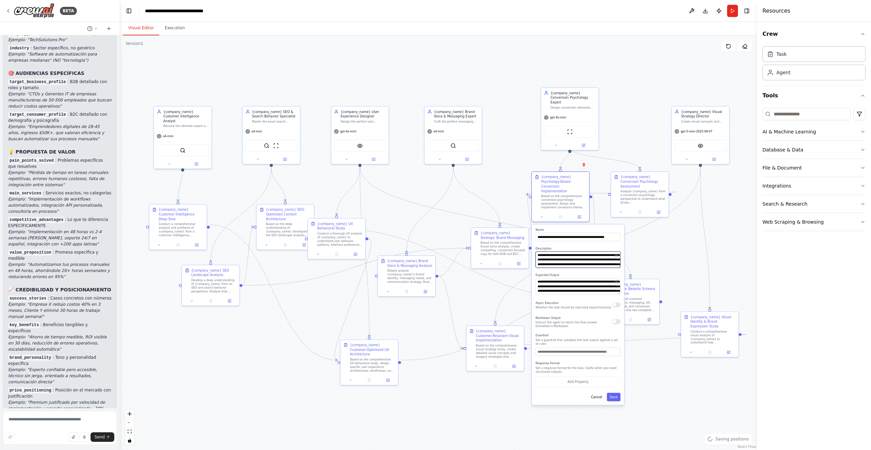
click at [554, 253] on textarea "**********" at bounding box center [577, 259] width 85 height 16
click at [573, 285] on textarea "**********" at bounding box center [577, 286] width 85 height 16
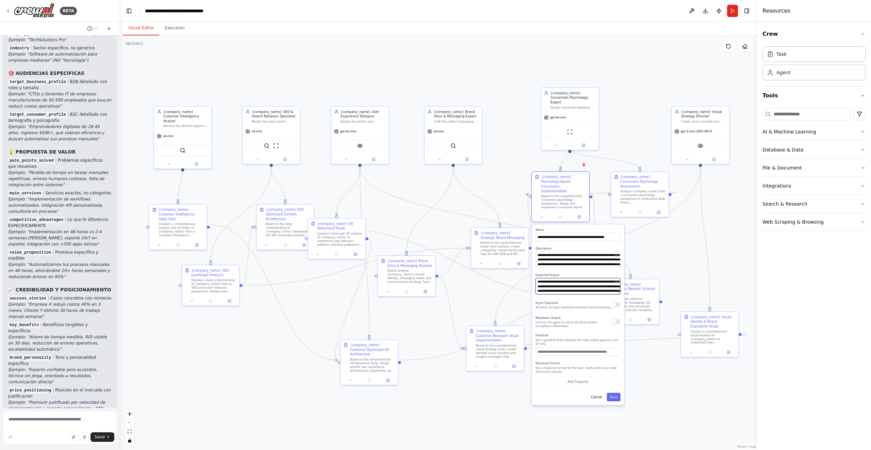
click at [573, 285] on textarea "**********" at bounding box center [577, 286] width 85 height 16
click at [621, 209] on icon at bounding box center [621, 211] width 4 height 4
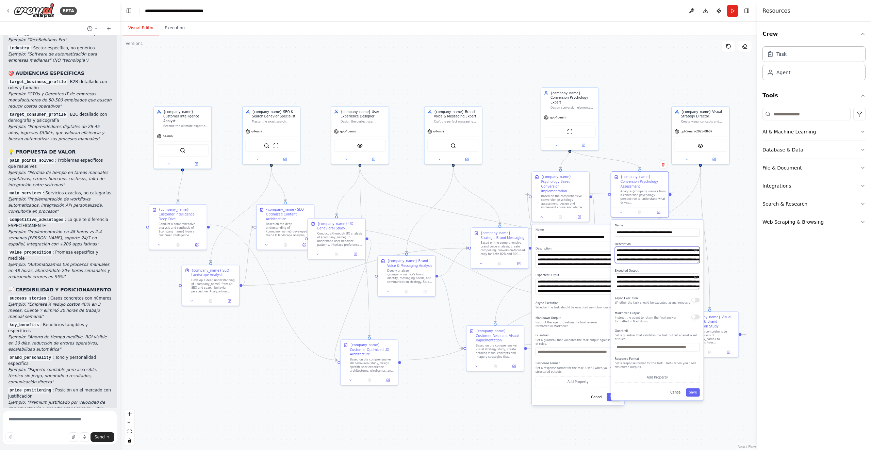
click at [640, 249] on textarea "**********" at bounding box center [657, 255] width 85 height 16
click at [645, 275] on textarea "**********" at bounding box center [657, 281] width 85 height 16
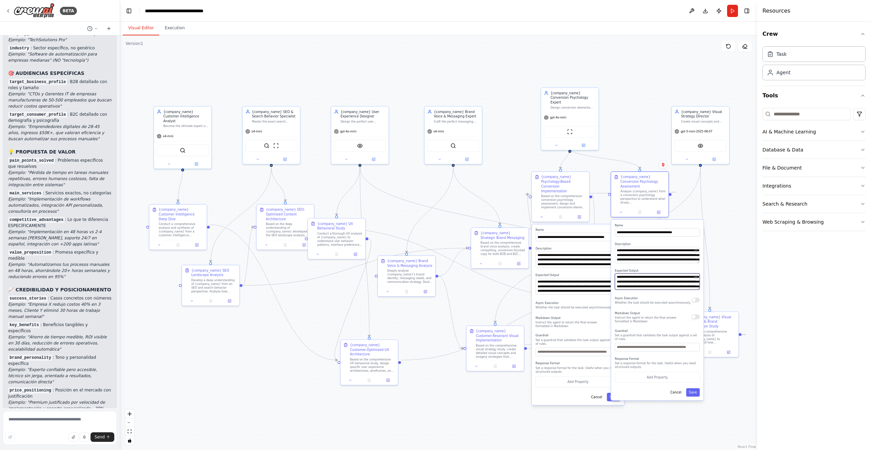
click at [645, 275] on textarea "**********" at bounding box center [657, 281] width 85 height 16
click at [608, 395] on button "Save" at bounding box center [614, 397] width 14 height 9
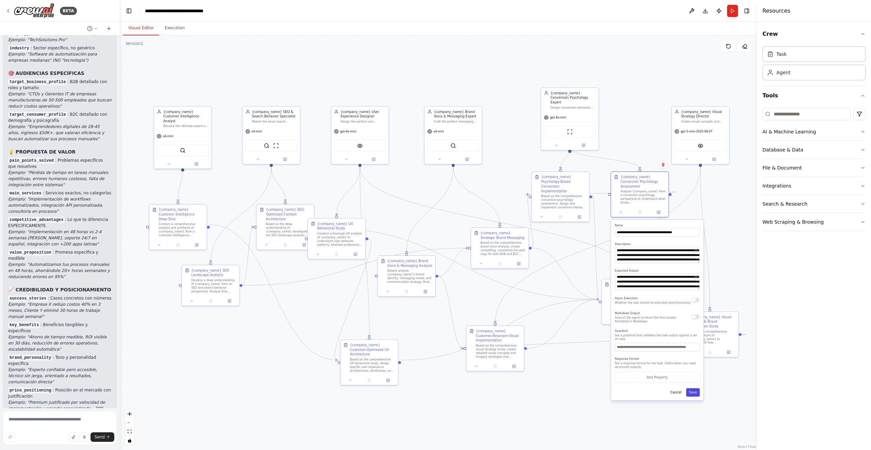
click at [693, 389] on button "Save" at bounding box center [693, 392] width 14 height 9
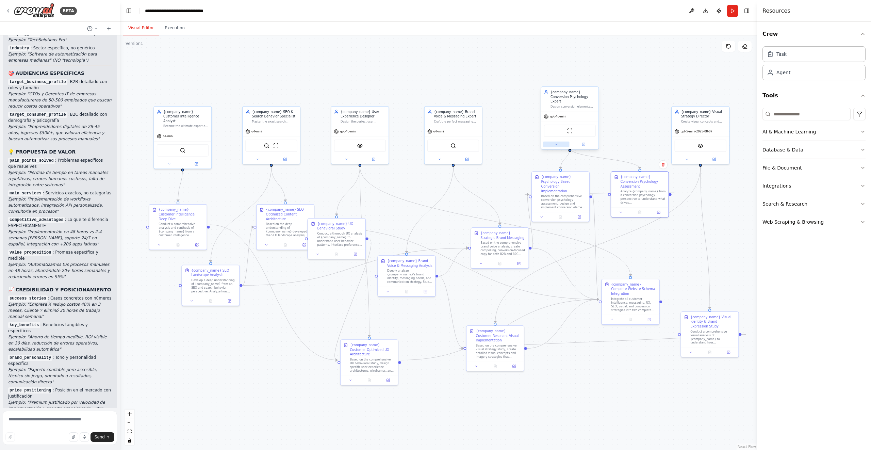
click at [552, 142] on button at bounding box center [556, 144] width 26 height 5
click at [579, 196] on span "OpenAI - gpt-4o-mini" at bounding box center [570, 198] width 34 height 5
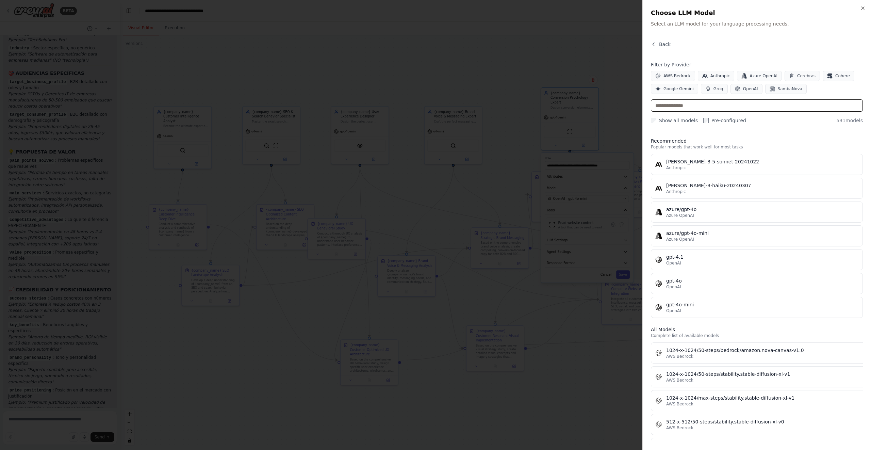
click at [749, 105] on input "text" at bounding box center [757, 105] width 212 height 12
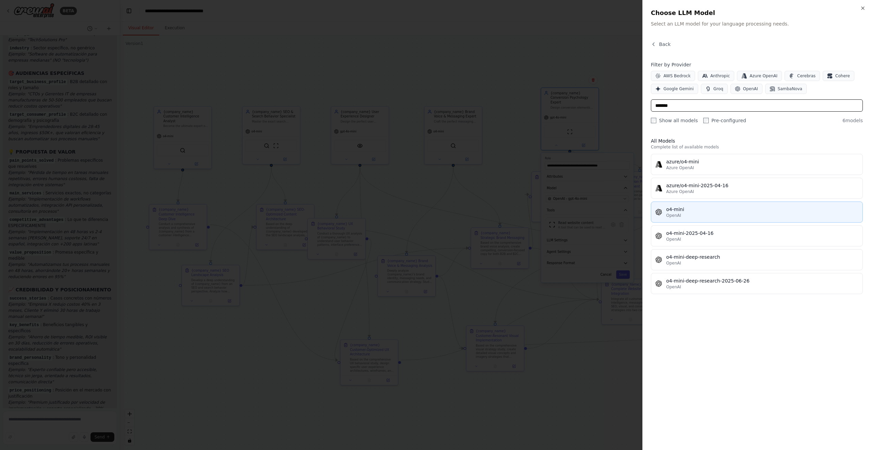
type input "*******"
click at [684, 212] on div "o4-mini" at bounding box center [762, 209] width 192 height 7
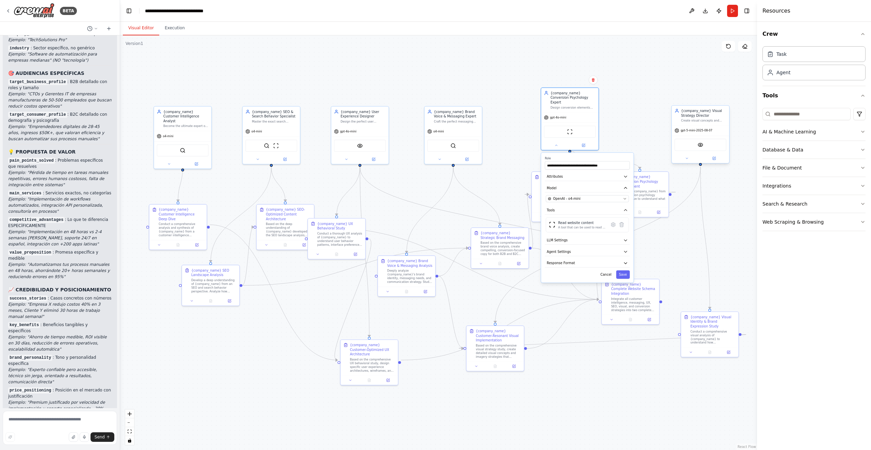
click at [700, 134] on div "gpt-5-mini-2025-08-07" at bounding box center [699, 131] width 57 height 10
click at [746, 145] on div ".deletable-edge-delete-btn { width: 20px; height: 20px; border: 0px solid #ffff…" at bounding box center [438, 242] width 637 height 414
click at [684, 157] on button at bounding box center [687, 157] width 26 height 5
click at [661, 235] on div ".deletable-edge-delete-btn { width: 20px; height: 20px; border: 0px solid #ffff…" at bounding box center [438, 242] width 637 height 414
click at [753, 287] on button "Save" at bounding box center [754, 288] width 14 height 9
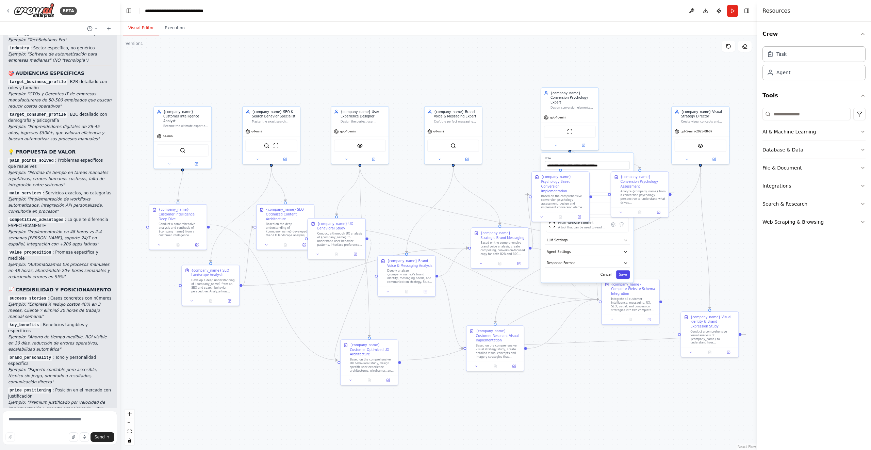
click at [624, 270] on button "Save" at bounding box center [623, 274] width 14 height 9
click at [666, 254] on div ".deletable-edge-delete-btn { width: 20px; height: 20px; border: 0px solid #ffff…" at bounding box center [438, 242] width 637 height 414
click at [477, 365] on icon at bounding box center [477, 365] width 4 height 4
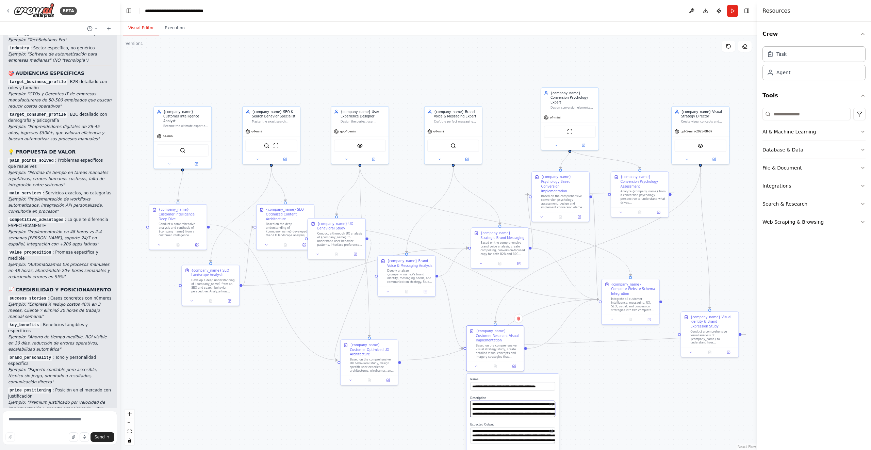
click at [504, 413] on textarea "**********" at bounding box center [512, 408] width 85 height 16
click at [476, 430] on textarea "**********" at bounding box center [512, 435] width 85 height 16
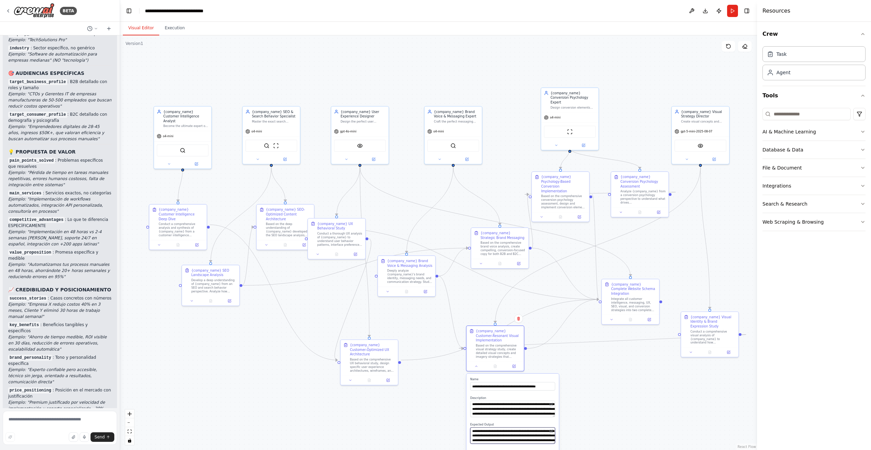
click at [476, 430] on textarea "**********" at bounding box center [512, 435] width 85 height 16
click at [705, 332] on div "Conduct a comprehensive visual analysis of {company_name} to understand how {br…" at bounding box center [712, 336] width 45 height 15
click at [691, 350] on icon at bounding box center [691, 351] width 4 height 4
click at [694, 398] on textarea "**********" at bounding box center [727, 394] width 85 height 16
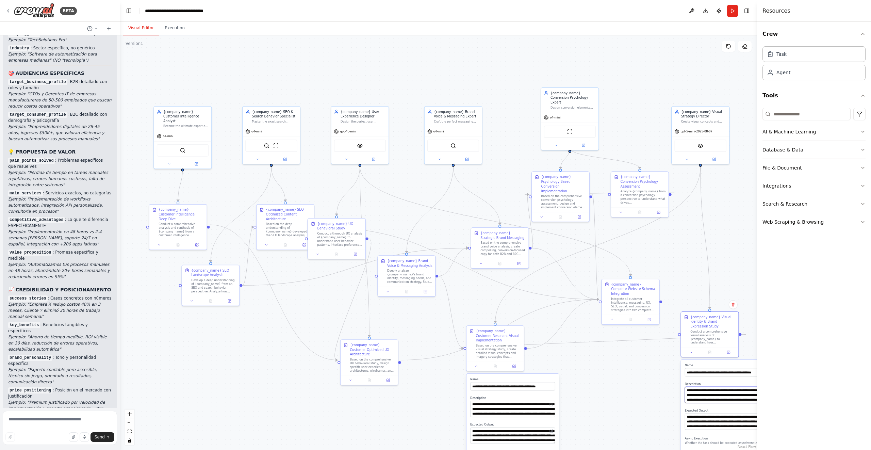
click at [694, 398] on textarea "**********" at bounding box center [727, 394] width 85 height 16
click at [724, 414] on textarea "**********" at bounding box center [727, 421] width 85 height 16
click at [41, 417] on textarea at bounding box center [60, 428] width 114 height 34
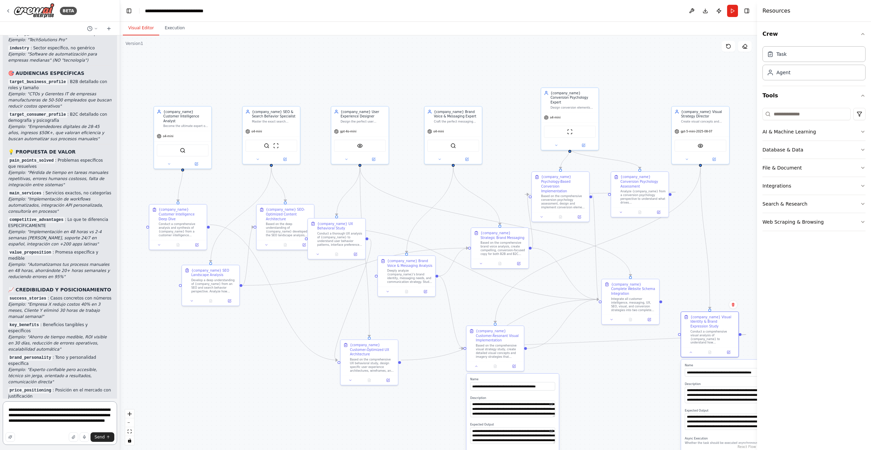
type textarea "**********"
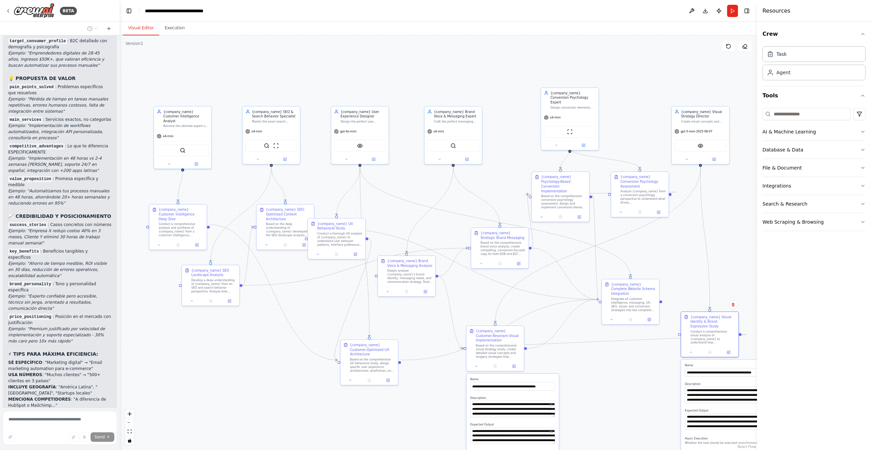
scroll to position [4132, 0]
click at [686, 159] on icon at bounding box center [687, 158] width 4 height 4
click at [694, 213] on span "OpenAI - gpt-5-mini-2025-08-07" at bounding box center [709, 212] width 52 height 5
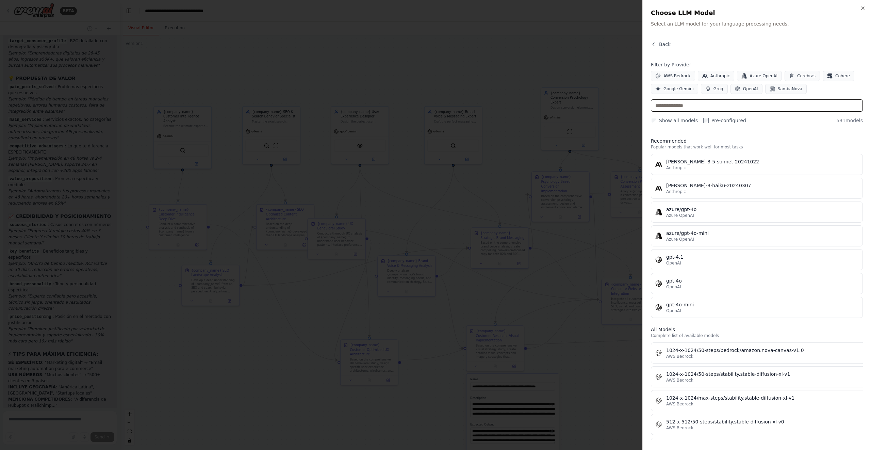
click at [709, 108] on input "text" at bounding box center [757, 105] width 212 height 12
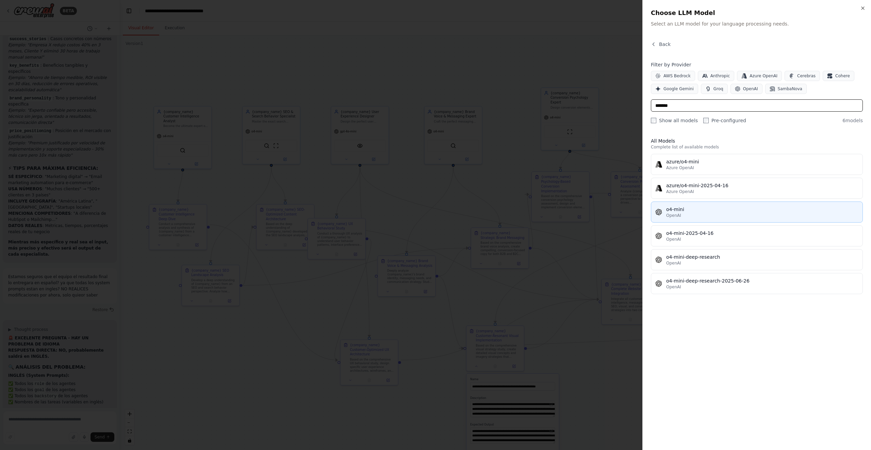
type input "*******"
click at [736, 204] on button "o4-mini OpenAI" at bounding box center [757, 211] width 212 height 21
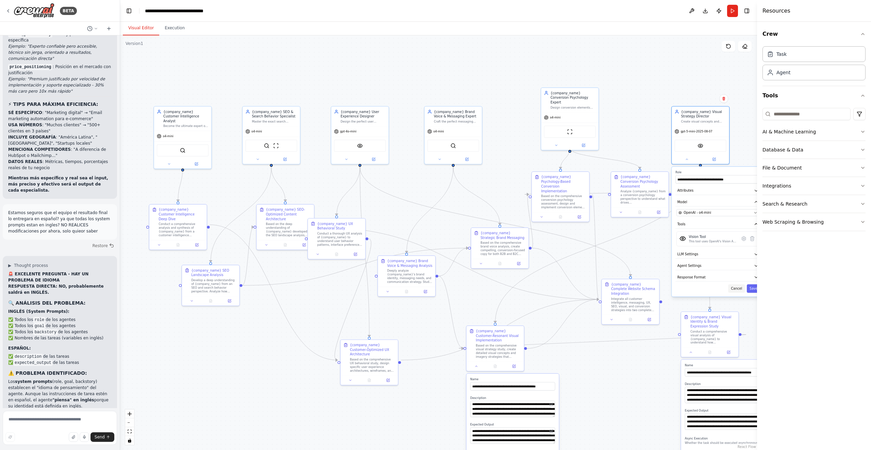
scroll to position [4388, 0]
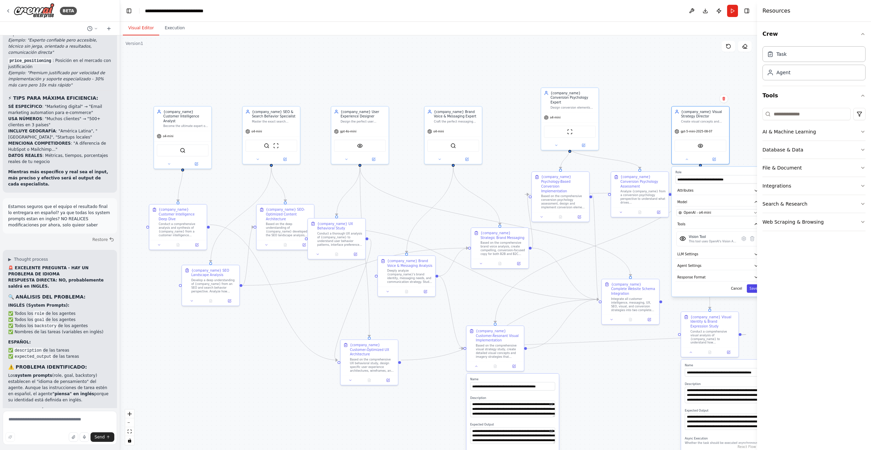
click at [752, 288] on button "Save" at bounding box center [754, 288] width 14 height 9
click at [263, 359] on div ".deletable-edge-delete-btn { width: 20px; height: 20px; border: 0px solid #ffff…" at bounding box center [438, 242] width 637 height 414
click at [41, 417] on textarea at bounding box center [60, 428] width 114 height 34
click at [43, 418] on textarea at bounding box center [60, 428] width 114 height 34
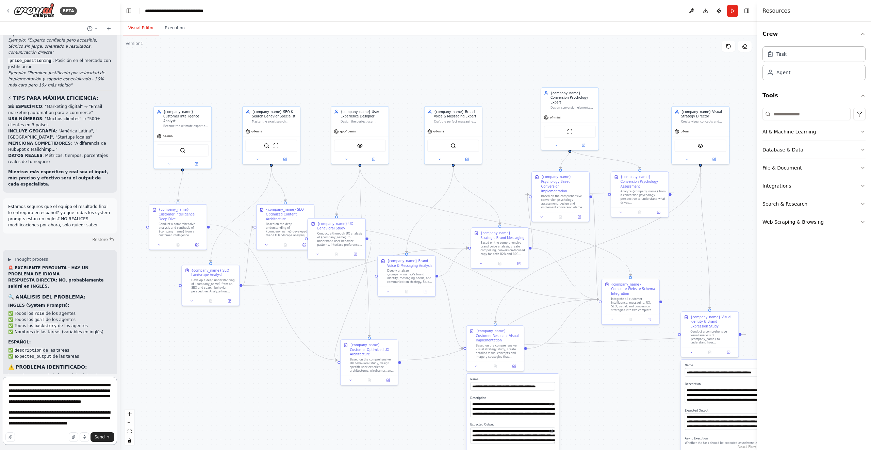
type textarea "**********"
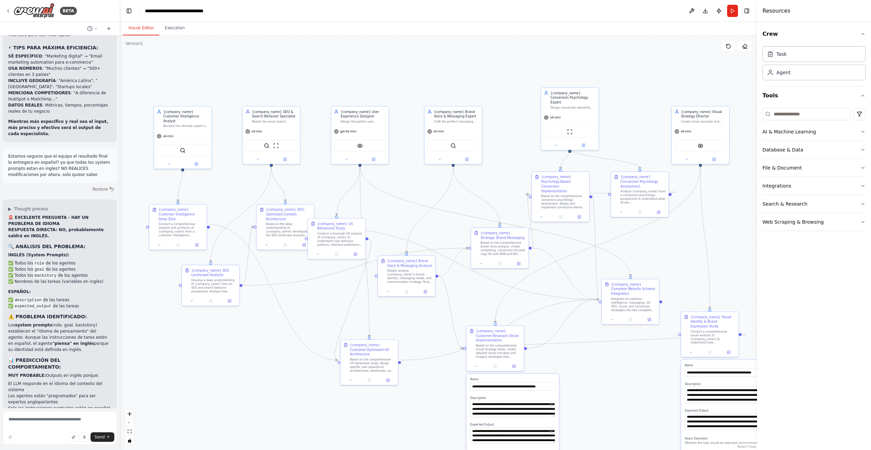
scroll to position [4488, 0]
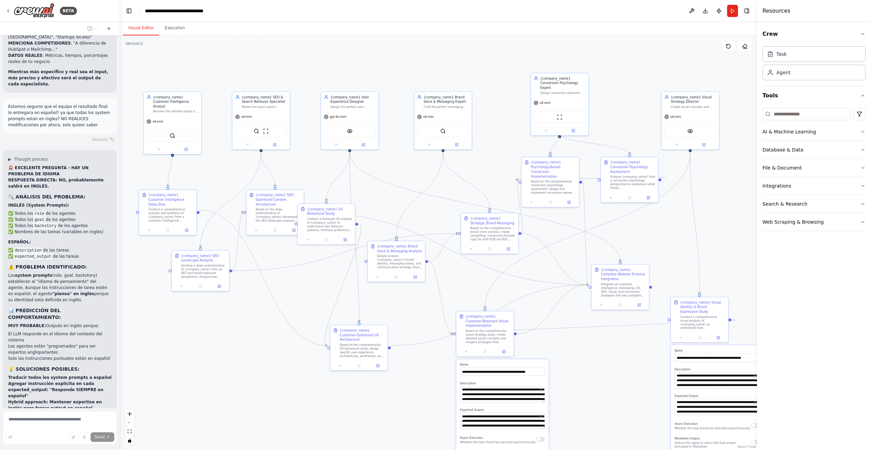
drag, startPoint x: 272, startPoint y: 377, endPoint x: 261, endPoint y: 349, distance: 30.2
click at [261, 349] on div ".deletable-edge-delete-btn { width: 20px; height: 20px; border: 0px solid #ffff…" at bounding box center [438, 242] width 637 height 414
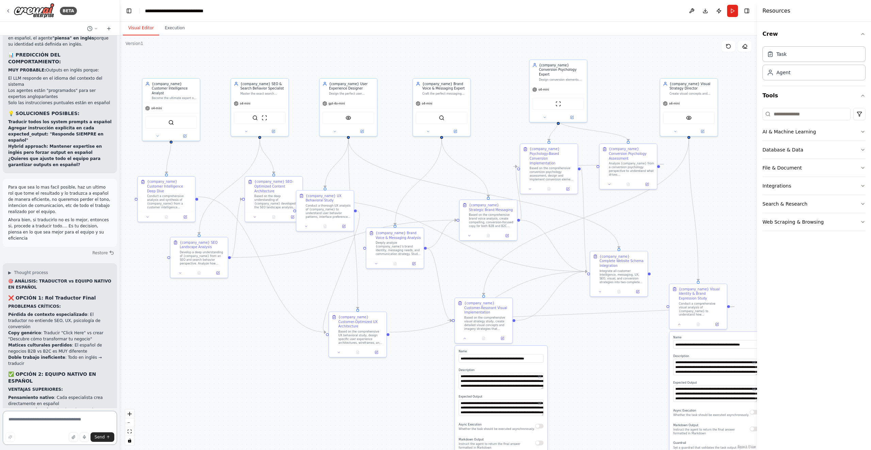
scroll to position [4749, 0]
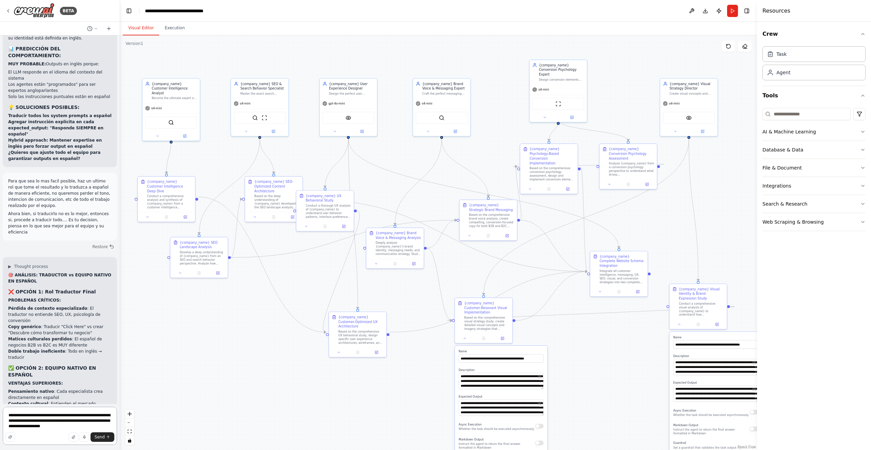
type textarea "**********"
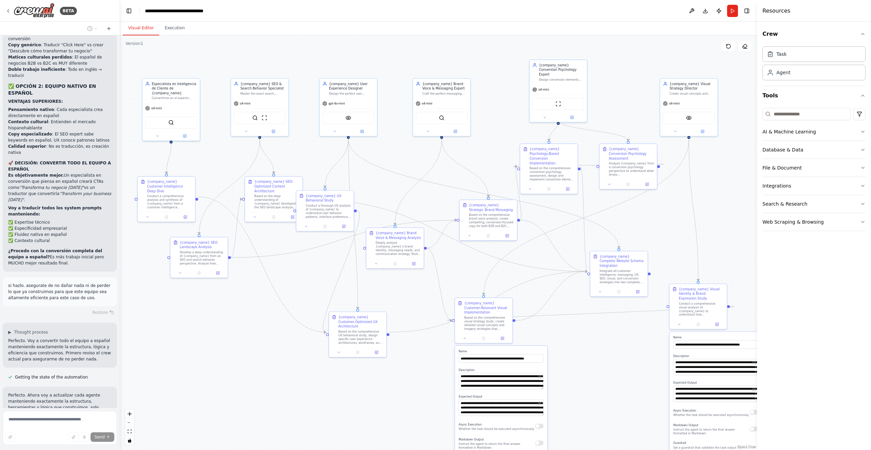
scroll to position [5037, 0]
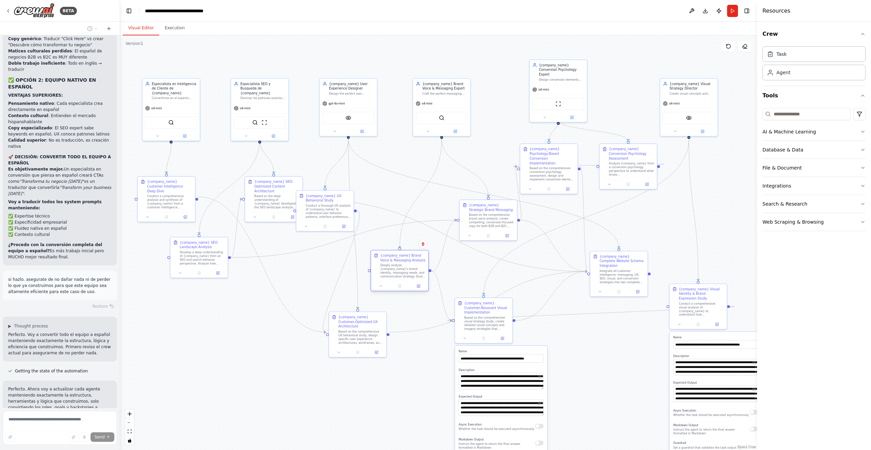
drag, startPoint x: 405, startPoint y: 252, endPoint x: 411, endPoint y: 278, distance: 25.8
click at [411, 278] on div "Deeply analyze {company_name}'s brand identity, messaging needs, and communicat…" at bounding box center [402, 270] width 45 height 15
drag, startPoint x: 497, startPoint y: 315, endPoint x: 510, endPoint y: 316, distance: 12.9
click at [510, 316] on div "Based on the comprehensive visual strategy study, create detailed visual concep…" at bounding box center [491, 322] width 45 height 15
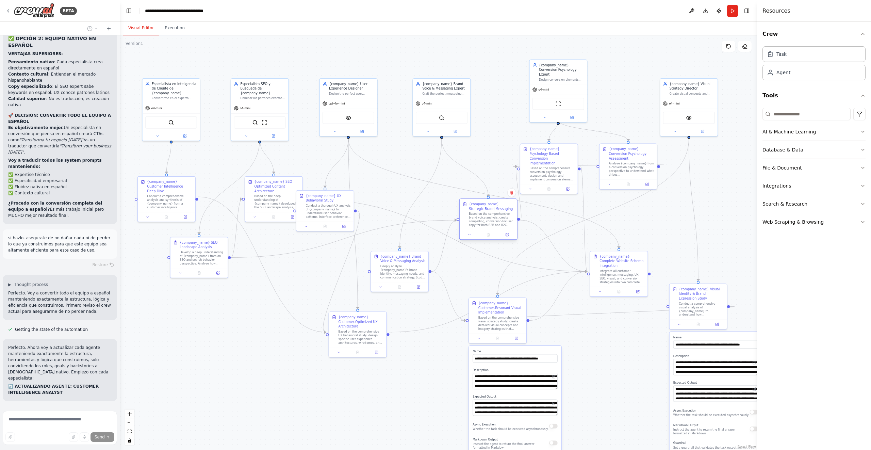
scroll to position [5085, 0]
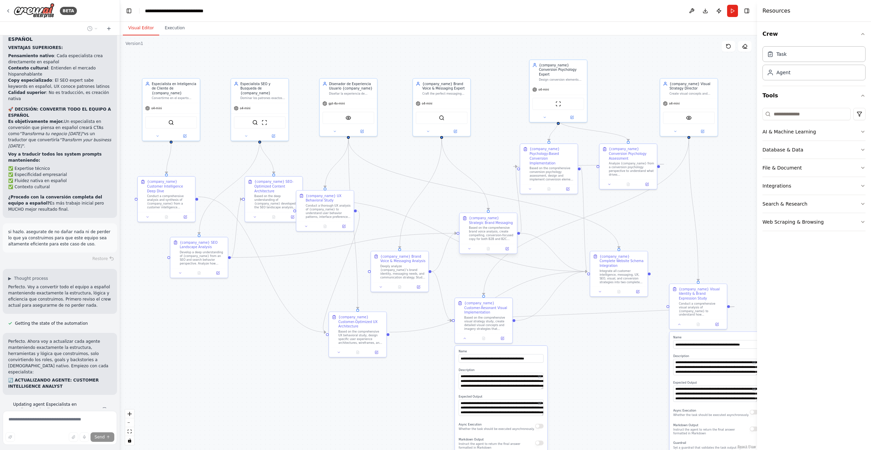
drag, startPoint x: 490, startPoint y: 210, endPoint x: 491, endPoint y: 223, distance: 13.7
click at [491, 223] on div "{company_name} Strategic Brand Messaging" at bounding box center [491, 220] width 45 height 9
drag, startPoint x: 550, startPoint y: 177, endPoint x: 554, endPoint y: 183, distance: 8.1
click at [554, 183] on div "{company_name} Psychology-Based Conversion Implementation Based on the comprehe…" at bounding box center [553, 181] width 58 height 51
drag, startPoint x: 326, startPoint y: 205, endPoint x: 347, endPoint y: 197, distance: 22.9
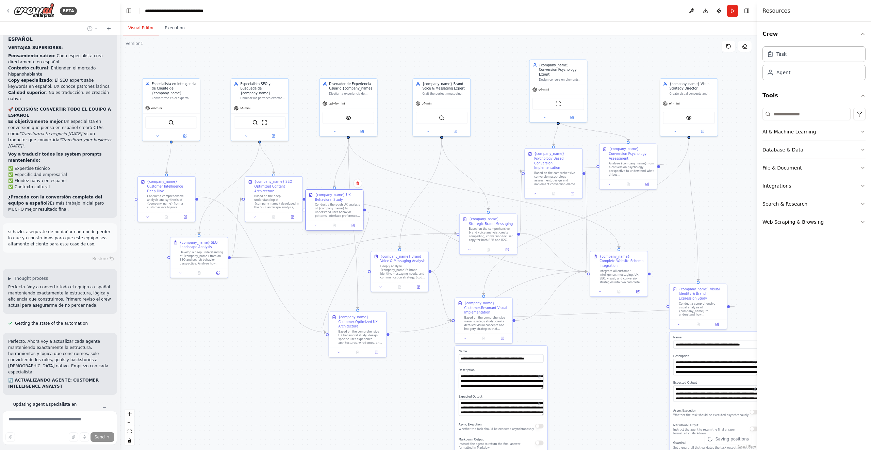
click at [346, 197] on div "{company_name} UX Behavioral Study Conduct a thorough UX analysis of {company_n…" at bounding box center [337, 205] width 45 height 25
click at [348, 197] on div "Conduct a thorough UX analysis of {company_name} to understand user behavior pa…" at bounding box center [346, 200] width 45 height 15
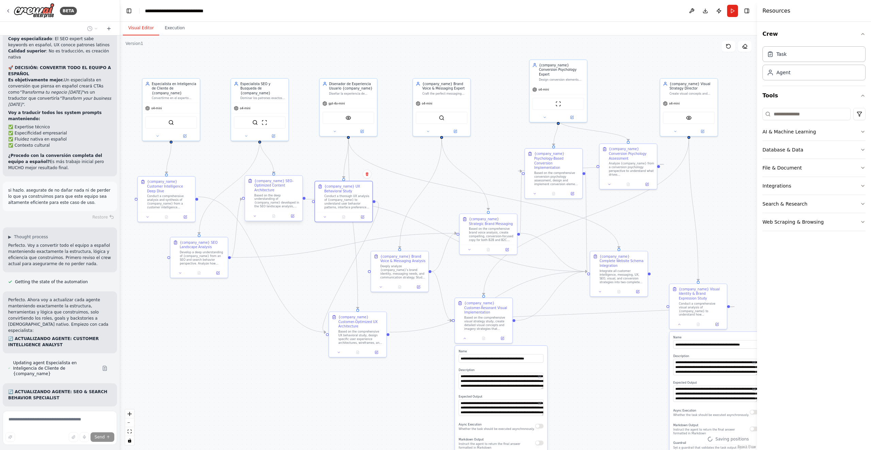
scroll to position [5132, 0]
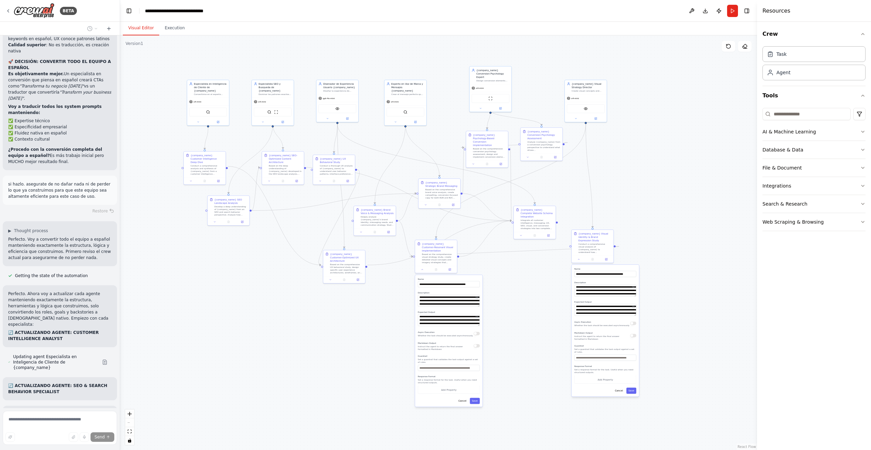
drag, startPoint x: 281, startPoint y: 357, endPoint x: 284, endPoint y: 303, distance: 53.5
click at [284, 303] on div ".deletable-edge-delete-btn { width: 20px; height: 20px; border: 0px solid #ffff…" at bounding box center [438, 242] width 637 height 414
click at [474, 400] on button "Save" at bounding box center [475, 401] width 10 height 6
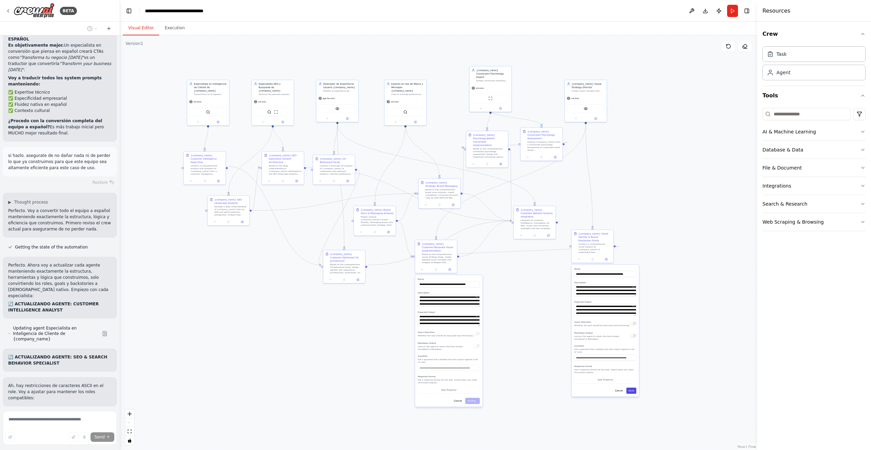
scroll to position [5180, 0]
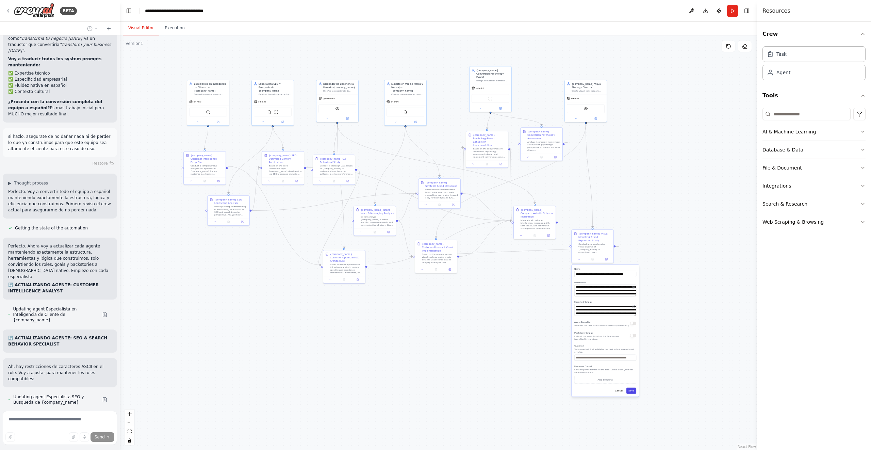
click at [632, 391] on button "Save" at bounding box center [631, 390] width 10 height 6
click at [462, 335] on div ".deletable-edge-delete-btn { width: 20px; height: 20px; border: 0px solid #ffff…" at bounding box center [438, 242] width 637 height 414
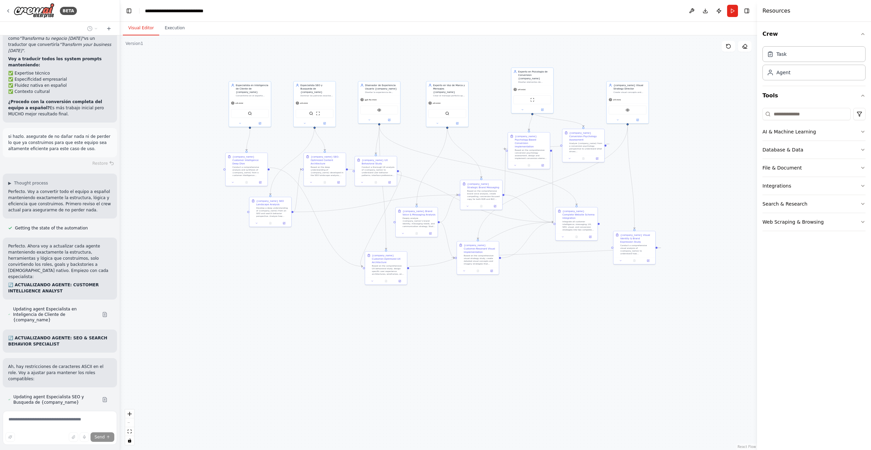
drag, startPoint x: 331, startPoint y: 318, endPoint x: 374, endPoint y: 319, distance: 42.9
click at [374, 319] on div ".deletable-edge-delete-btn { width: 20px; height: 20px; border: 0px solid #ffff…" at bounding box center [438, 242] width 637 height 414
drag, startPoint x: 250, startPoint y: 98, endPoint x: 165, endPoint y: 104, distance: 84.6
click at [165, 104] on div "Especialista en Inteligencia de Cliente de {company_name} Convertirme en el exp…" at bounding box center [169, 96] width 42 height 18
drag, startPoint x: 252, startPoint y: 160, endPoint x: 187, endPoint y: 192, distance: 73.2
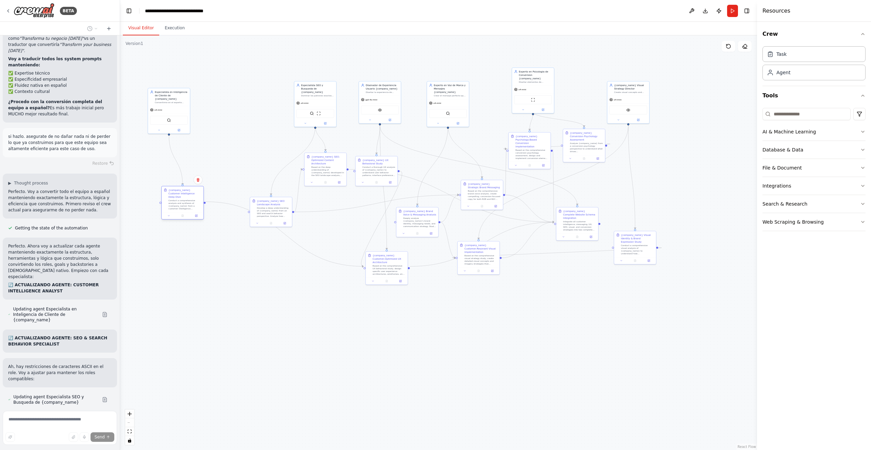
click at [187, 192] on div "{company_name} Customer Intelligence Deep Dive" at bounding box center [184, 193] width 33 height 10
drag, startPoint x: 275, startPoint y: 215, endPoint x: 248, endPoint y: 189, distance: 37.8
click at [248, 189] on div "Develop a deep understanding of {company_name} from an SEO and search behavior …" at bounding box center [246, 184] width 33 height 11
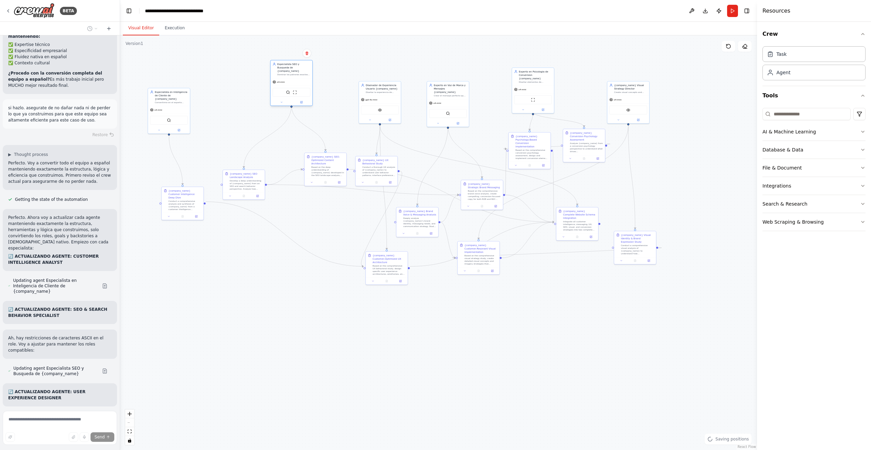
drag, startPoint x: 314, startPoint y: 88, endPoint x: 289, endPoint y: 67, distance: 31.9
click at [289, 67] on div "Especialista SEO y Busqueda de {company_name}" at bounding box center [293, 67] width 33 height 10
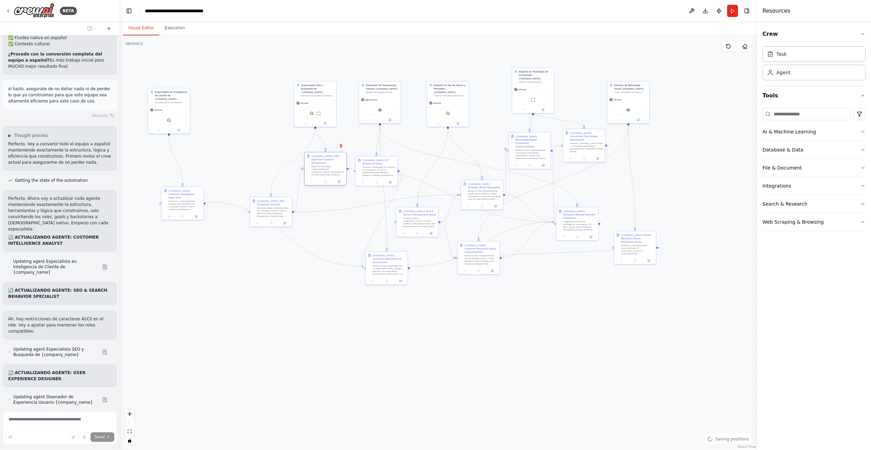
click at [321, 170] on div "Based on the deep understanding of {company_name} developed in the SEO landscap…" at bounding box center [327, 170] width 33 height 11
click at [328, 321] on div ".deletable-edge-delete-btn { width: 20px; height: 20px; border: 0px solid #ffff…" at bounding box center [438, 242] width 637 height 414
click at [342, 220] on div ".deletable-edge-delete-btn { width: 20px; height: 20px; border: 0px solid #ffff…" at bounding box center [438, 242] width 637 height 414
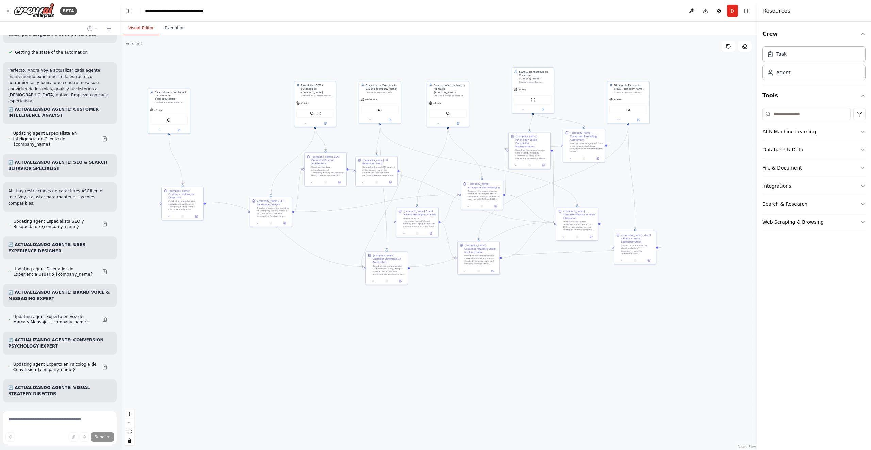
scroll to position [5361, 0]
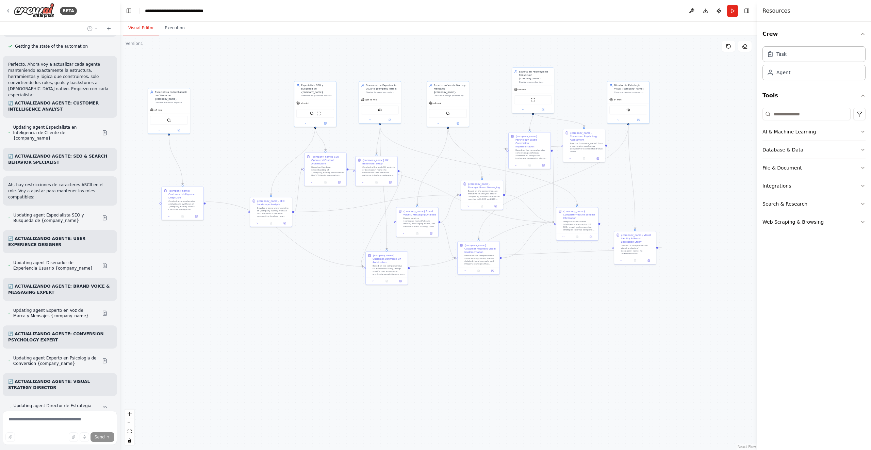
click at [314, 313] on div ".deletable-edge-delete-btn { width: 20px; height: 20px; border: 0px solid #ffff…" at bounding box center [438, 242] width 637 height 414
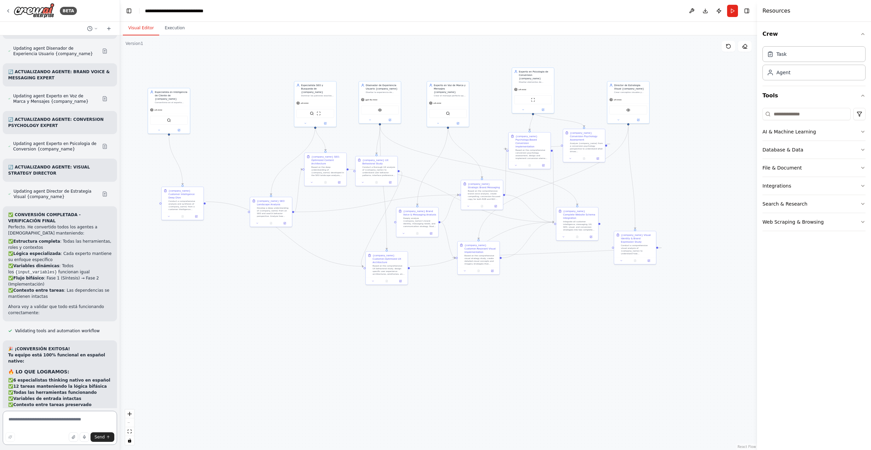
scroll to position [5582, 0]
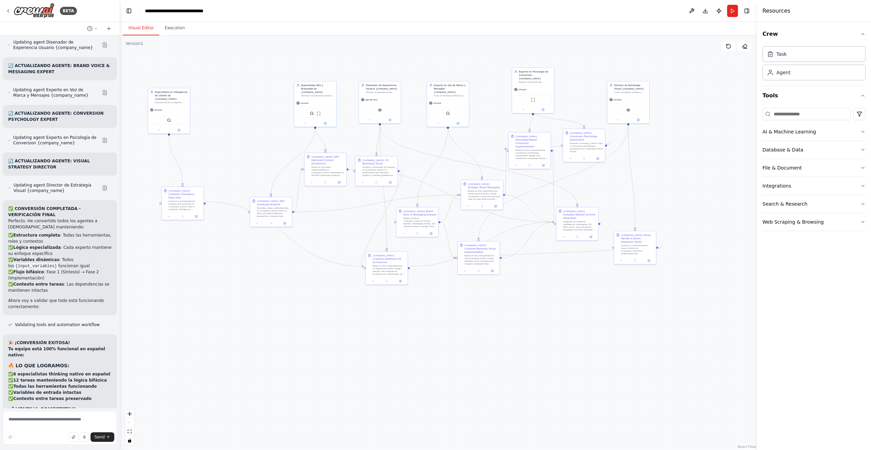
click at [223, 338] on div ".deletable-edge-delete-btn { width: 20px; height: 20px; border: 0px solid #ffff…" at bounding box center [438, 242] width 637 height 414
drag, startPoint x: 210, startPoint y: 300, endPoint x: 216, endPoint y: 318, distance: 18.8
click at [216, 318] on div ".deletable-edge-delete-btn { width: 20px; height: 20px; border: 0px solid #ffff…" at bounding box center [438, 242] width 637 height 414
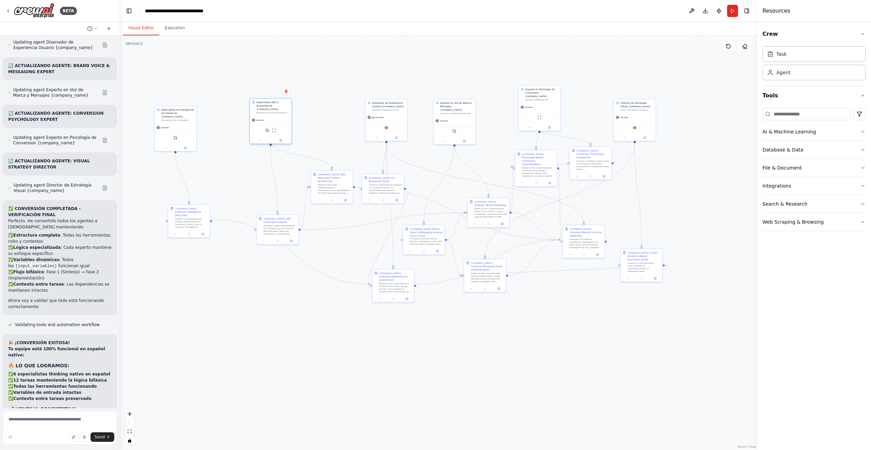
drag, startPoint x: 320, startPoint y: 115, endPoint x: 270, endPoint y: 114, distance: 50.3
click at [270, 116] on div "o4-mini" at bounding box center [271, 119] width 42 height 7
drag, startPoint x: 395, startPoint y: 121, endPoint x: 391, endPoint y: 87, distance: 33.5
click at [391, 100] on div "VisionTool" at bounding box center [383, 106] width 42 height 13
drag, startPoint x: 326, startPoint y: 187, endPoint x: 310, endPoint y: 187, distance: 15.6
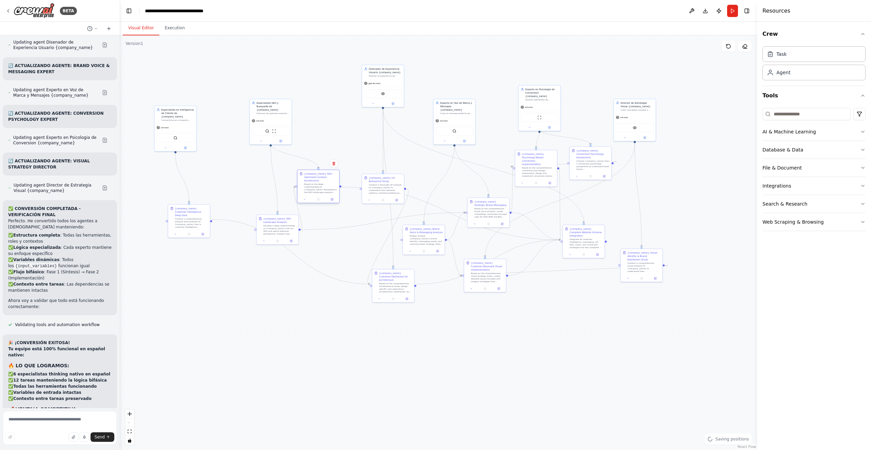
click at [310, 187] on div "Based on the deep understanding of {company_name} developed in the SEO landscap…" at bounding box center [320, 188] width 33 height 11
drag, startPoint x: 386, startPoint y: 187, endPoint x: 341, endPoint y: 148, distance: 59.3
click at [341, 148] on div "Conduct a thorough UX analysis of {company_name} to understand user behavior pa…" at bounding box center [344, 147] width 33 height 11
drag, startPoint x: 454, startPoint y: 120, endPoint x: 466, endPoint y: 99, distance: 24.2
click at [466, 99] on div "o4-mini SerperDevTool" at bounding box center [465, 110] width 42 height 28
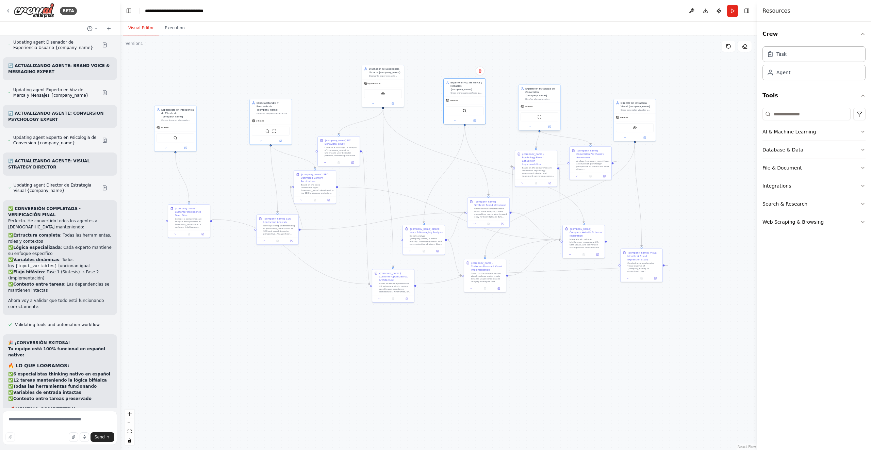
drag, startPoint x: 545, startPoint y: 105, endPoint x: 545, endPoint y: 99, distance: 6.1
click at [545, 103] on div "o4-mini" at bounding box center [539, 106] width 42 height 7
drag, startPoint x: 641, startPoint y: 132, endPoint x: 699, endPoint y: 134, distance: 57.5
click at [699, 134] on div "VisionTool" at bounding box center [692, 133] width 42 height 13
drag, startPoint x: 637, startPoint y: 261, endPoint x: 689, endPoint y: 268, distance: 51.9
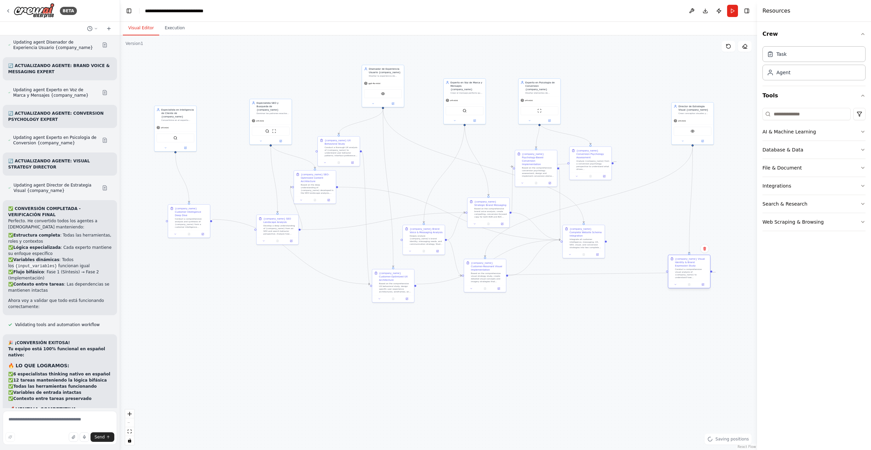
click at [688, 267] on div "{company_name} Visual Identity & Brand Expression Study Conduct a comprehensive…" at bounding box center [691, 268] width 33 height 22
drag, startPoint x: 574, startPoint y: 243, endPoint x: 618, endPoint y: 243, distance: 43.5
click at [618, 243] on div "Integrate all customer intelligence, messaging, UX, SEO, visual, and conversion…" at bounding box center [616, 242] width 33 height 11
drag, startPoint x: 476, startPoint y: 265, endPoint x: 559, endPoint y: 267, distance: 83.4
click at [559, 267] on div "{company_name} Customer-Resonant Visual Implementation" at bounding box center [572, 265] width 33 height 10
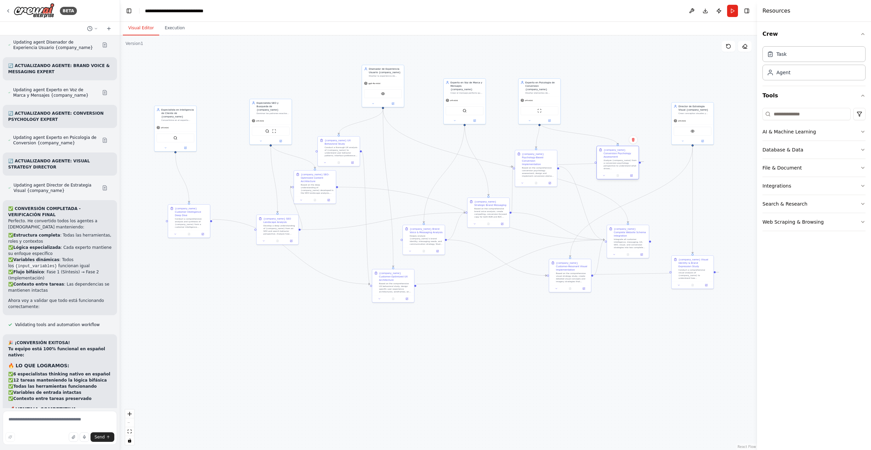
drag, startPoint x: 581, startPoint y: 161, endPoint x: 617, endPoint y: 161, distance: 35.7
click at [617, 161] on div "Analyze {company_name} from a conversion psychology perspective to understand w…" at bounding box center [619, 164] width 33 height 11
drag, startPoint x: 542, startPoint y: 162, endPoint x: 561, endPoint y: 193, distance: 36.0
click at [561, 196] on div "Based on the comprehensive conversion psychology assessment, design and impleme…" at bounding box center [558, 201] width 33 height 11
drag, startPoint x: 611, startPoint y: 165, endPoint x: 486, endPoint y: 164, distance: 124.2
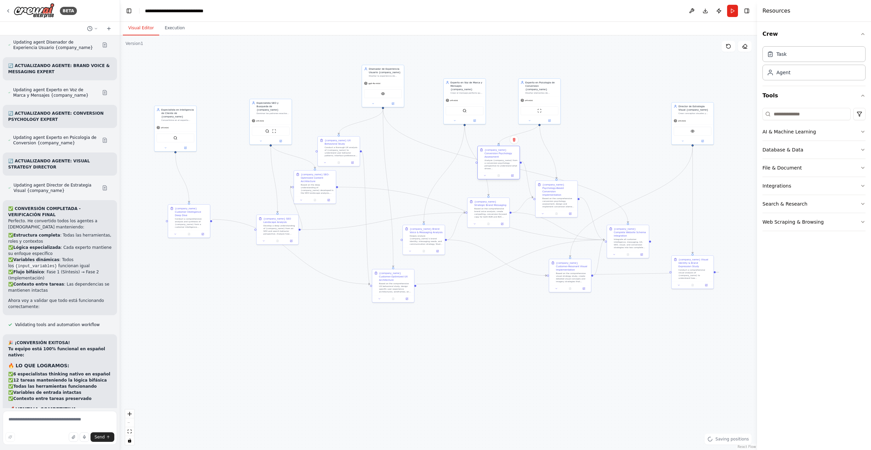
click at [486, 164] on div "{company_name} Conversion Psychology Assessment Analyze {company_name} from a c…" at bounding box center [499, 159] width 38 height 22
drag, startPoint x: 557, startPoint y: 197, endPoint x: 607, endPoint y: 170, distance: 56.1
click at [607, 172] on div "Based on the comprehensive conversion psychology assessment, design and impleme…" at bounding box center [606, 177] width 33 height 11
drag, startPoint x: 619, startPoint y: 245, endPoint x: 646, endPoint y: 246, distance: 26.9
click at [646, 246] on div "{company_name} Complete Website Schema Integration Integrate all customer intel…" at bounding box center [655, 237] width 42 height 26
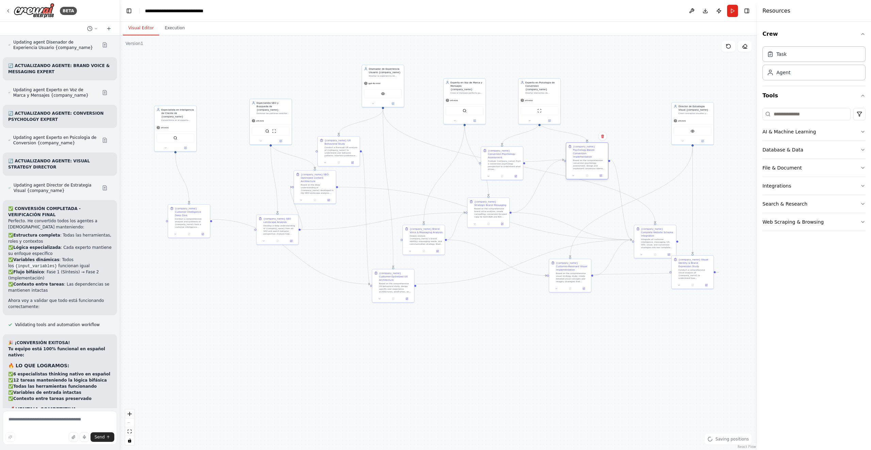
drag, startPoint x: 599, startPoint y: 173, endPoint x: 580, endPoint y: 163, distance: 21.9
click at [580, 163] on div "Based on the comprehensive conversion psychology assessment, design and impleme…" at bounding box center [589, 164] width 33 height 11
drag, startPoint x: 489, startPoint y: 213, endPoint x: 478, endPoint y: 207, distance: 13.2
click at [478, 207] on div "Based on the comprehensive brand voice analysis, create compelling, conversion-…" at bounding box center [480, 205] width 33 height 11
drag, startPoint x: 324, startPoint y: 187, endPoint x: 341, endPoint y: 201, distance: 22.3
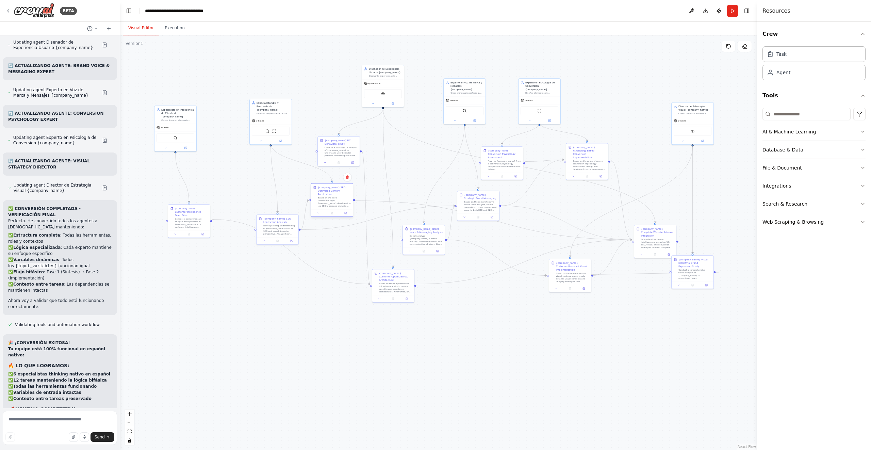
click at [341, 201] on div "Based on the deep understanding of {company_name} developed in the SEO landscap…" at bounding box center [334, 201] width 33 height 11
drag, startPoint x: 419, startPoint y: 243, endPoint x: 414, endPoint y: 249, distance: 7.7
click at [414, 249] on div "Deeply analyze {company_name}'s brand identity, messaging needs, and communicat…" at bounding box center [422, 245] width 33 height 11
drag, startPoint x: 485, startPoint y: 213, endPoint x: 521, endPoint y: 214, distance: 36.4
click at [521, 214] on div "{company_name} Strategic Brand Messaging Based on the comprehensive brand voice…" at bounding box center [515, 205] width 43 height 30
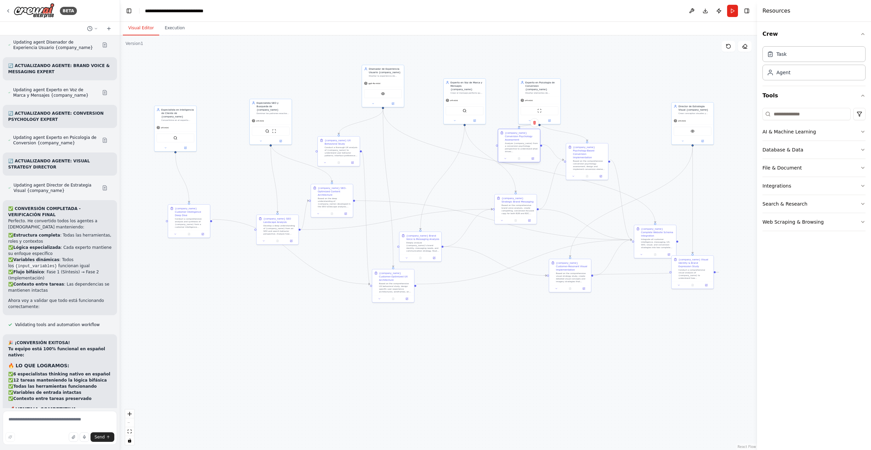
drag, startPoint x: 514, startPoint y: 161, endPoint x: 530, endPoint y: 144, distance: 23.3
click at [530, 144] on div "Analyze {company_name} from a conversion psychology perspective to understand w…" at bounding box center [521, 147] width 33 height 11
drag, startPoint x: 473, startPoint y: 100, endPoint x: 463, endPoint y: 103, distance: 10.3
click at [463, 107] on div "SerperDevTool" at bounding box center [454, 113] width 42 height 13
drag, startPoint x: 553, startPoint y: 102, endPoint x: 553, endPoint y: 71, distance: 30.6
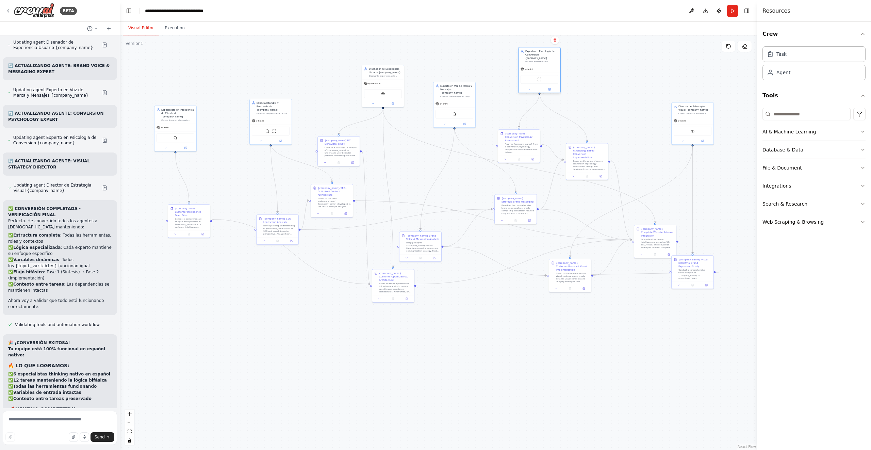
click at [553, 75] on div "ScrapeWebsiteTool" at bounding box center [539, 79] width 38 height 9
drag, startPoint x: 512, startPoint y: 142, endPoint x: 511, endPoint y: 128, distance: 13.6
click at [511, 128] on div "Analyze {company_name} from a conversion psychology perspective to understand w…" at bounding box center [521, 133] width 33 height 11
drag, startPoint x: 585, startPoint y: 154, endPoint x: 606, endPoint y: 154, distance: 20.4
click at [606, 154] on div "{company_name} Psychology-Based Conversion Implementation" at bounding box center [609, 152] width 33 height 14
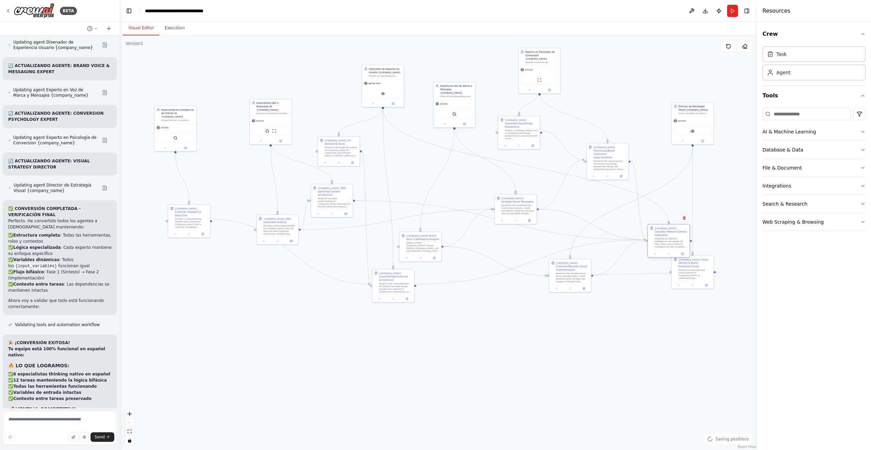
drag, startPoint x: 647, startPoint y: 233, endPoint x: 660, endPoint y: 233, distance: 13.3
click at [660, 233] on div "{company_name} Complete Website Schema Integration Integrate all customer intel…" at bounding box center [670, 237] width 33 height 22
drag, startPoint x: 682, startPoint y: 264, endPoint x: 710, endPoint y: 264, distance: 27.9
click at [710, 264] on div "{company_name} Visual Identity & Brand Expression Study" at bounding box center [722, 262] width 33 height 10
drag, startPoint x: 576, startPoint y: 276, endPoint x: 584, endPoint y: 284, distance: 10.8
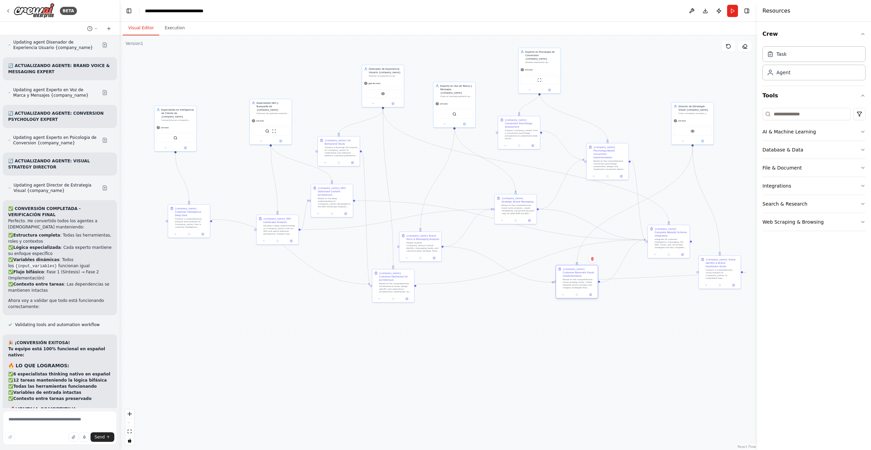
click at [584, 284] on div "Based on the comprehensive visual strategy study, create detailed visual concep…" at bounding box center [579, 283] width 33 height 11
drag, startPoint x: 419, startPoint y: 245, endPoint x: 431, endPoint y: 244, distance: 12.0
click at [431, 244] on div "Deeply analyze {company_name}'s brand identity, messaging needs, and communicat…" at bounding box center [436, 245] width 33 height 11
click at [497, 331] on div ".deletable-edge-delete-btn { width: 20px; height: 20px; border: 0px solid #ffff…" at bounding box center [438, 242] width 637 height 414
click at [288, 227] on div "Develop a deep understanding of {company_name} from an SEO and search behavior …" at bounding box center [279, 228] width 33 height 11
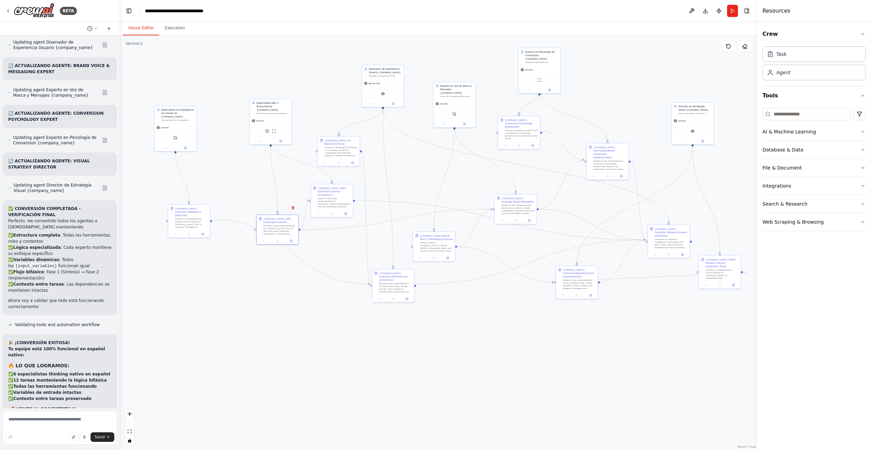
drag
click at [208, 355] on div ".deletable-edge-delete-btn { width: 20px; height: 20px; border: 0px solid #ffff…" at bounding box center [438, 242] width 637 height 414
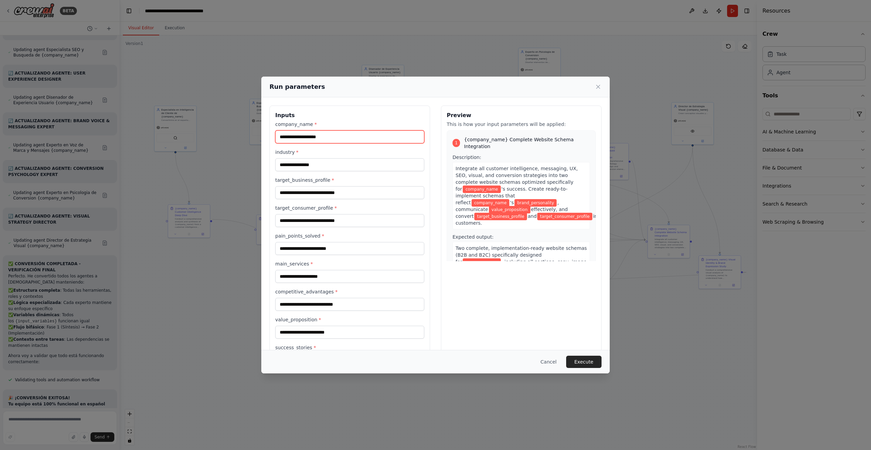
click at [362, 134] on input "company_name *" at bounding box center [349, 136] width 149 height 13
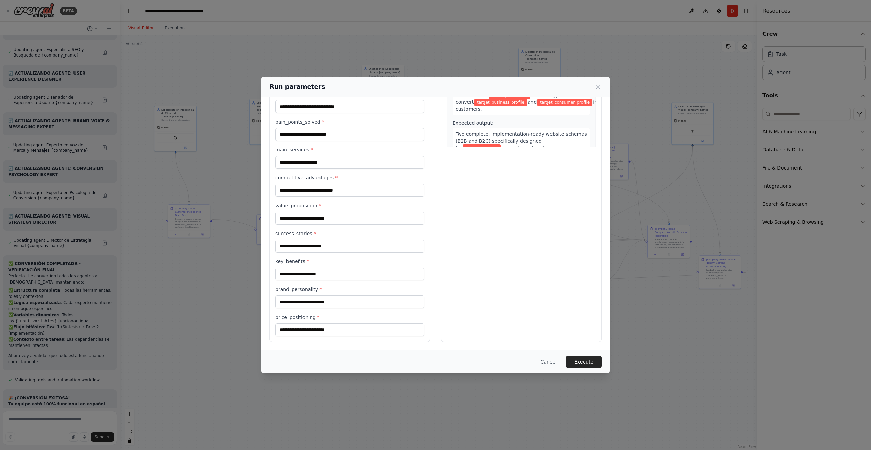
scroll to position [0, 0]
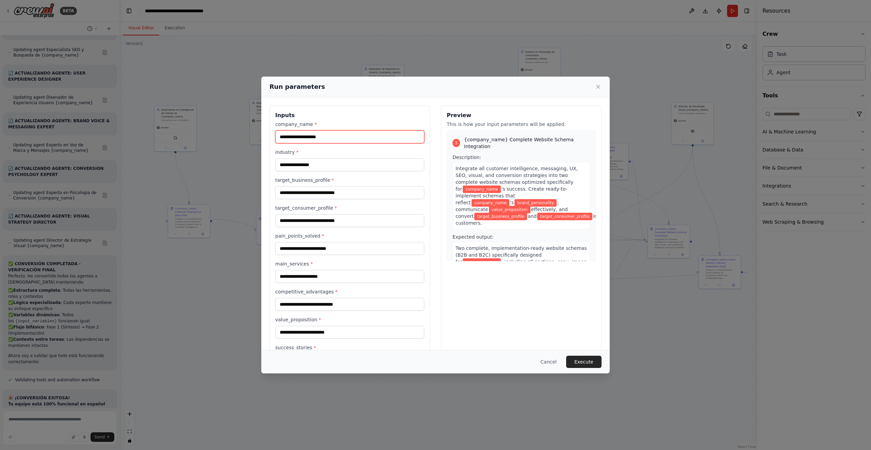
click at [386, 136] on input "company_name *" at bounding box center [349, 136] width 149 height 13
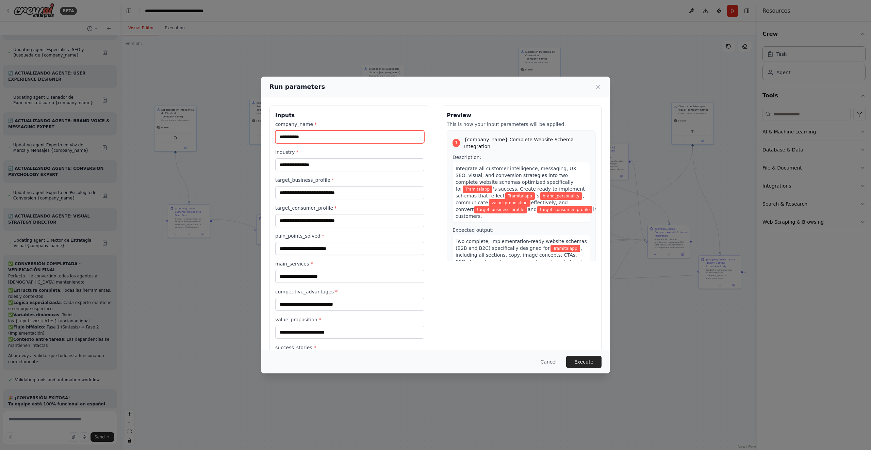
type input "**********"
click at [366, 166] on input "industry *" at bounding box center [349, 164] width 149 height 13
type input "**********"
click at [349, 190] on input "target_business_profile *" at bounding box center [349, 192] width 149 height 13
click at [601, 87] on icon at bounding box center [598, 86] width 7 height 7
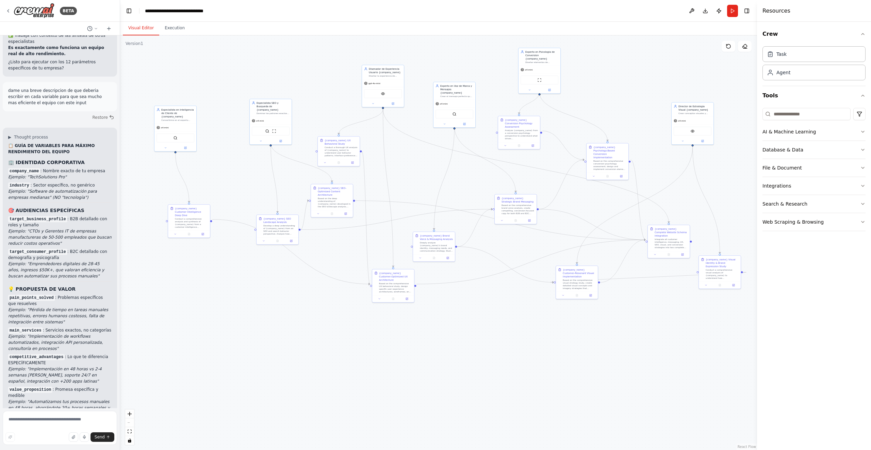
scroll to position [3922, 0]
click at [732, 3] on header "**********" at bounding box center [438, 11] width 637 height 22
click at [732, 13] on button "Run" at bounding box center [732, 11] width 11 height 12
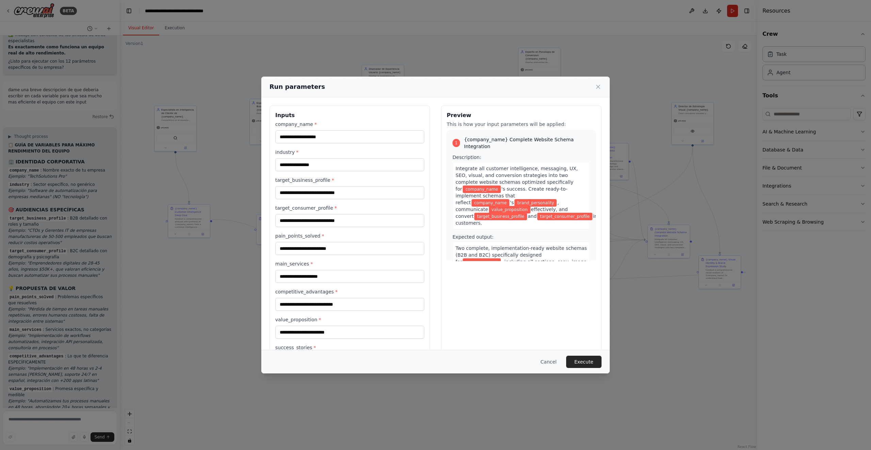
click at [387, 145] on div "company_name * industry * target_business_profile * target_consumer_profile * p…" at bounding box center [349, 285] width 149 height 329
click at [389, 130] on input "company_name *" at bounding box center [349, 136] width 149 height 13
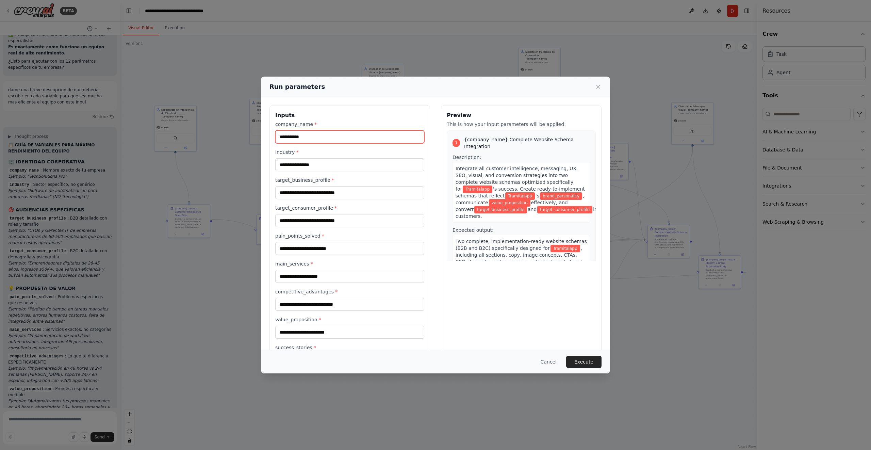
type input "**********"
click at [371, 167] on input "industry *" at bounding box center [349, 164] width 149 height 13
type input "**********"
click at [341, 196] on input "target_business_profile *" at bounding box center [349, 192] width 149 height 13
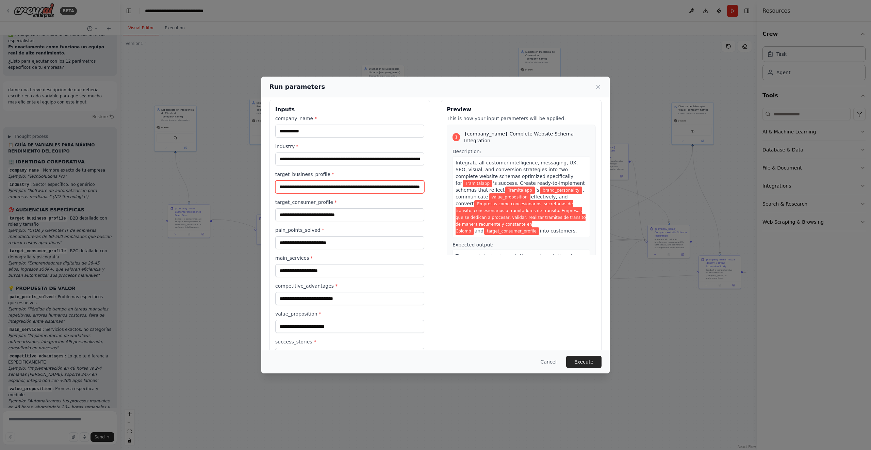
scroll to position [0, 342]
type input "**********"
click at [338, 216] on input "target_consumer_profile *" at bounding box center [349, 214] width 149 height 13
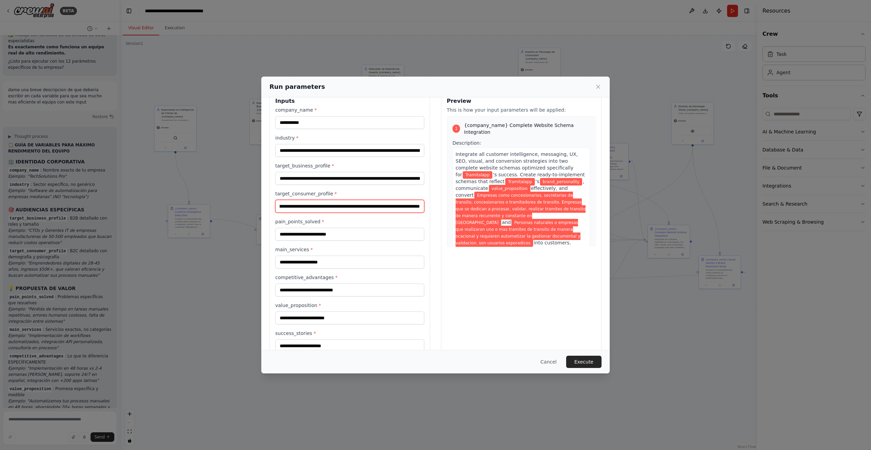
scroll to position [0, 155]
drag, startPoint x: 361, startPoint y: 207, endPoint x: 342, endPoint y: 207, distance: 19.4
click at [342, 207] on input "**********" at bounding box center [349, 206] width 149 height 13
type input "**********"
click at [407, 176] on input "**********" at bounding box center [349, 178] width 149 height 13
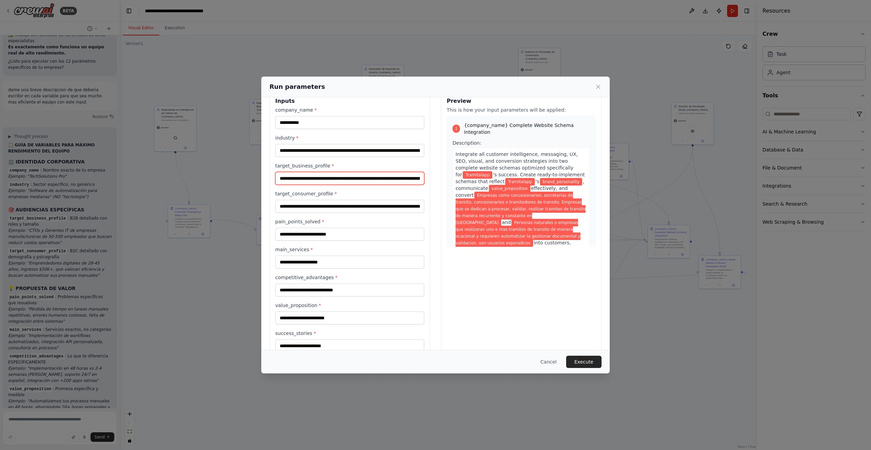
scroll to position [0, 342]
paste input "**********"
type input "**********"
click at [349, 239] on input "pain_points_solved *" at bounding box center [349, 234] width 149 height 13
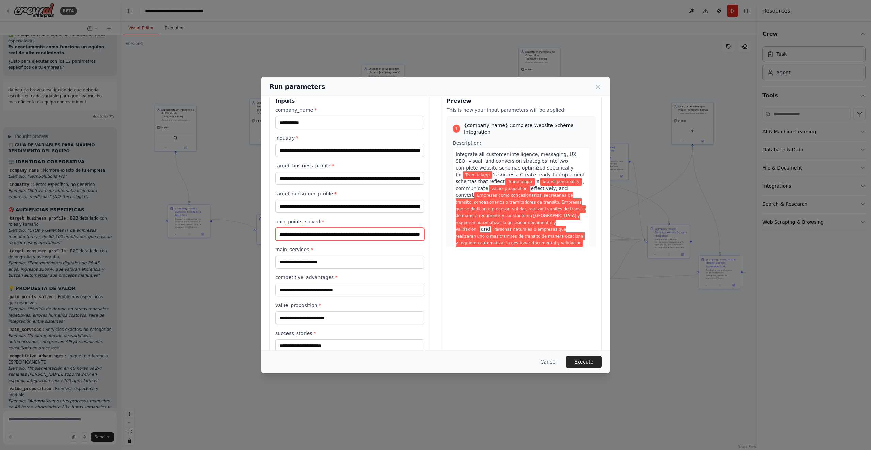
scroll to position [0, 705]
type input "**********"
click at [318, 263] on input "main_services *" at bounding box center [349, 261] width 149 height 13
type input "*"
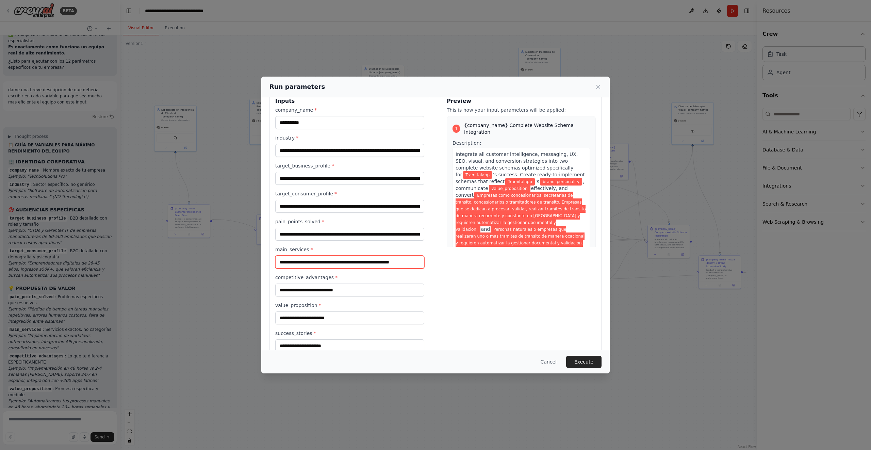
scroll to position [0, 4]
click at [377, 260] on input "**********" at bounding box center [349, 261] width 149 height 13
type input "**********"
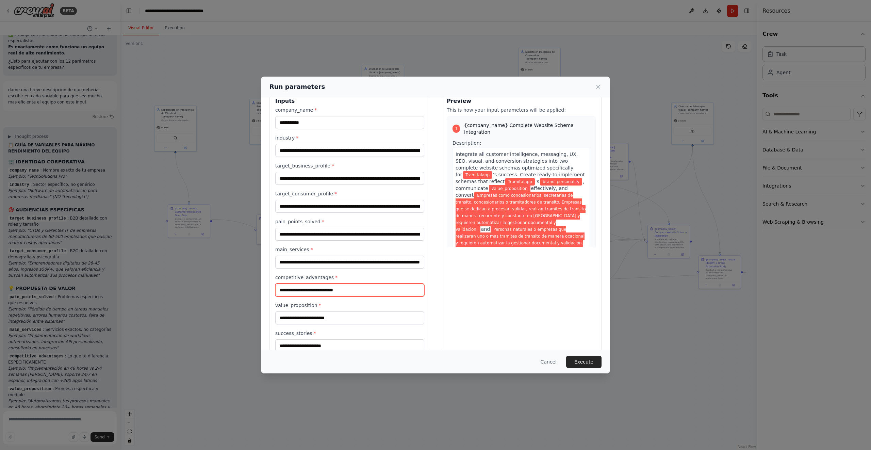
click at [361, 289] on input "competitive_advantages *" at bounding box center [349, 289] width 149 height 13
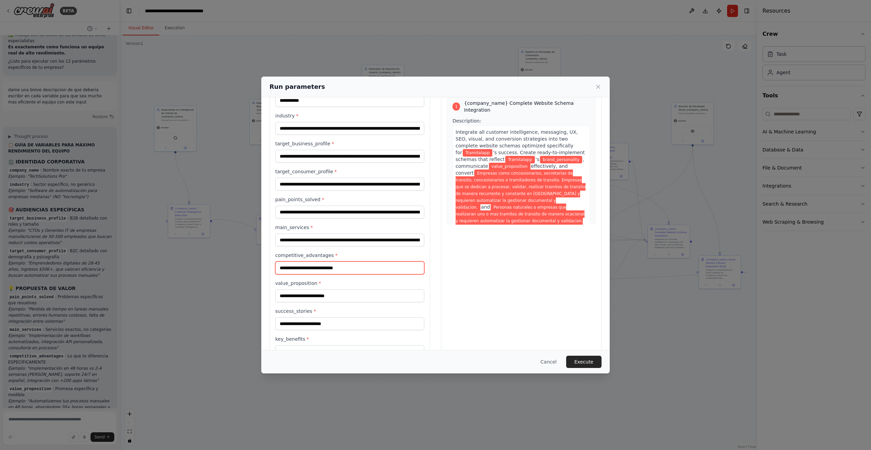
scroll to position [38, 0]
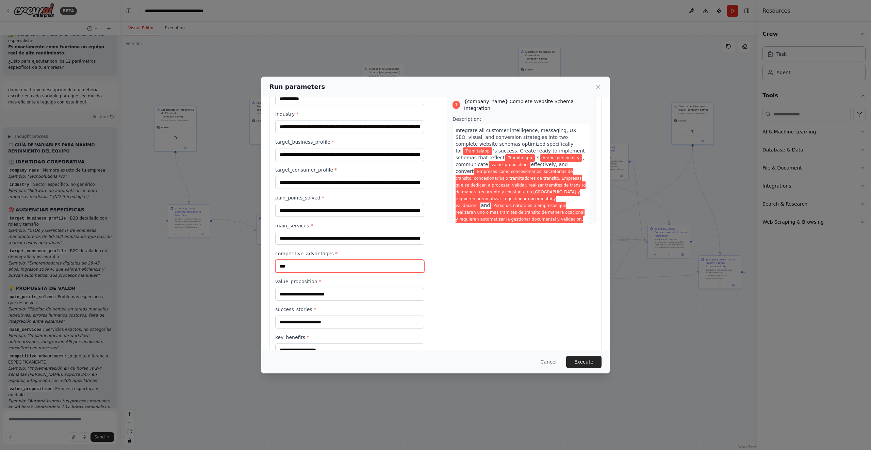
type input "****"
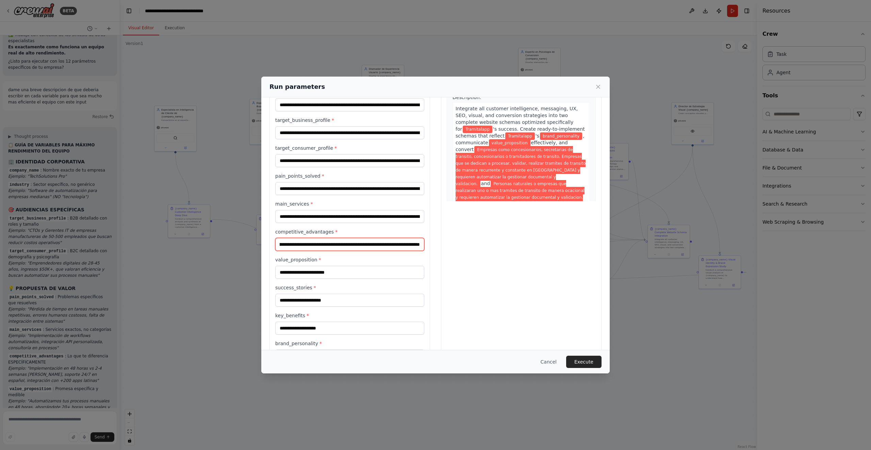
scroll to position [0, 728]
type input "**********"
click at [319, 272] on input "value_proposition *" at bounding box center [349, 272] width 149 height 13
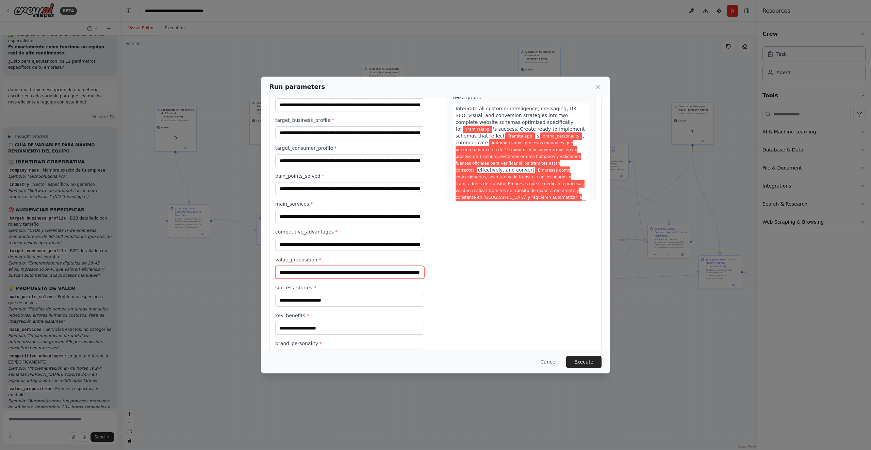
scroll to position [0, 346]
type input "**********"
click at [311, 300] on input "success_stories *" at bounding box center [349, 300] width 149 height 13
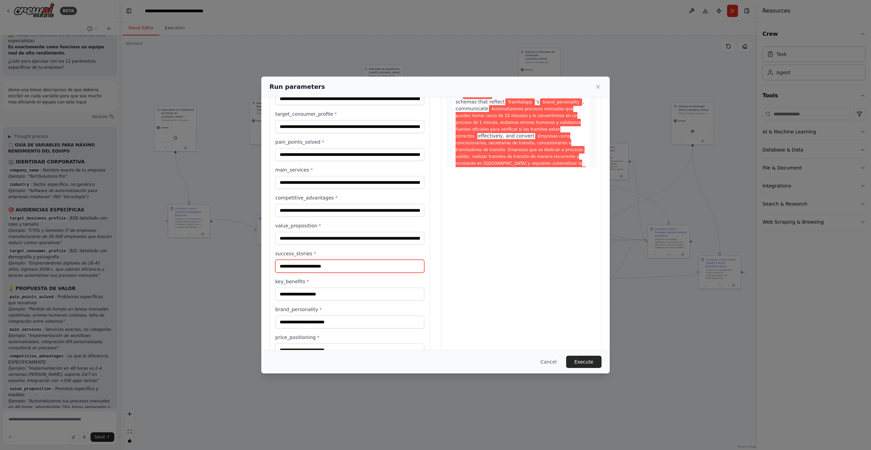
scroll to position [114, 0]
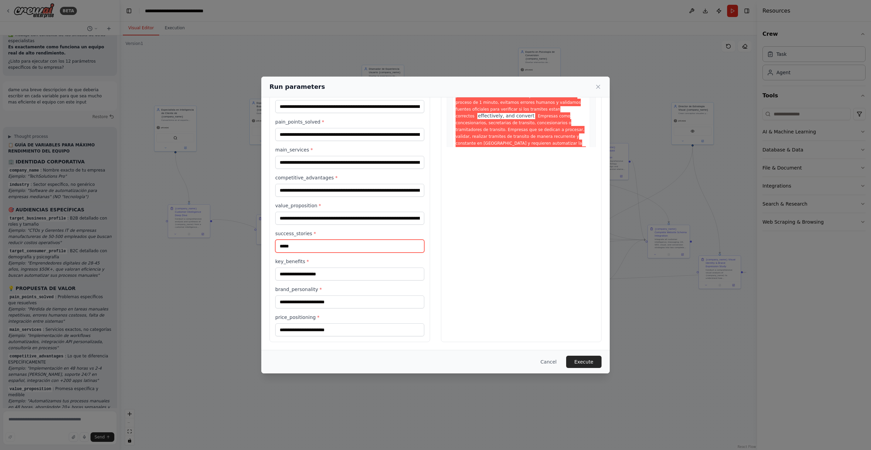
type input "******"
type input "**********"
click at [316, 257] on div "**********" at bounding box center [349, 171] width 149 height 329
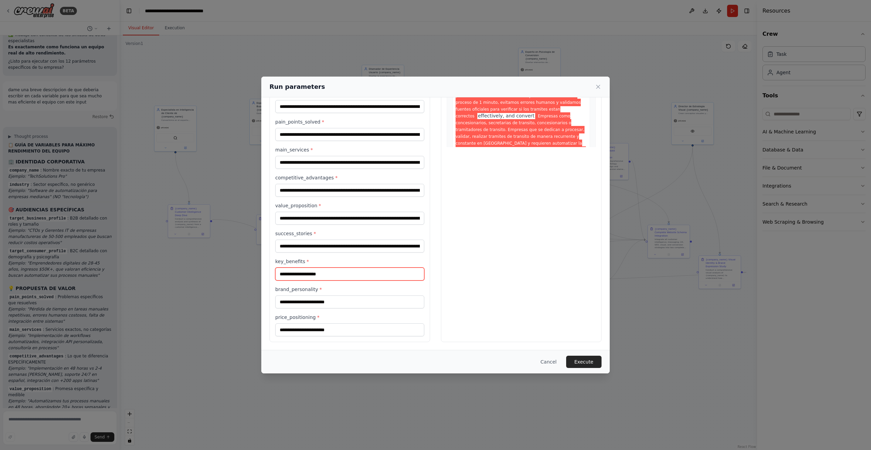
click at [316, 270] on input "key_benefits *" at bounding box center [349, 273] width 149 height 13
type input "**********"
click at [304, 302] on input "brand_personality *" at bounding box center [349, 301] width 149 height 13
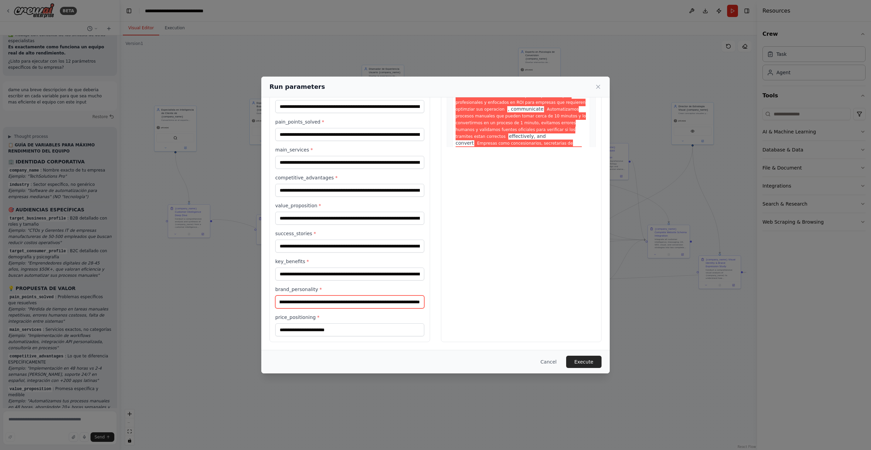
scroll to position [0, 365]
type input "**********"
click at [327, 328] on input "price_positioning *" at bounding box center [349, 329] width 149 height 13
type input "*****"
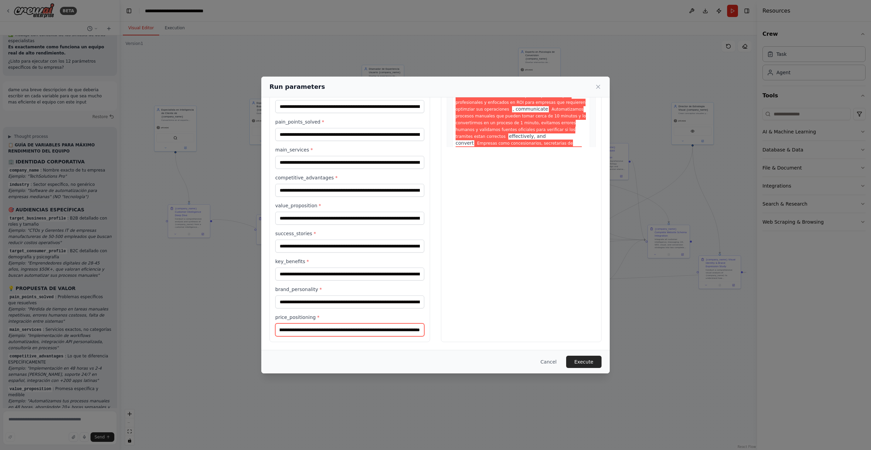
scroll to position [0, 85]
type input "**********"
click at [588, 357] on button "Execute" at bounding box center [583, 361] width 35 height 12
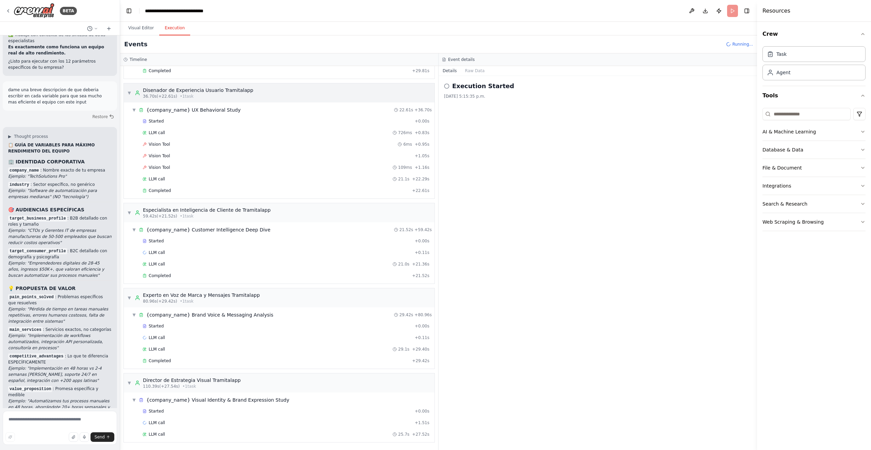
scroll to position [83, 0]
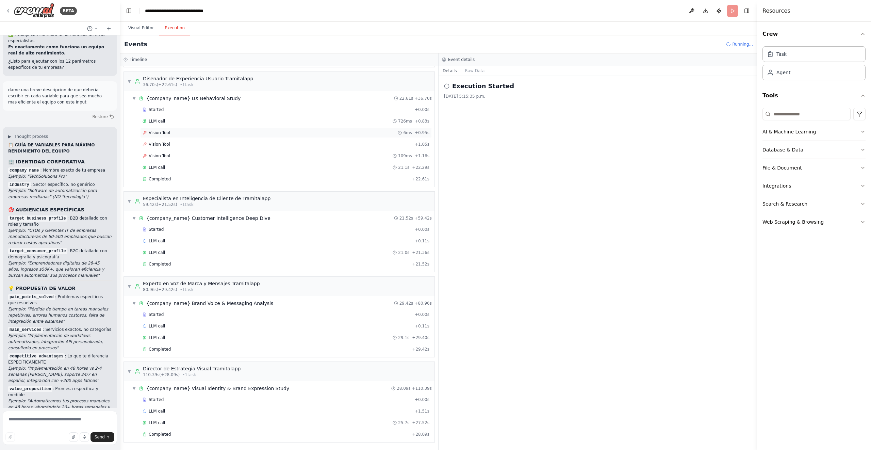
click at [232, 136] on div "Vision Tool 6ms + 0.95s" at bounding box center [286, 133] width 292 height 10
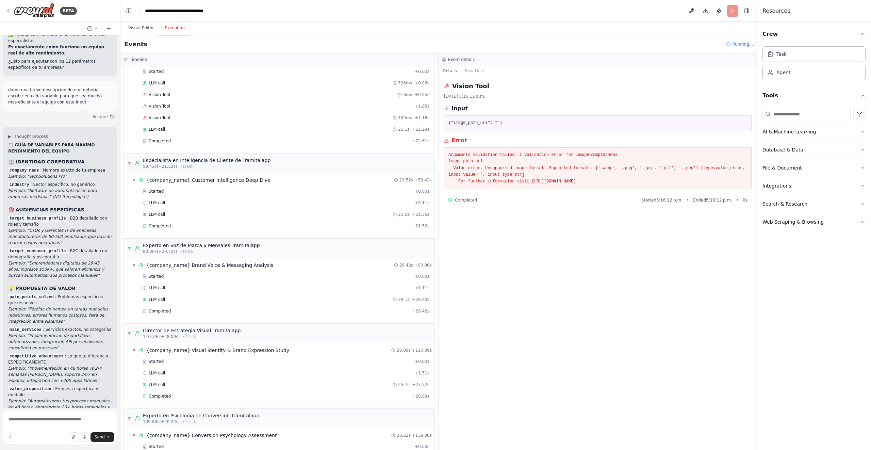
scroll to position [192, 0]
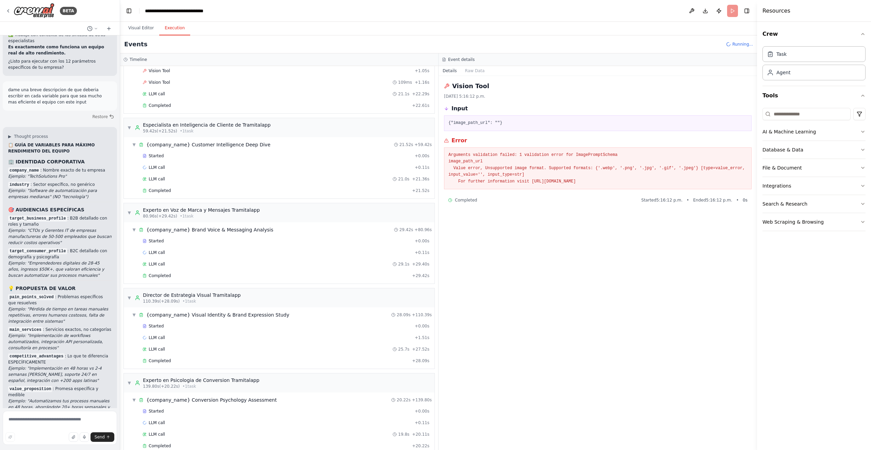
click at [529, 225] on div "Vision Tool [DATE] 5:16:12 p.m. Input {"image_path_url": ""} Error Arguments va…" at bounding box center [597, 263] width 318 height 374
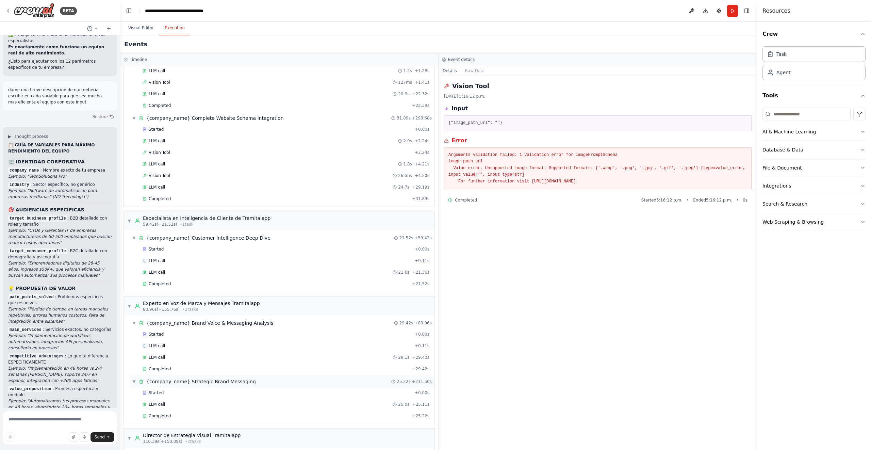
scroll to position [519, 0]
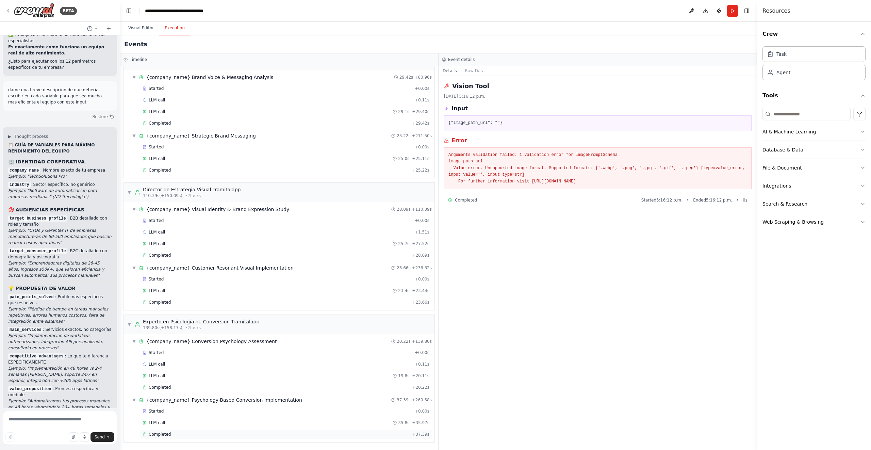
click at [196, 430] on div "Completed + 37.39s" at bounding box center [286, 434] width 292 height 10
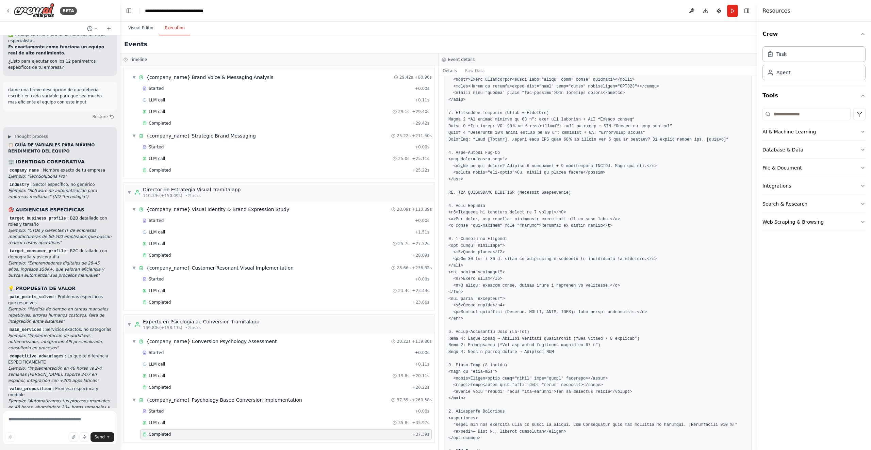
scroll to position [844, 0]
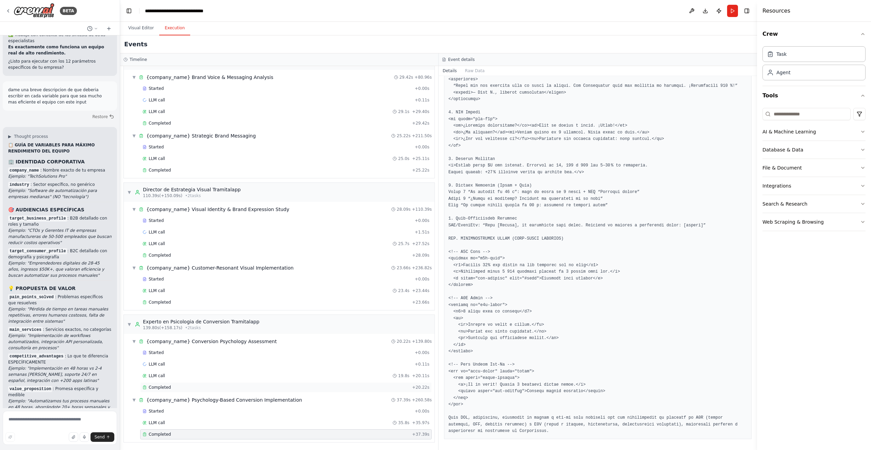
click at [285, 386] on div "Completed" at bounding box center [276, 386] width 267 height 5
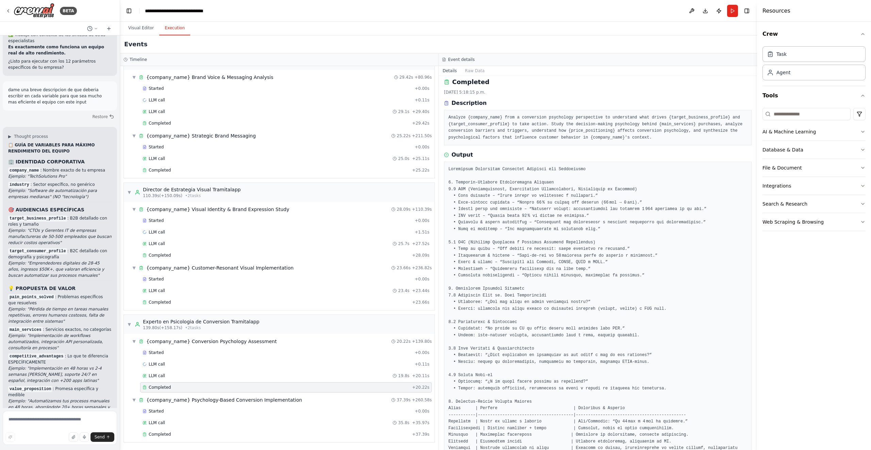
scroll to position [399, 0]
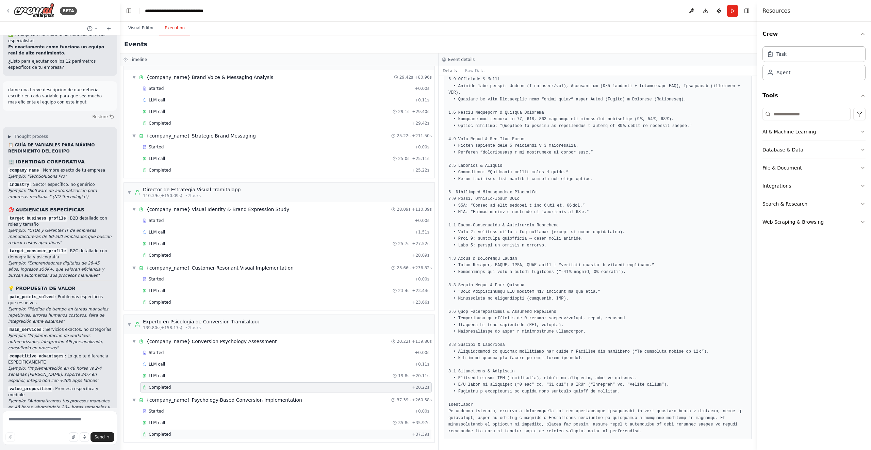
click at [325, 436] on div "Completed" at bounding box center [276, 433] width 267 height 5
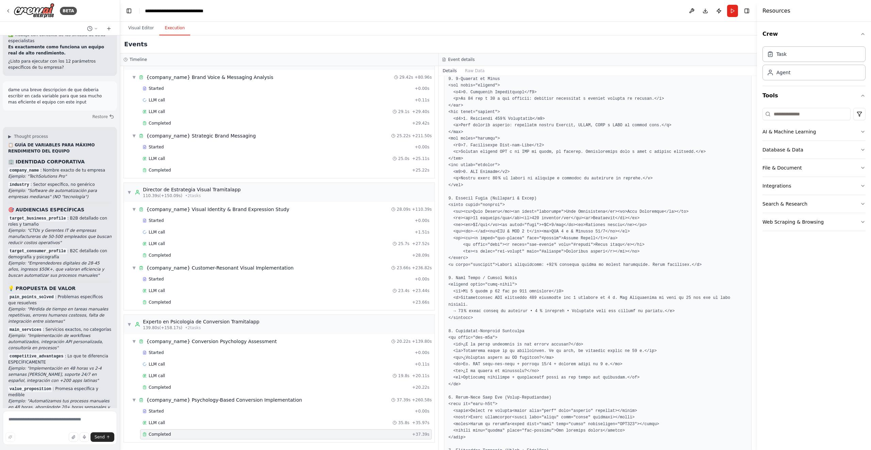
scroll to position [4303, 0]
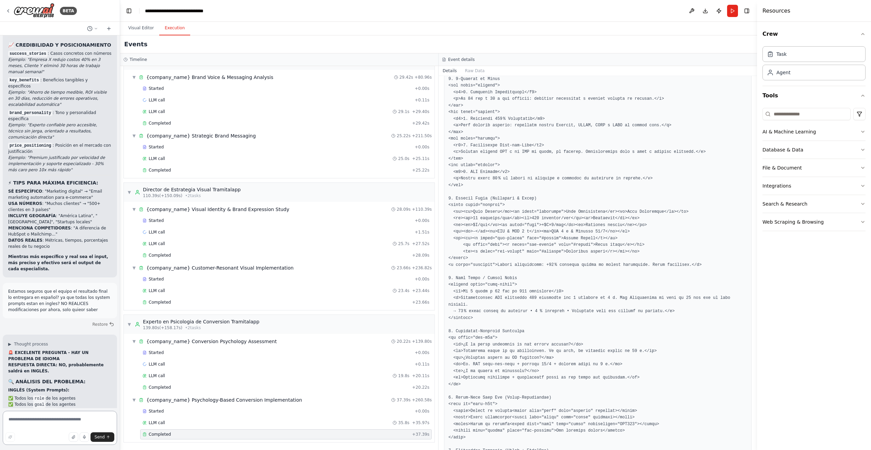
click at [70, 422] on textarea at bounding box center [60, 428] width 114 height 34
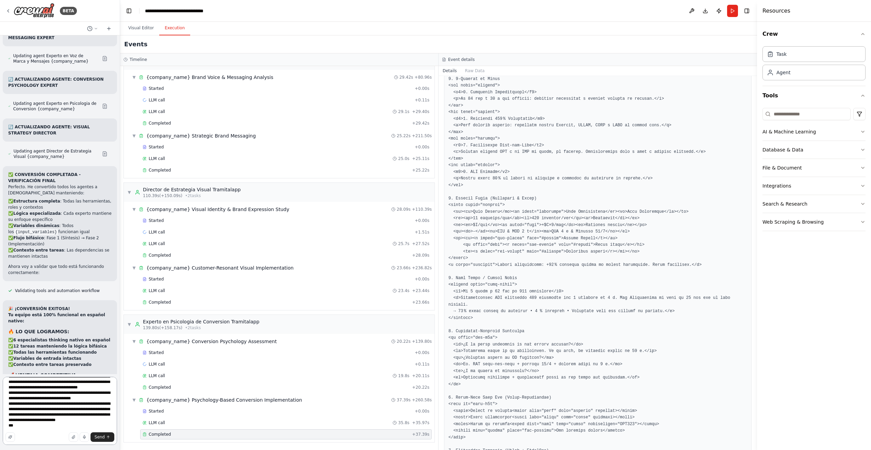
scroll to position [47, 0]
click at [264, 278] on div "Started" at bounding box center [277, 278] width 269 height 5
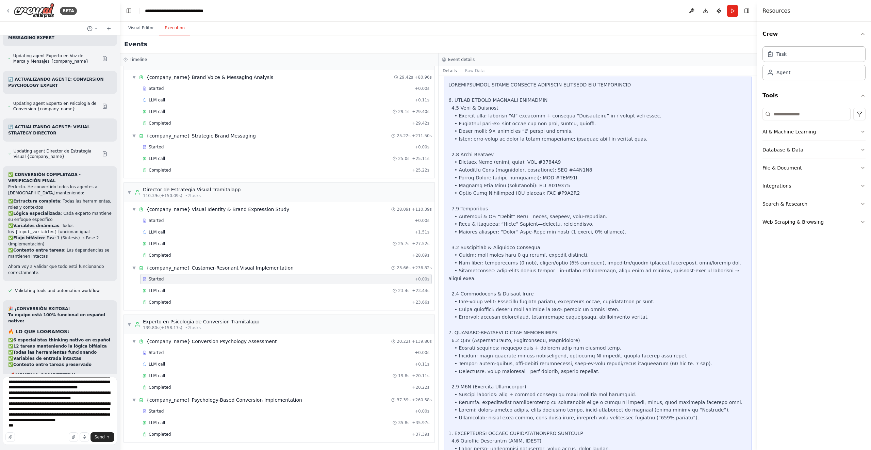
scroll to position [186, 0]
click at [45, 432] on div "Send" at bounding box center [59, 437] width 109 height 10
click at [46, 429] on textarea "**********" at bounding box center [60, 411] width 114 height 68
type textarea "**********"
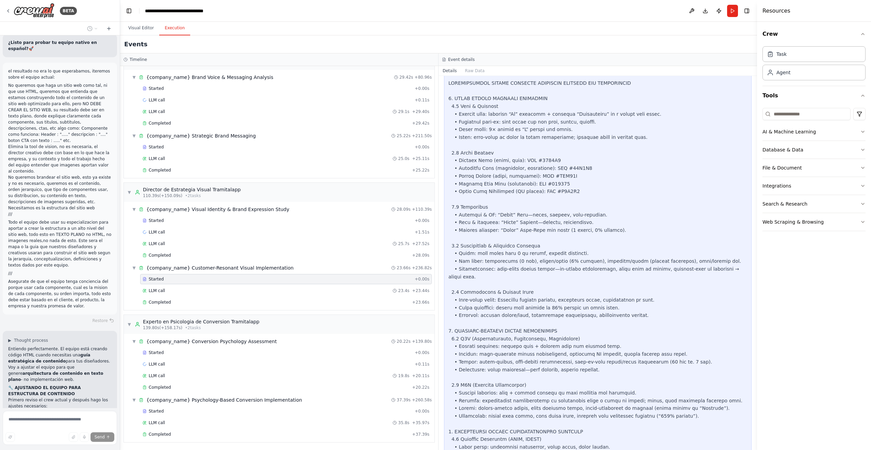
scroll to position [6065, 0]
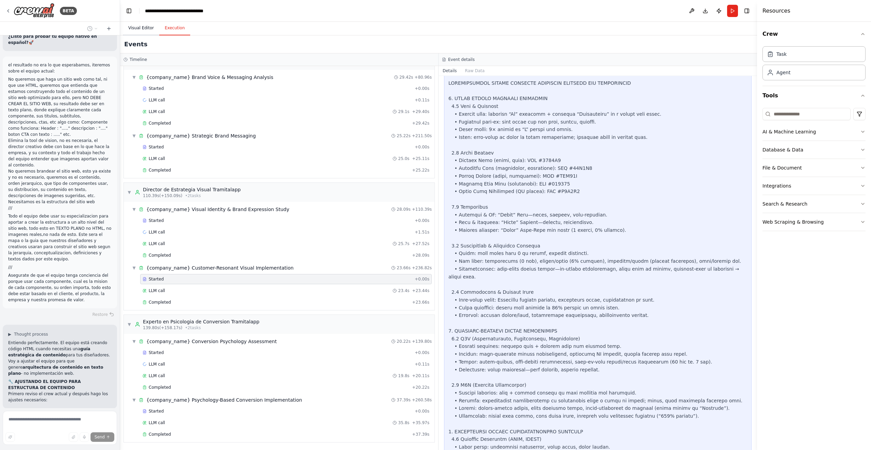
click at [141, 28] on button "Visual Editor" at bounding box center [141, 28] width 36 height 14
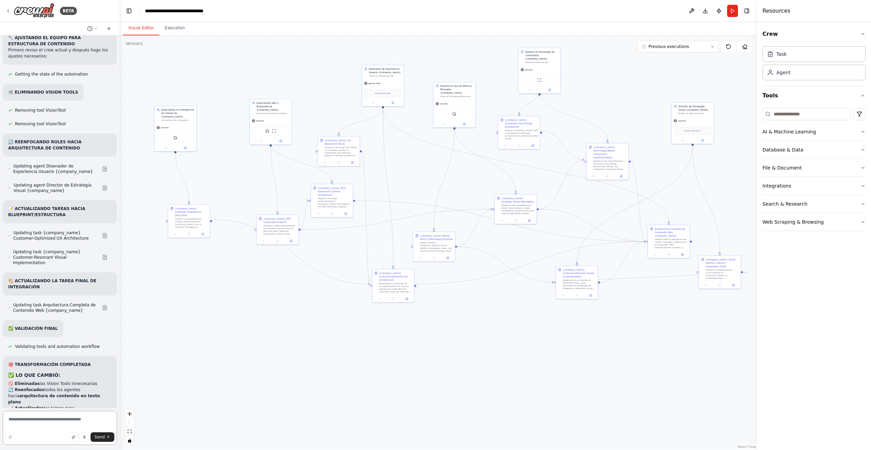
scroll to position [6409, 0]
click at [378, 80] on div "gpt-4o-mini" at bounding box center [383, 82] width 42 height 7
click at [372, 102] on icon at bounding box center [372, 102] width 1 height 1
click at [384, 138] on div "**********" at bounding box center [395, 151] width 67 height 87
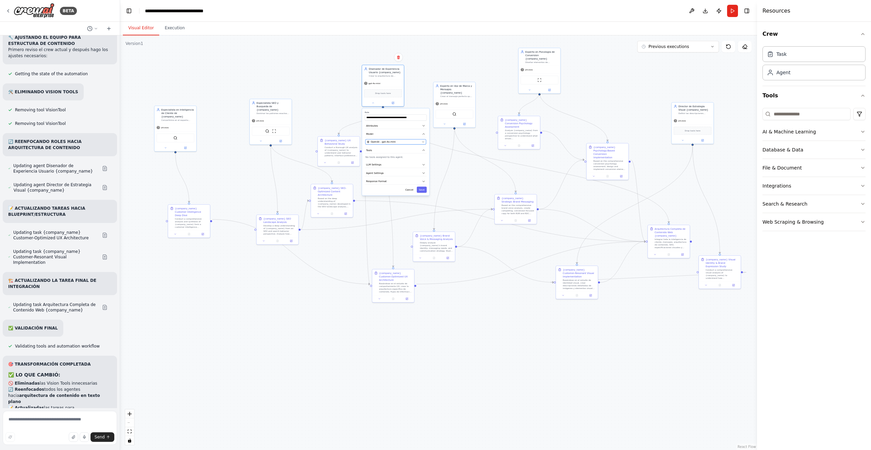
click at [384, 139] on button "OpenAI - gpt-4o-mini" at bounding box center [395, 141] width 61 height 5
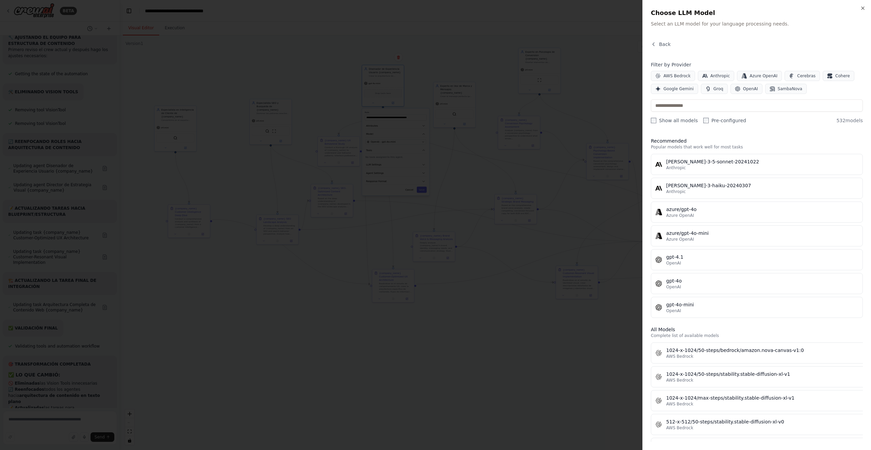
click at [748, 96] on div "Filter by Provider AWS Bedrock Anthropic Azure OpenAI Cerebras Cohere Google Ge…" at bounding box center [757, 92] width 212 height 63
click at [748, 101] on input "text" at bounding box center [757, 105] width 212 height 12
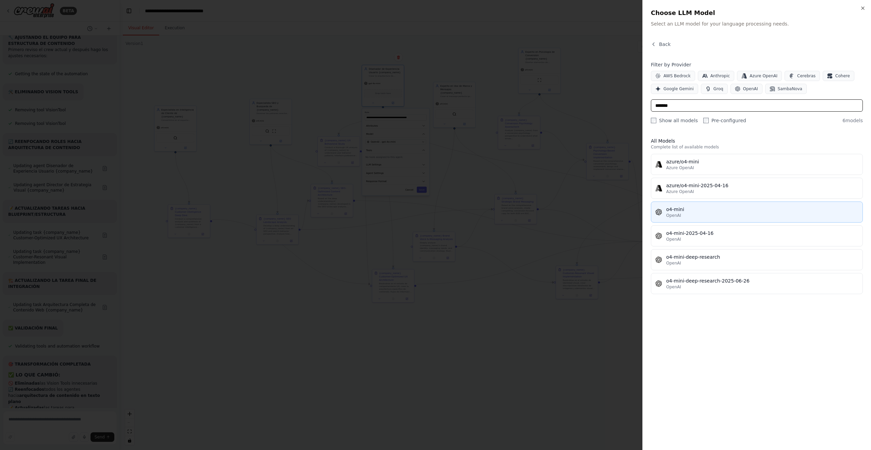
type input "*******"
click at [754, 208] on div "o4-mini" at bounding box center [762, 209] width 192 height 7
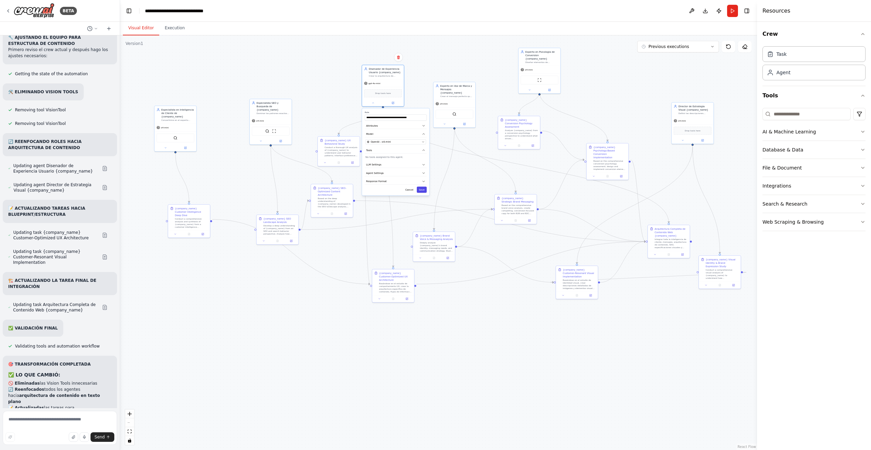
click at [422, 190] on button "Save" at bounding box center [422, 189] width 10 height 6
click at [422, 189] on div ".deletable-edge-delete-btn { width: 20px; height: 20px; border: 0px solid #ffff…" at bounding box center [438, 242] width 637 height 414
click at [733, 10] on button "Run" at bounding box center [732, 11] width 11 height 12
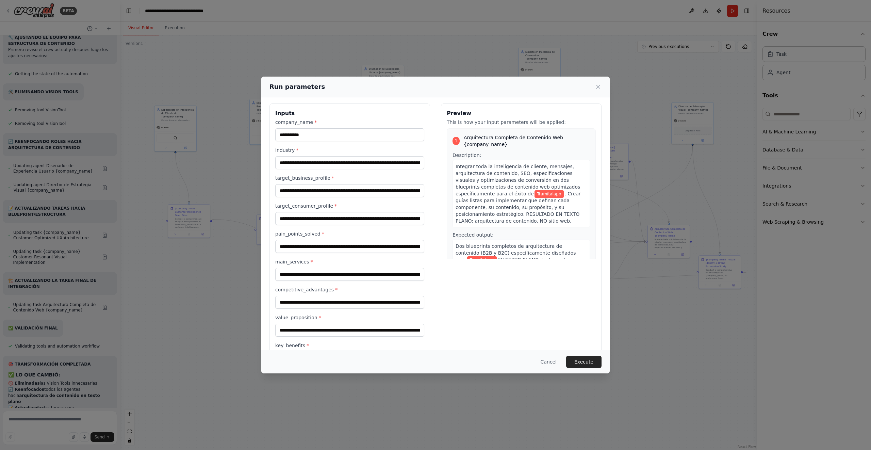
scroll to position [0, 0]
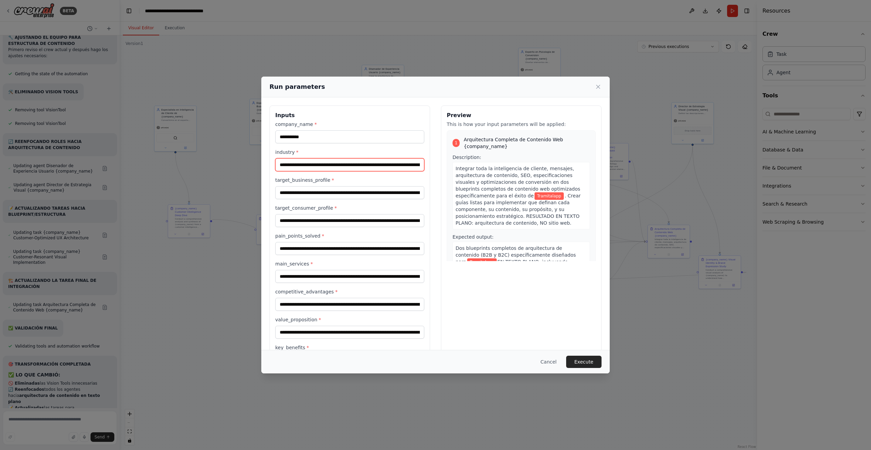
click at [382, 164] on input "**********" at bounding box center [349, 164] width 149 height 13
click at [386, 167] on input "**********" at bounding box center [349, 164] width 149 height 13
click at [279, 161] on input "**********" at bounding box center [349, 164] width 149 height 13
click at [328, 167] on input "**********" at bounding box center [349, 164] width 149 height 13
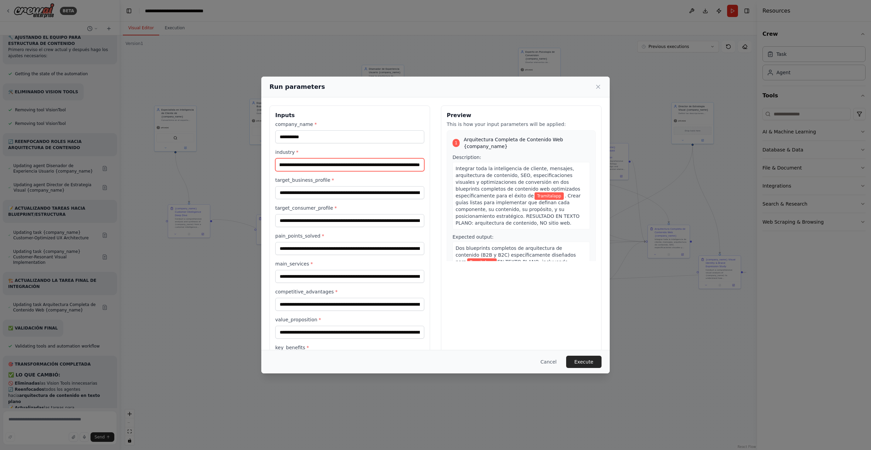
click at [328, 167] on input "**********" at bounding box center [349, 164] width 149 height 13
click at [416, 163] on input "**********" at bounding box center [349, 164] width 149 height 13
type input "**********"
click at [385, 193] on input "**********" at bounding box center [349, 192] width 149 height 13
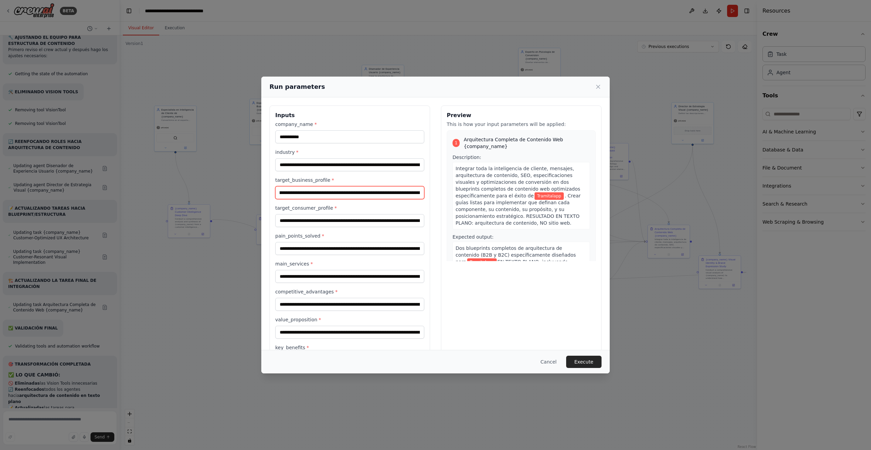
scroll to position [0, 160]
click at [349, 190] on input "**********" at bounding box center [349, 192] width 149 height 13
click at [353, 193] on input "**********" at bounding box center [349, 192] width 149 height 13
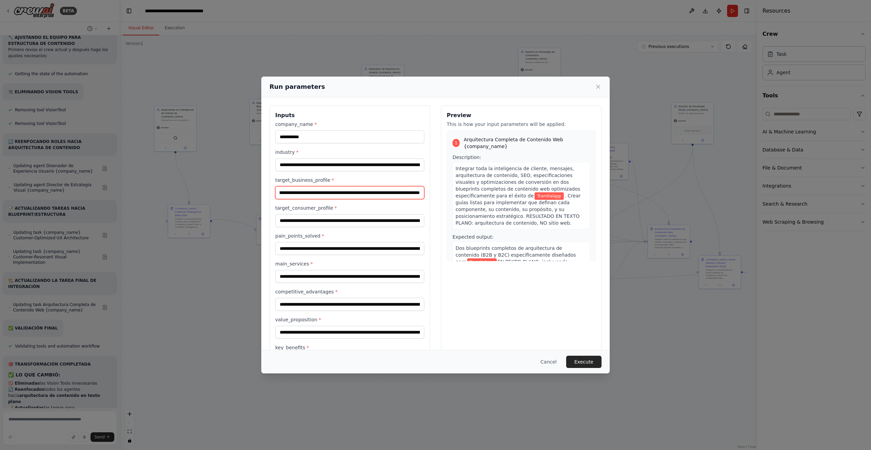
scroll to position [0, 481]
click at [419, 192] on input "**********" at bounding box center [349, 192] width 149 height 13
click at [361, 193] on input "**********" at bounding box center [349, 192] width 149 height 13
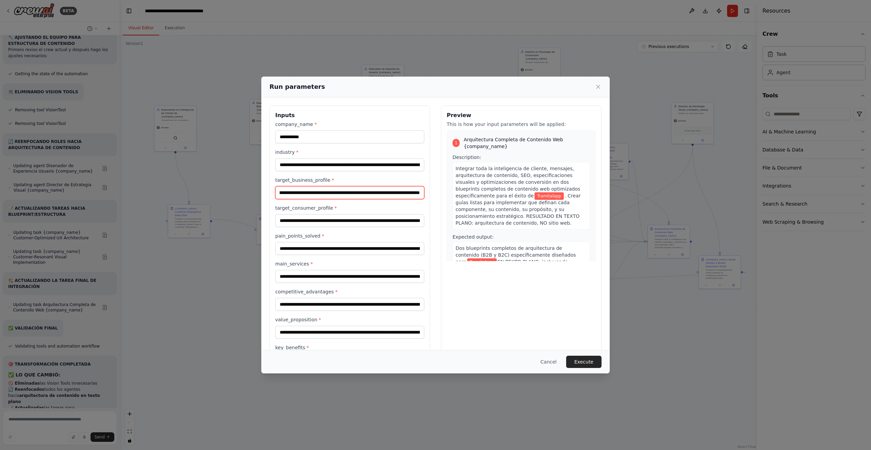
scroll to position [0, 475]
click at [422, 190] on input "**********" at bounding box center [349, 192] width 149 height 13
type input "**********"
click at [387, 251] on input "**********" at bounding box center [349, 248] width 149 height 13
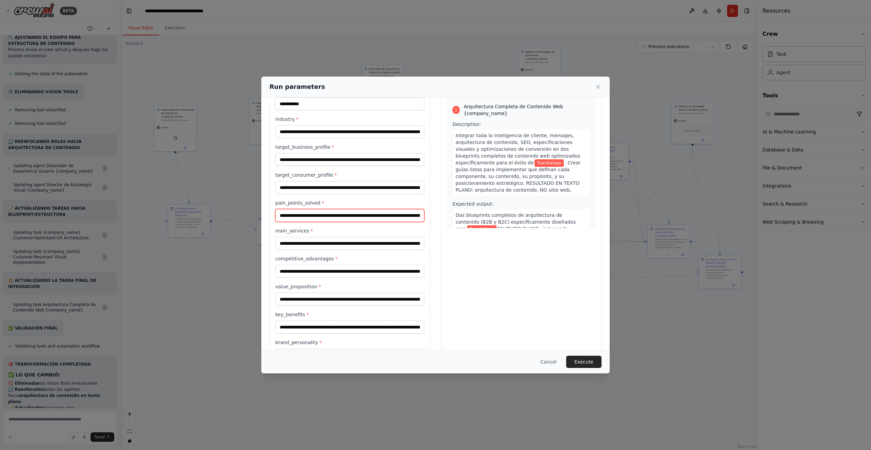
scroll to position [34, 0]
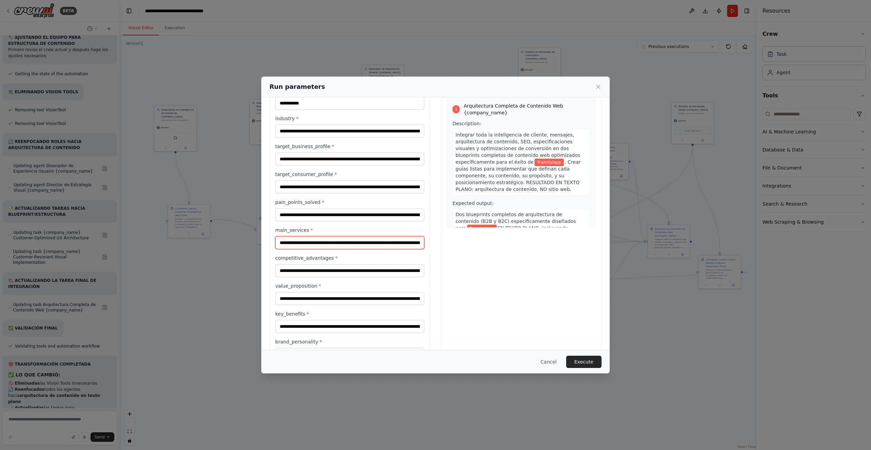
click at [387, 246] on input "**********" at bounding box center [349, 242] width 149 height 13
click at [373, 243] on input "**********" at bounding box center [349, 242] width 149 height 13
type input "**********"
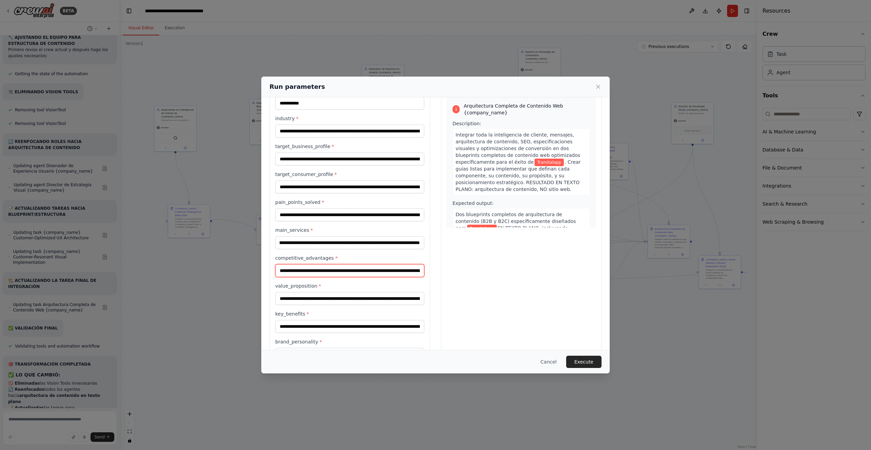
click at [382, 272] on input "**********" at bounding box center [349, 270] width 149 height 13
click at [303, 269] on input "**********" at bounding box center [349, 270] width 149 height 13
click at [326, 271] on input "**********" at bounding box center [349, 270] width 149 height 13
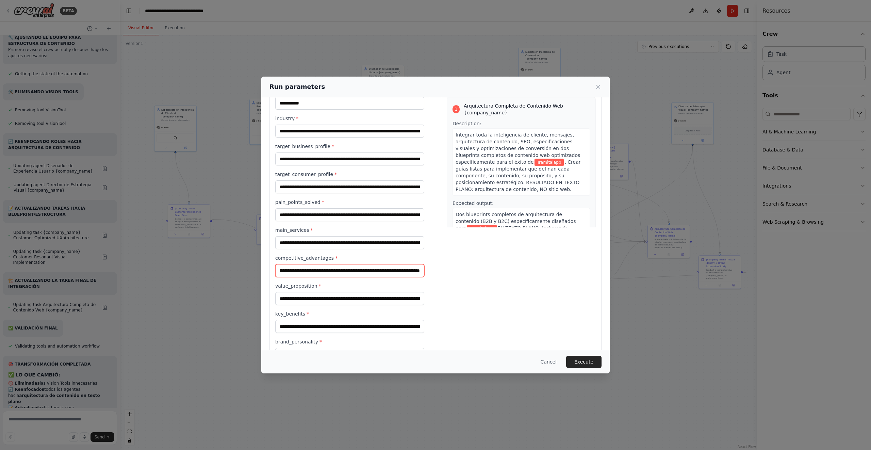
scroll to position [0, 992]
click at [420, 272] on input "**********" at bounding box center [349, 270] width 149 height 13
type input "**********"
click at [419, 300] on input "**********" at bounding box center [349, 298] width 149 height 13
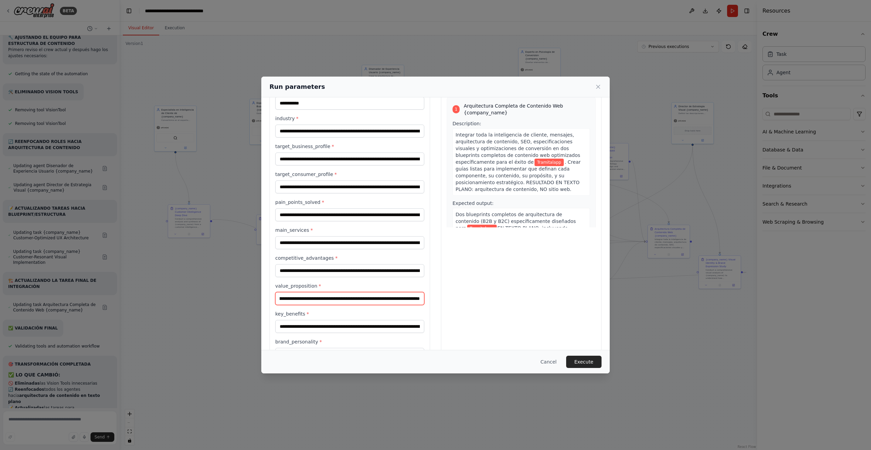
scroll to position [114, 0]
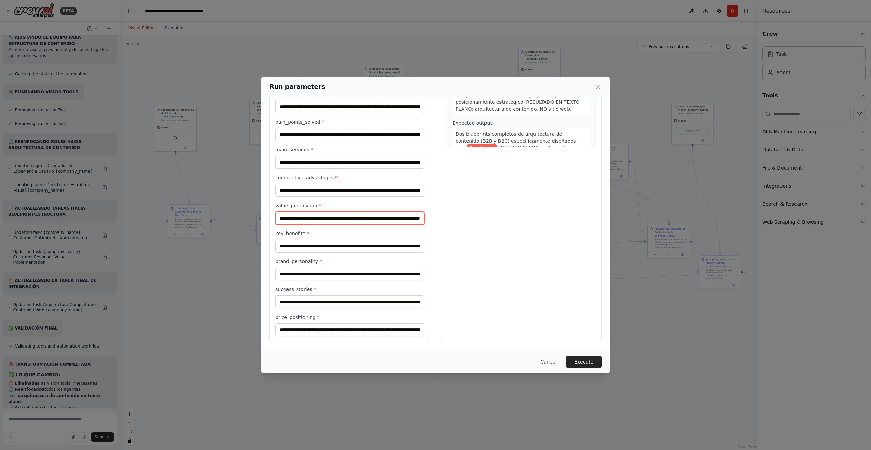
type input "**********"
click at [358, 249] on input "**********" at bounding box center [349, 245] width 149 height 13
click at [361, 277] on input "**********" at bounding box center [349, 273] width 149 height 13
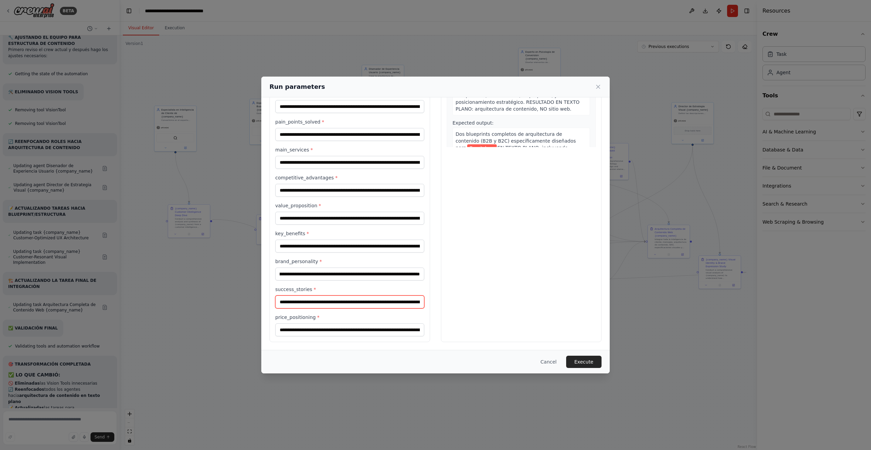
click at [383, 299] on input "**********" at bounding box center [349, 301] width 149 height 13
click at [420, 302] on input "**********" at bounding box center [349, 301] width 149 height 13
click at [585, 357] on button "Execute" at bounding box center [583, 361] width 35 height 12
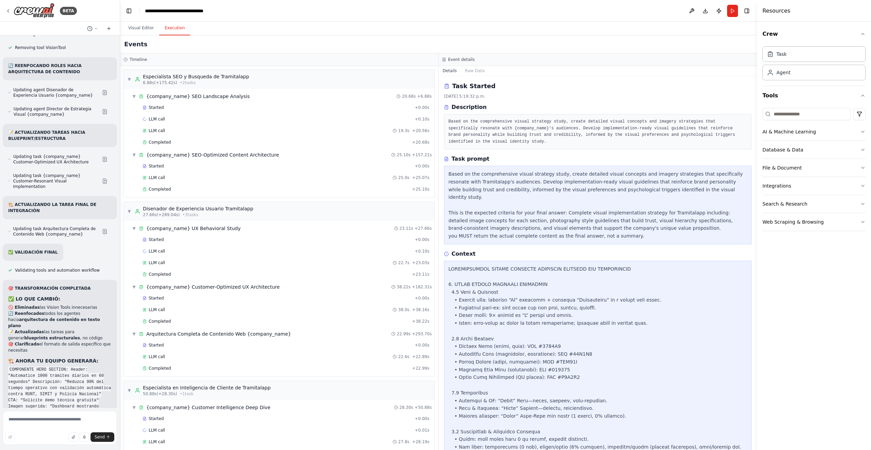
scroll to position [415, 0]
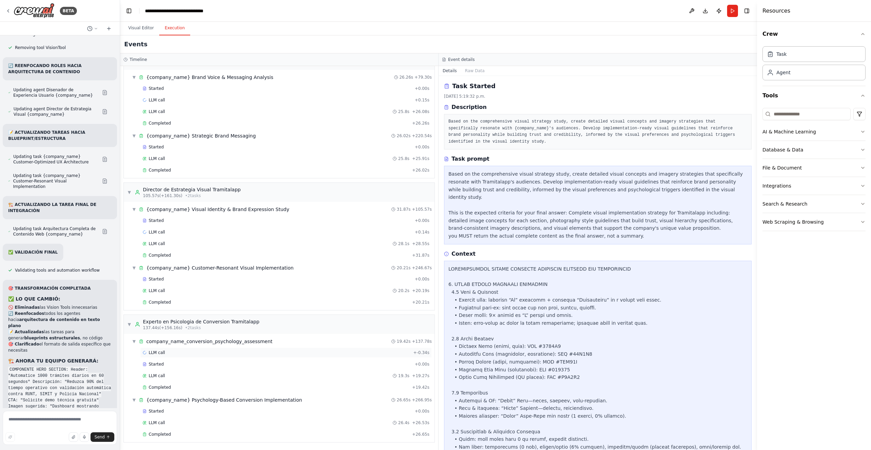
click at [178, 352] on div "LLM call + -0.34s" at bounding box center [286, 352] width 287 height 5
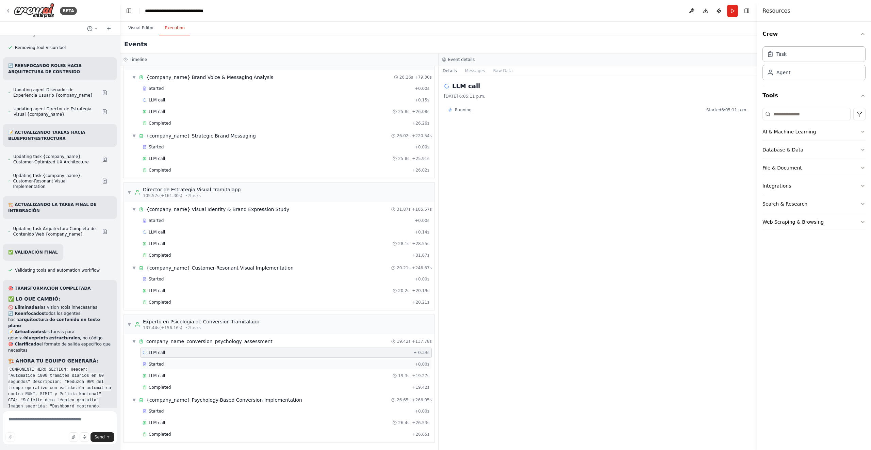
click at [180, 360] on div "Started + 0.00s" at bounding box center [286, 364] width 292 height 10
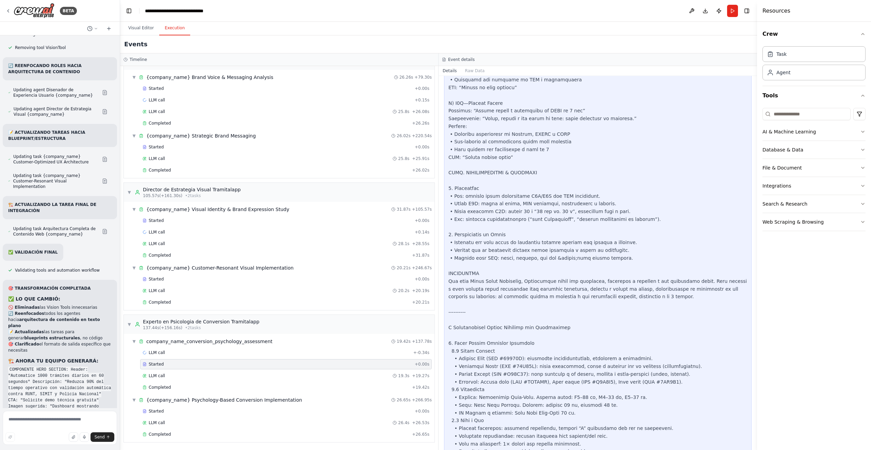
scroll to position [5434, 0]
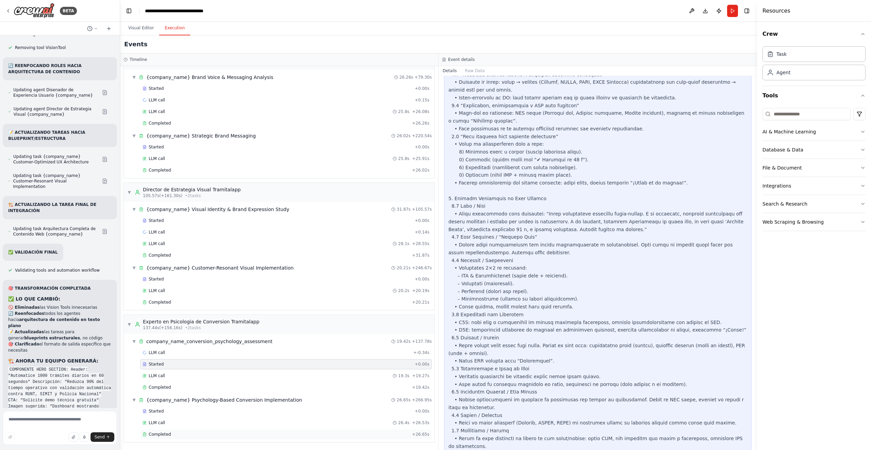
click at [180, 431] on div "Completed + 26.65s" at bounding box center [286, 434] width 292 height 10
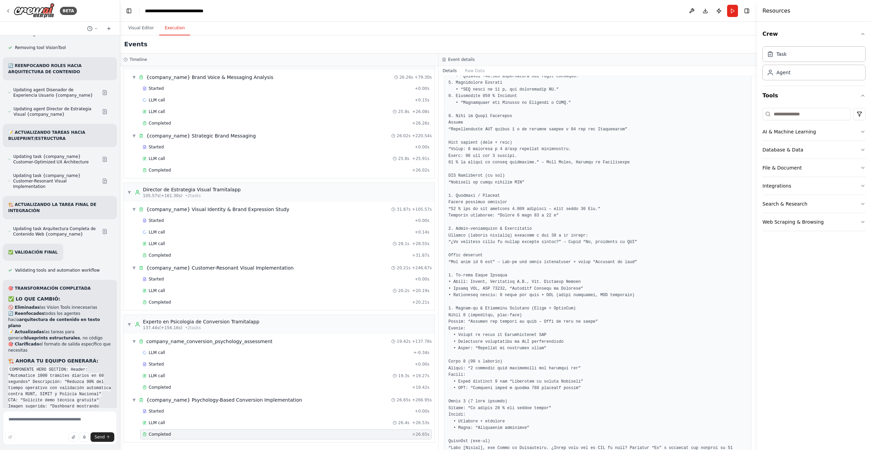
scroll to position [399, 0]
click at [313, 337] on div "▼ company_name_conversion_psychology_assessment 19.42s + 137.78s" at bounding box center [281, 341] width 305 height 12
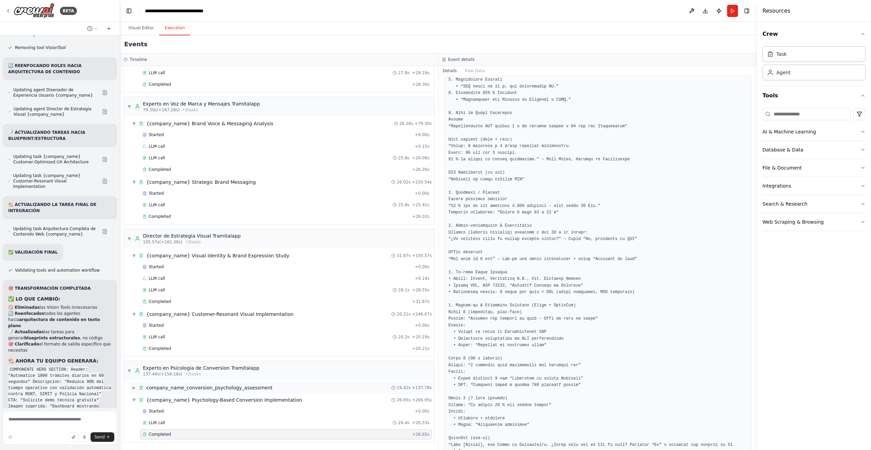
scroll to position [369, 0]
click at [306, 386] on div "▶ company_name_conversion_psychology_assessment 19.42s + 137.78s" at bounding box center [281, 387] width 305 height 12
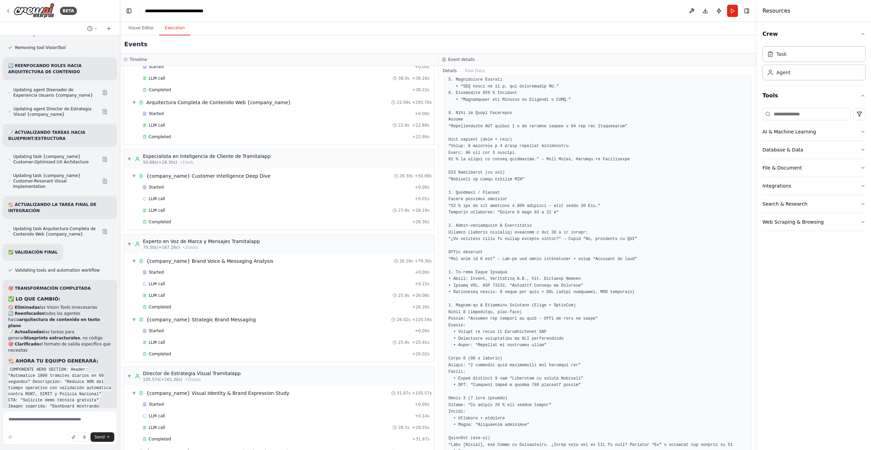
scroll to position [0, 0]
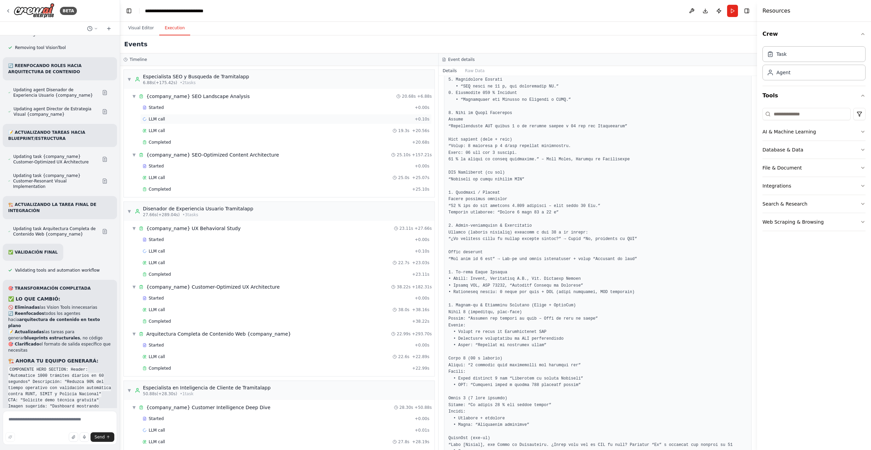
click at [271, 115] on div "LLM call + 0.10s" at bounding box center [286, 119] width 292 height 10
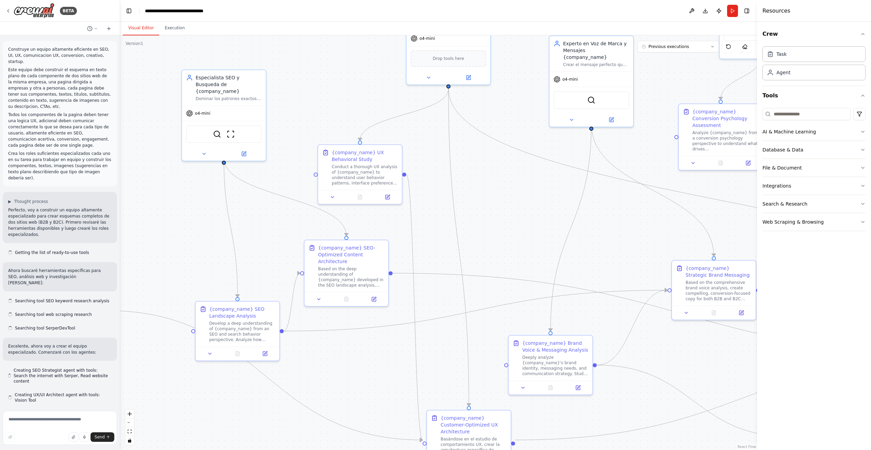
scroll to position [6430, 0]
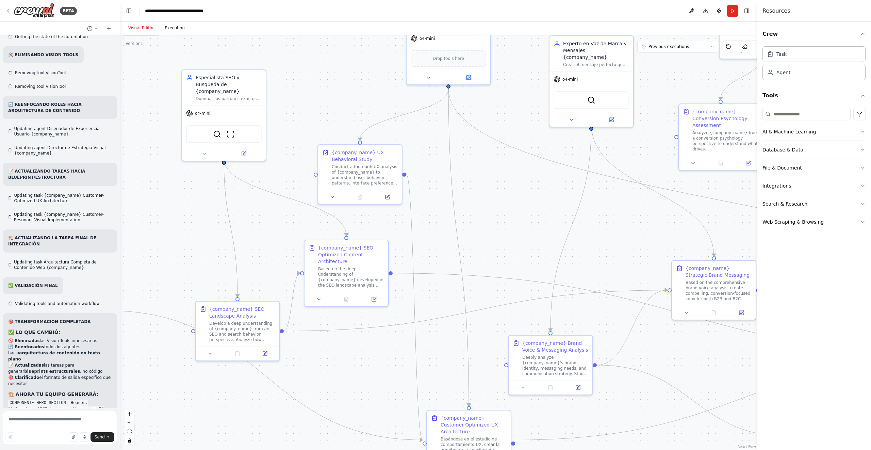
click at [179, 28] on button "Execution" at bounding box center [174, 28] width 31 height 14
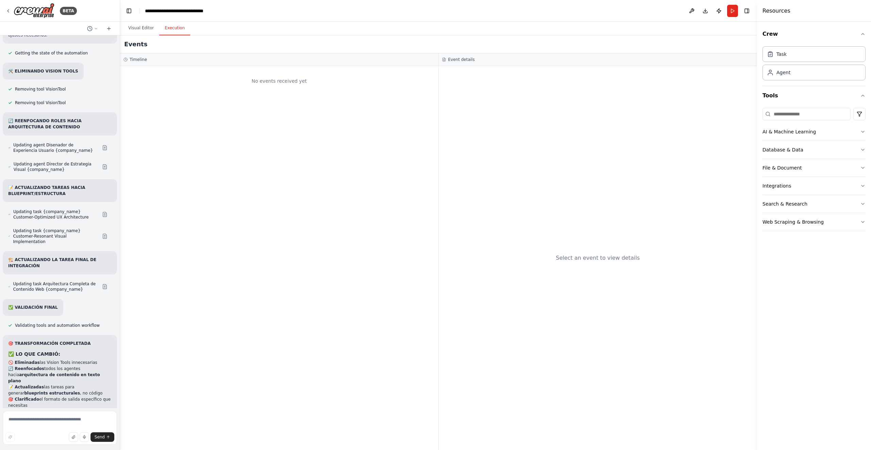
click at [265, 116] on div "No events received yet" at bounding box center [279, 258] width 318 height 384
click at [709, 11] on button "Download" at bounding box center [705, 11] width 11 height 12
click at [693, 10] on button at bounding box center [691, 11] width 11 height 12
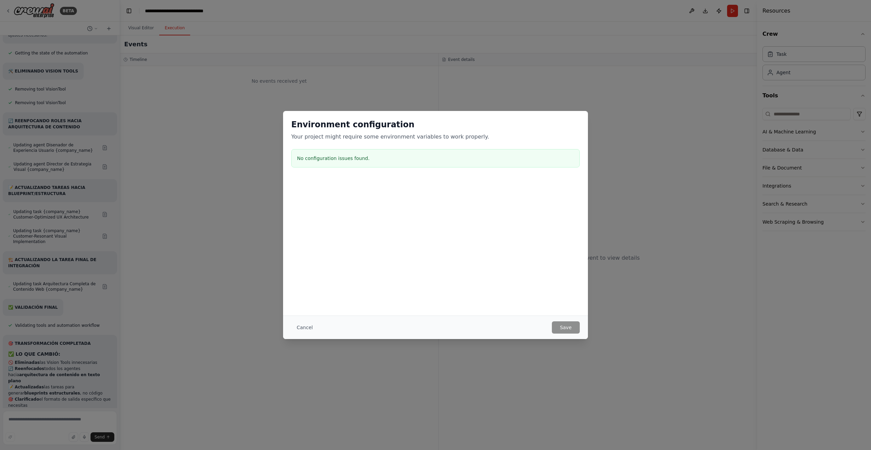
click at [595, 98] on div "Environment configuration Your project might require some environment variables…" at bounding box center [435, 225] width 871 height 450
click at [310, 326] on button "Cancel" at bounding box center [304, 327] width 27 height 12
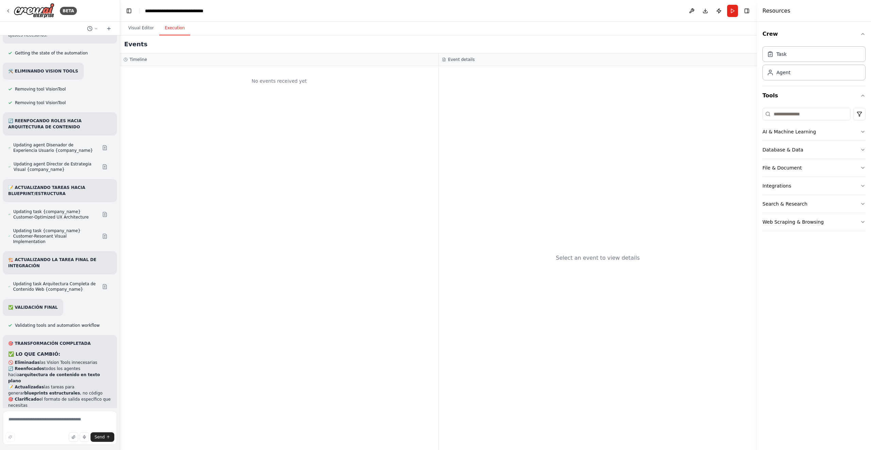
click at [310, 294] on div "No events received yet" at bounding box center [279, 258] width 318 height 384
click at [147, 28] on button "Visual Editor" at bounding box center [141, 28] width 36 height 14
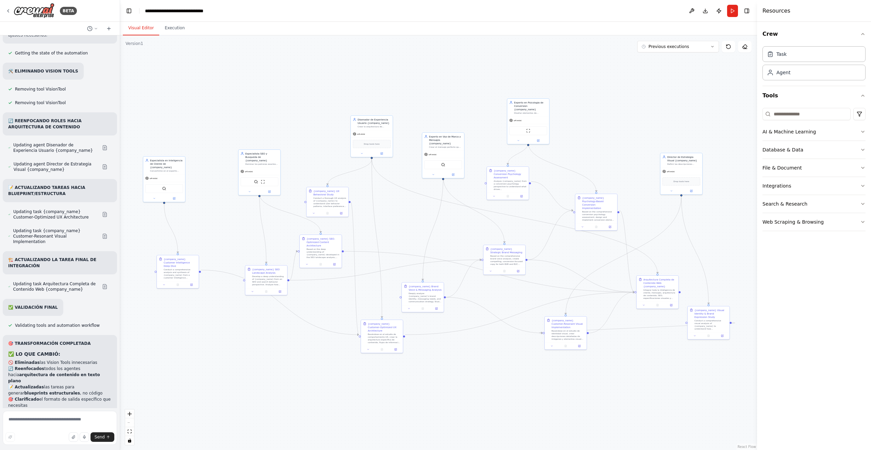
drag, startPoint x: 432, startPoint y: 126, endPoint x: 401, endPoint y: 191, distance: 72.4
click at [401, 191] on div ".deletable-edge-delete-btn { width: 20px; height: 20px; border: 0px solid #ffff…" at bounding box center [438, 242] width 637 height 414
